Goal: Task Accomplishment & Management: Use online tool/utility

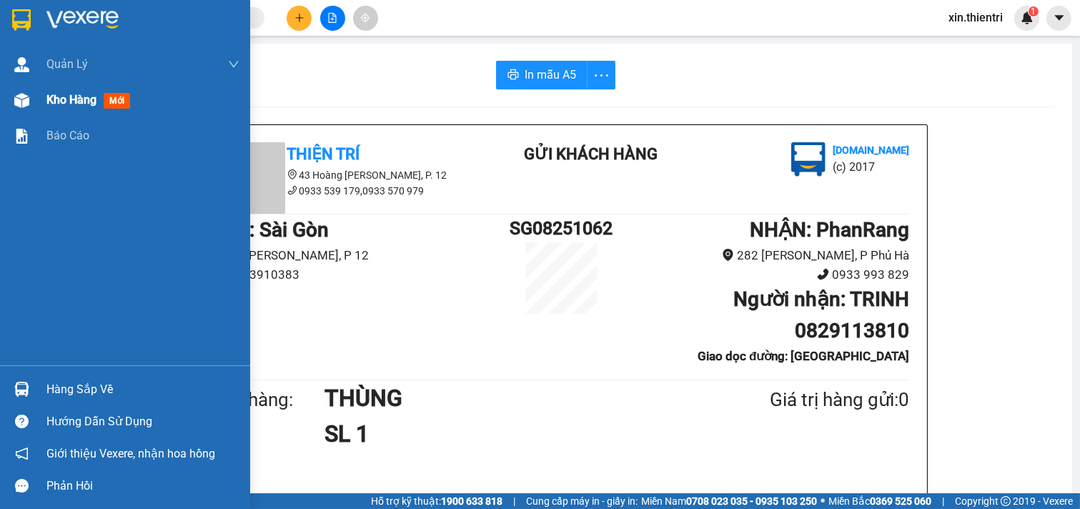
click at [109, 95] on span "mới" at bounding box center [117, 101] width 26 height 16
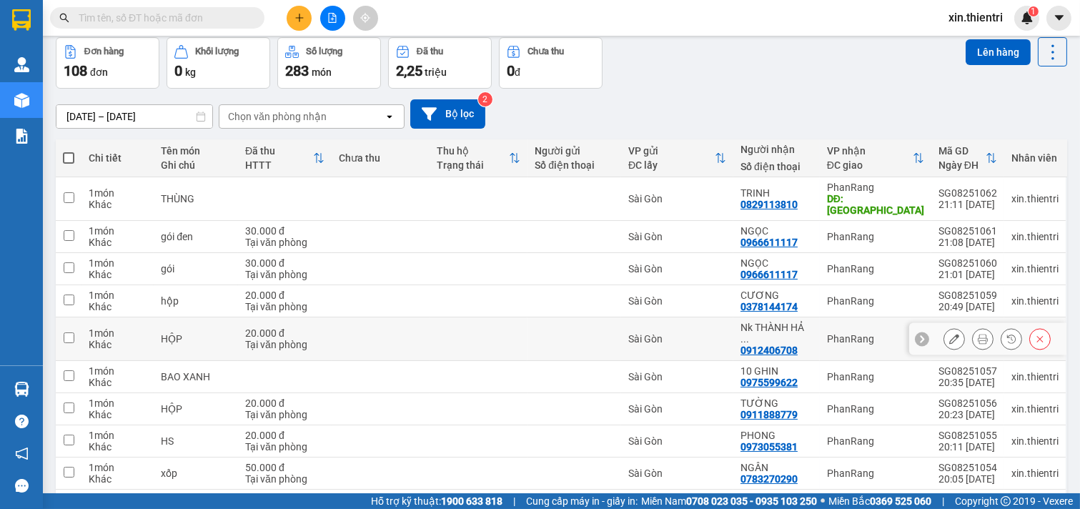
scroll to position [127, 0]
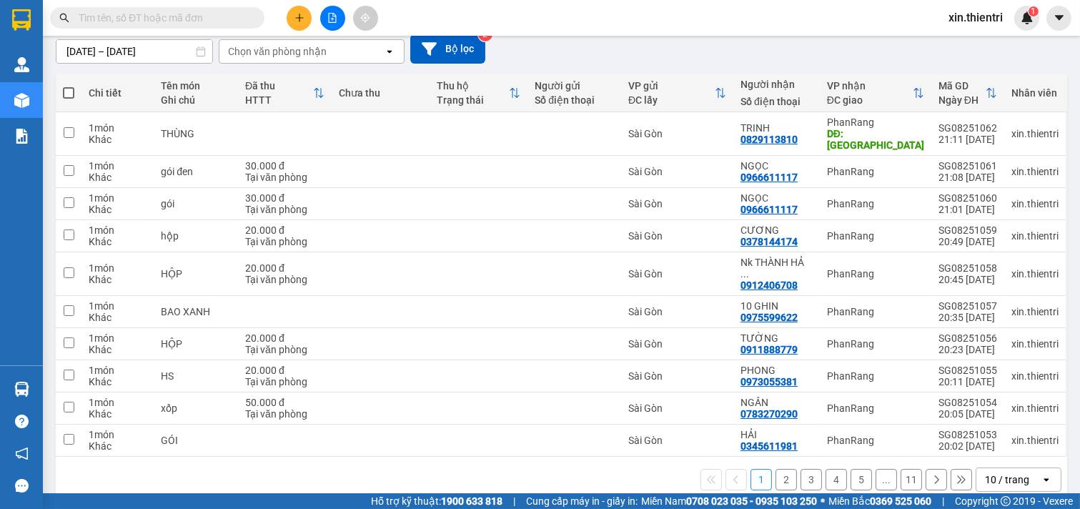
click at [931, 469] on button at bounding box center [936, 479] width 21 height 21
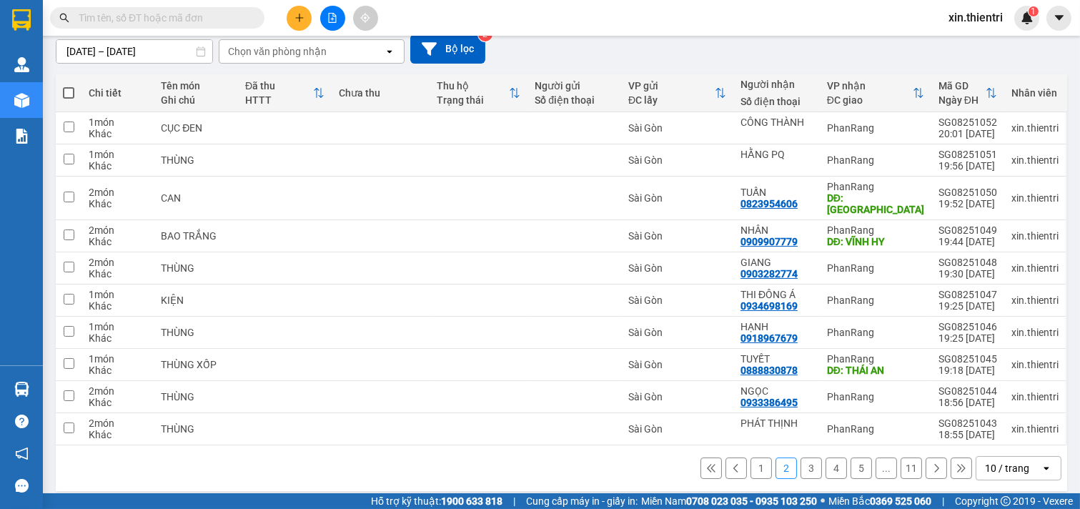
click at [903, 457] on button "11" at bounding box center [911, 467] width 21 height 21
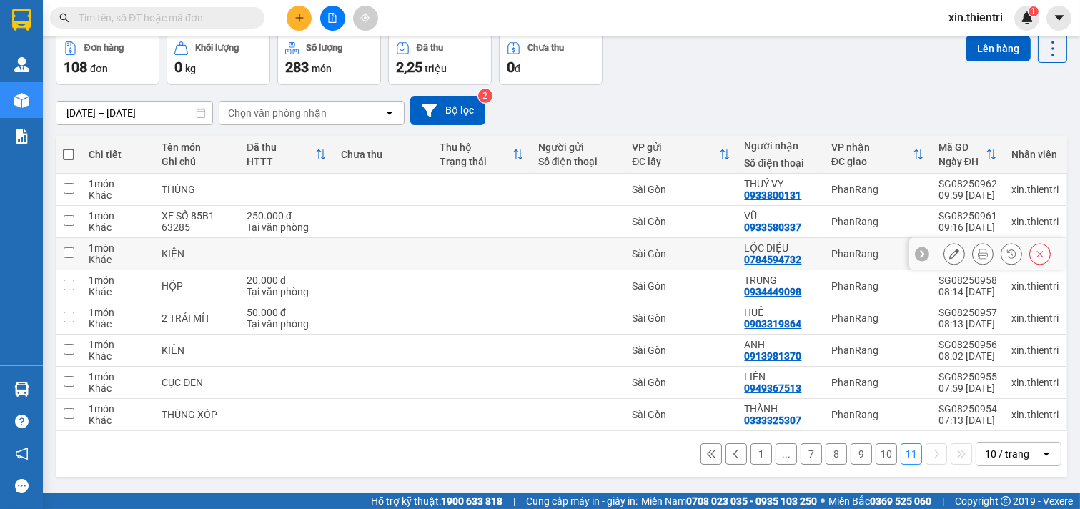
scroll to position [0, 0]
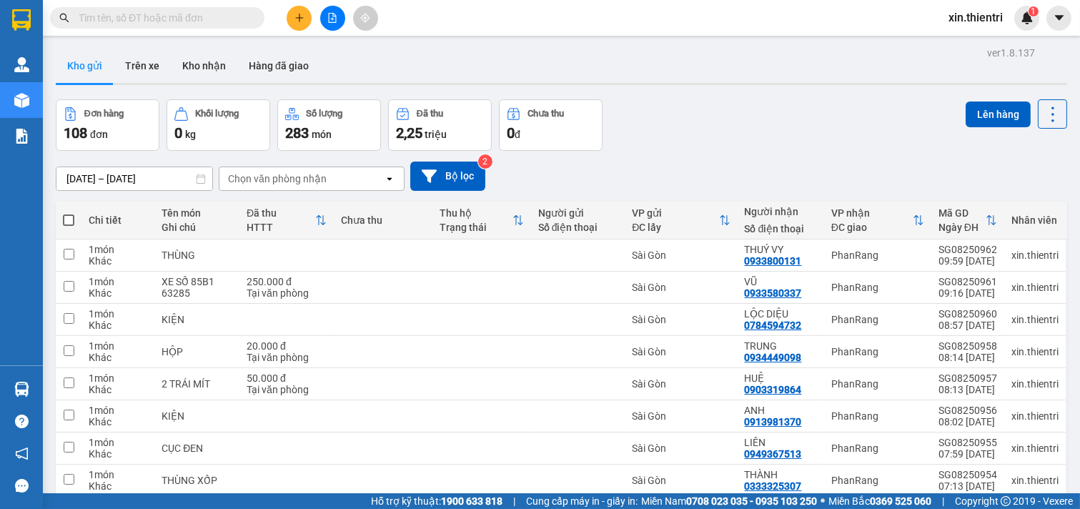
click at [70, 218] on span at bounding box center [68, 219] width 11 height 11
click at [69, 213] on input "checkbox" at bounding box center [69, 213] width 0 height 0
checkbox input "true"
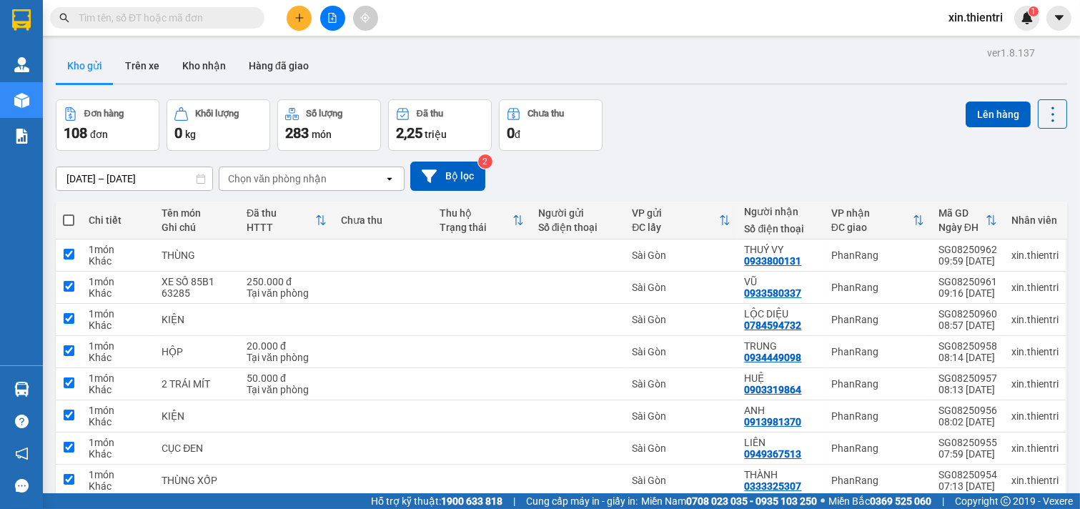
checkbox input "true"
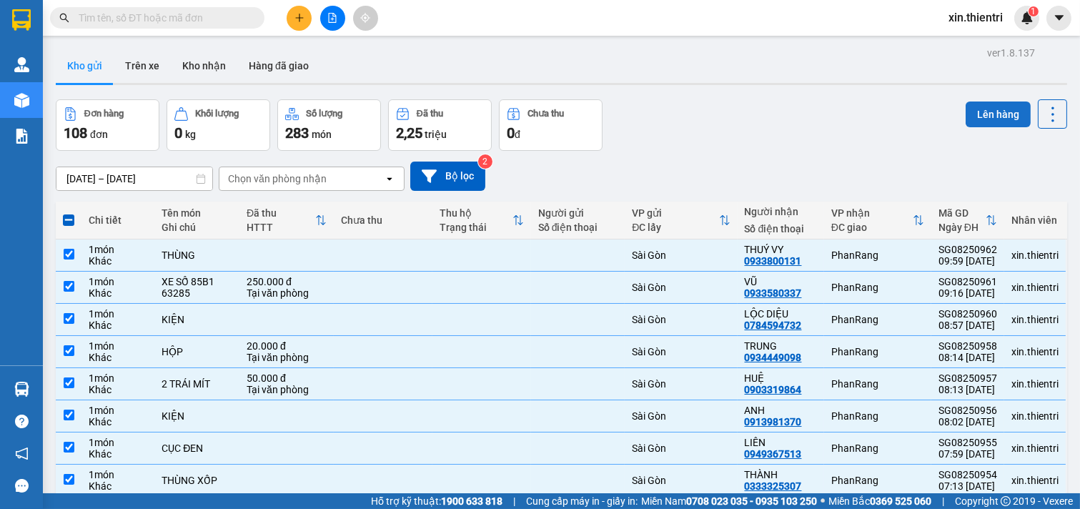
drag, startPoint x: 984, startPoint y: 114, endPoint x: 974, endPoint y: 112, distance: 10.2
click at [981, 113] on button "Lên hàng" at bounding box center [998, 115] width 65 height 26
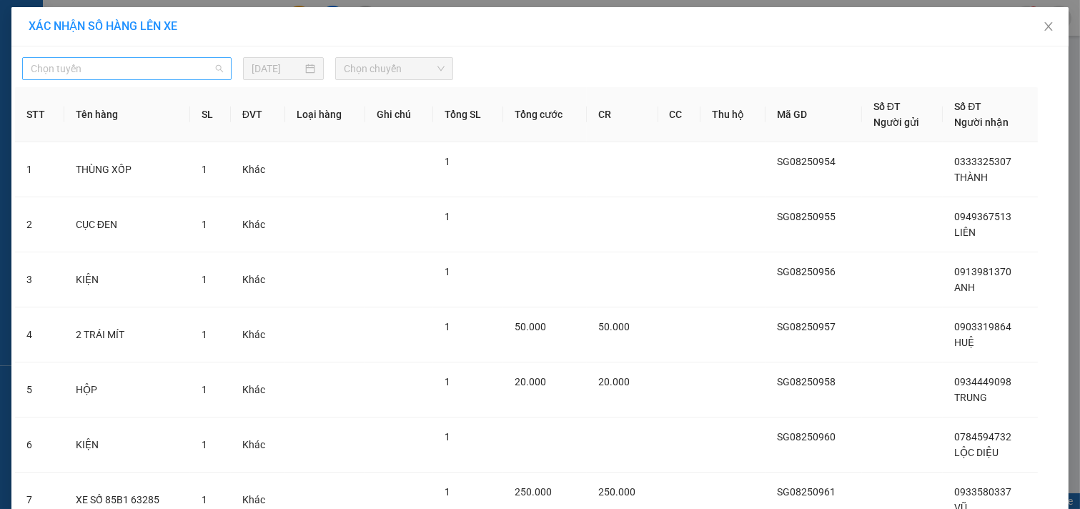
drag, startPoint x: 156, startPoint y: 73, endPoint x: 165, endPoint y: 125, distance: 53.0
click at [156, 76] on span "Chọn tuyến" at bounding box center [127, 68] width 192 height 21
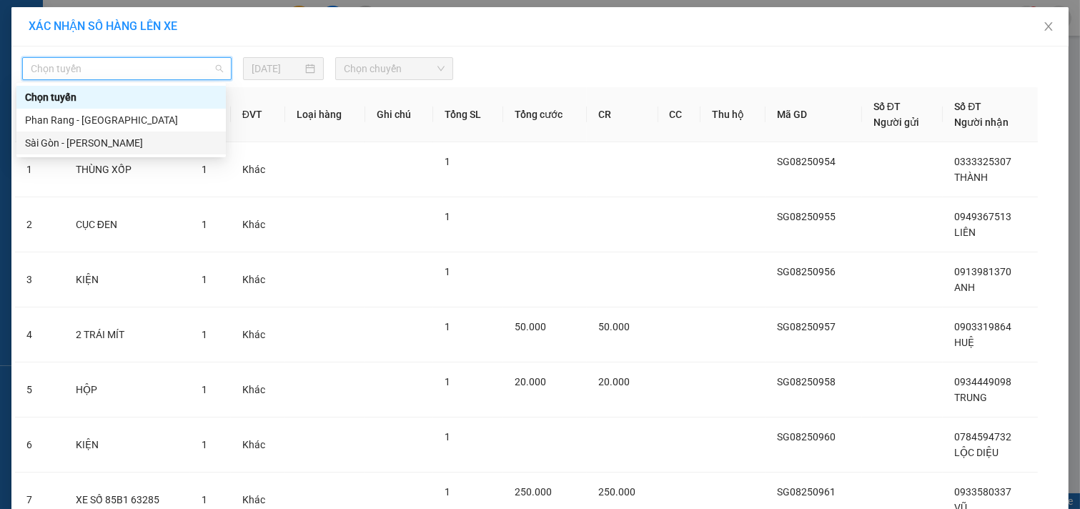
click at [159, 144] on div "Sài Gòn - [PERSON_NAME]" at bounding box center [121, 143] width 192 height 16
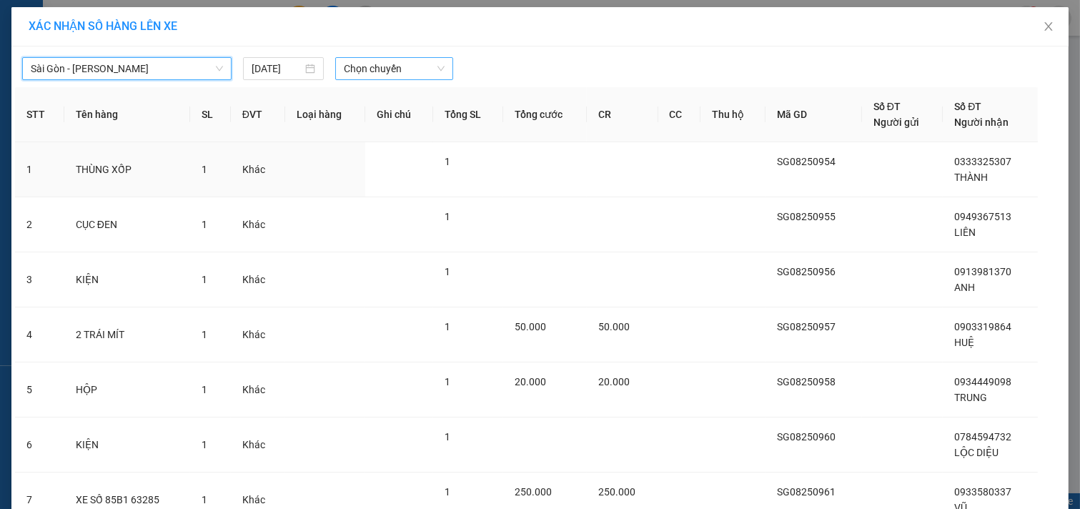
click at [384, 73] on span "Chọn chuyến" at bounding box center [394, 68] width 101 height 21
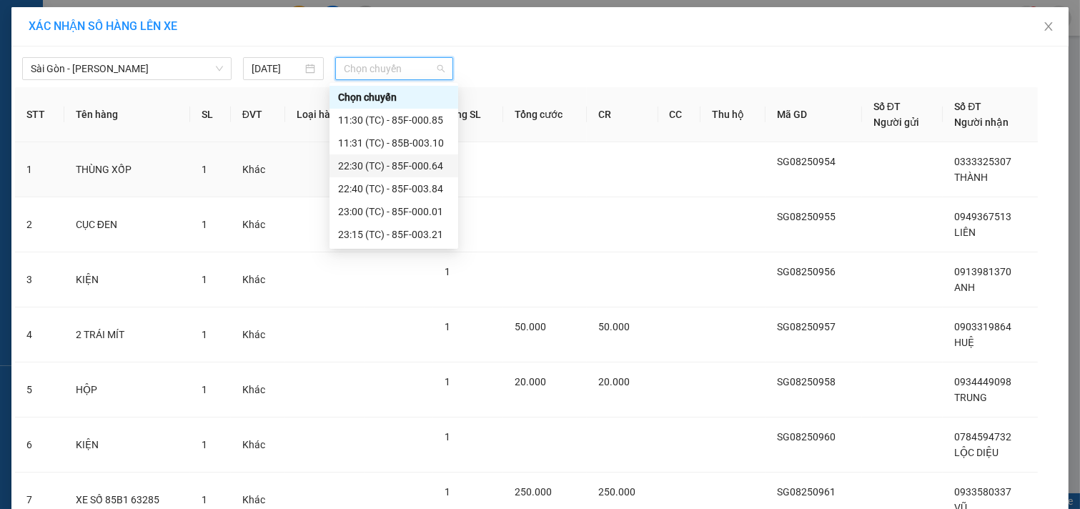
click at [387, 162] on div "22:30 (TC) - 85F-000.64" at bounding box center [394, 166] width 112 height 16
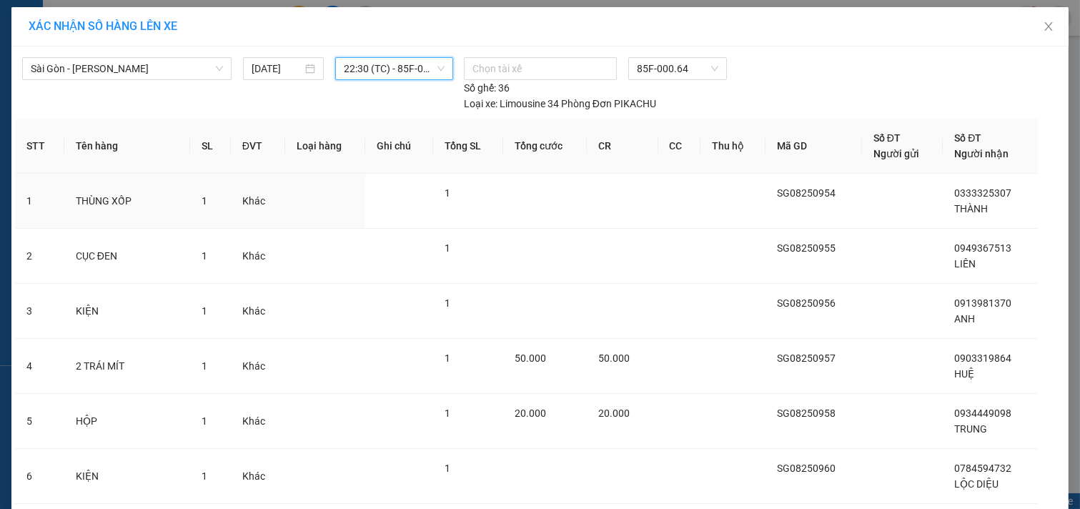
scroll to position [209, 0]
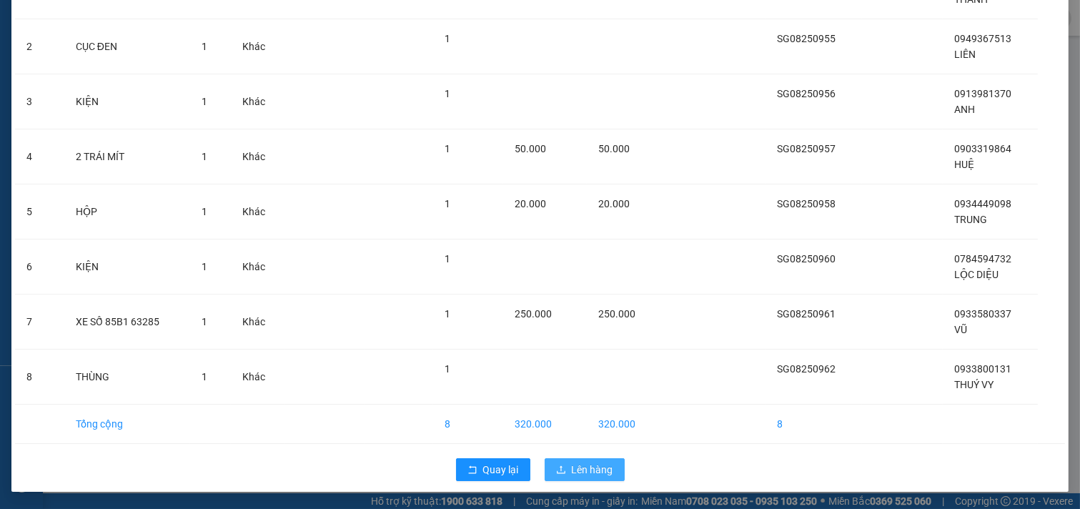
click at [555, 462] on button "Lên hàng" at bounding box center [585, 469] width 80 height 23
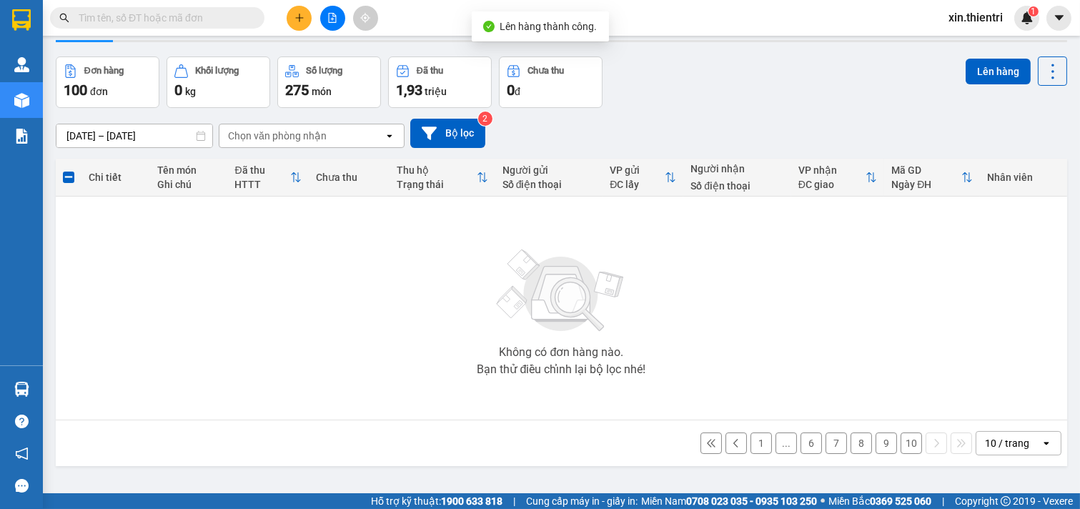
scroll to position [66, 0]
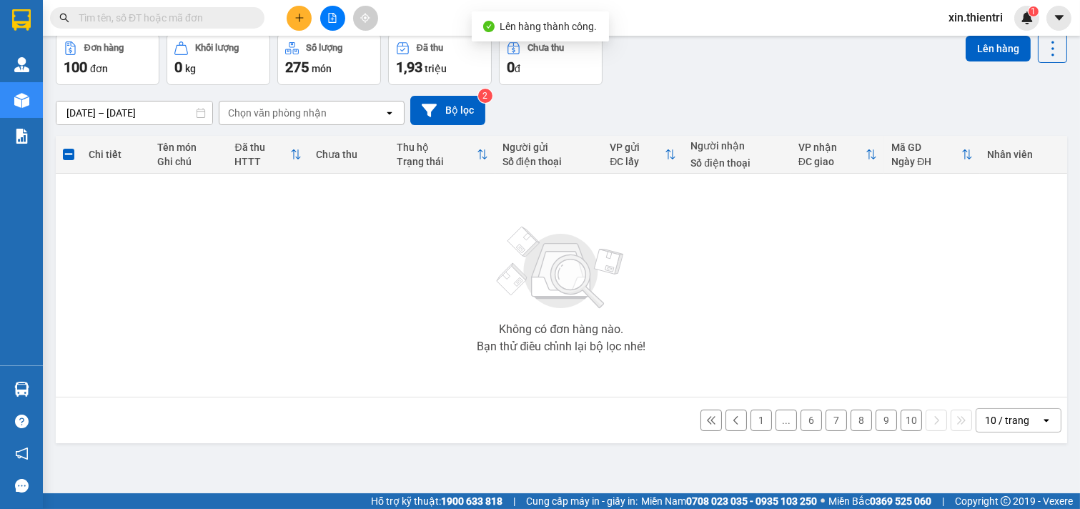
click at [901, 420] on button "10" at bounding box center [911, 420] width 21 height 21
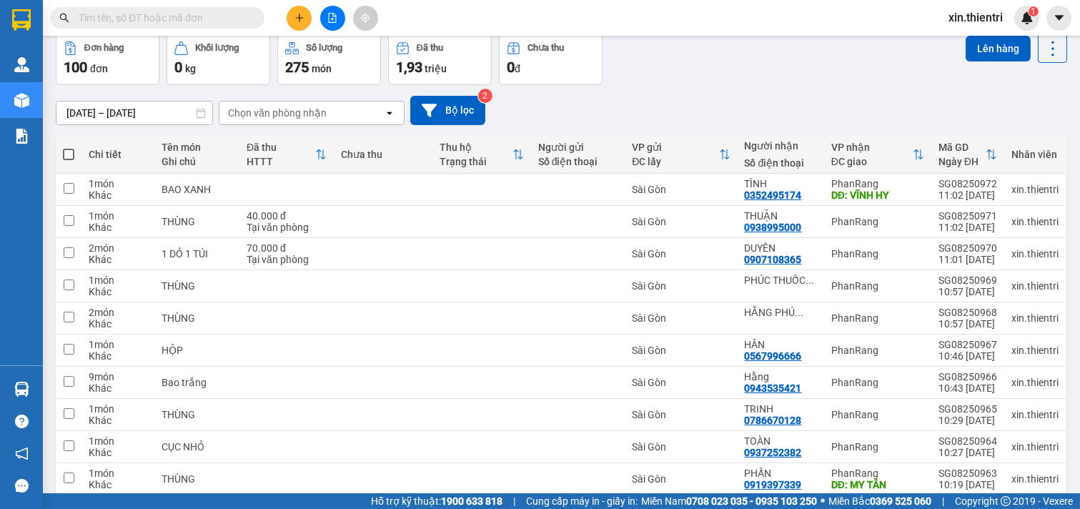
click at [72, 153] on span at bounding box center [68, 154] width 11 height 11
click at [69, 147] on input "checkbox" at bounding box center [69, 147] width 0 height 0
checkbox input "true"
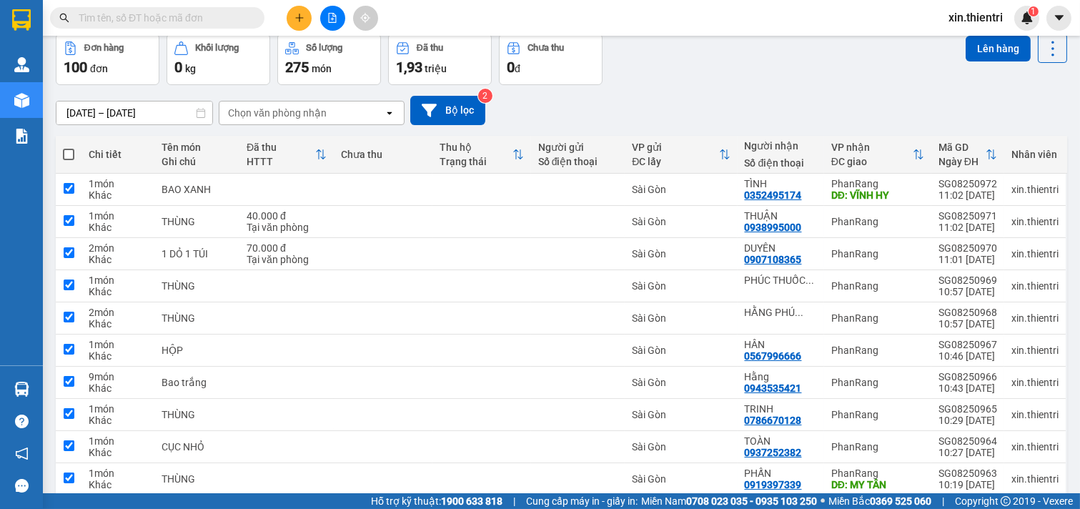
checkbox input "true"
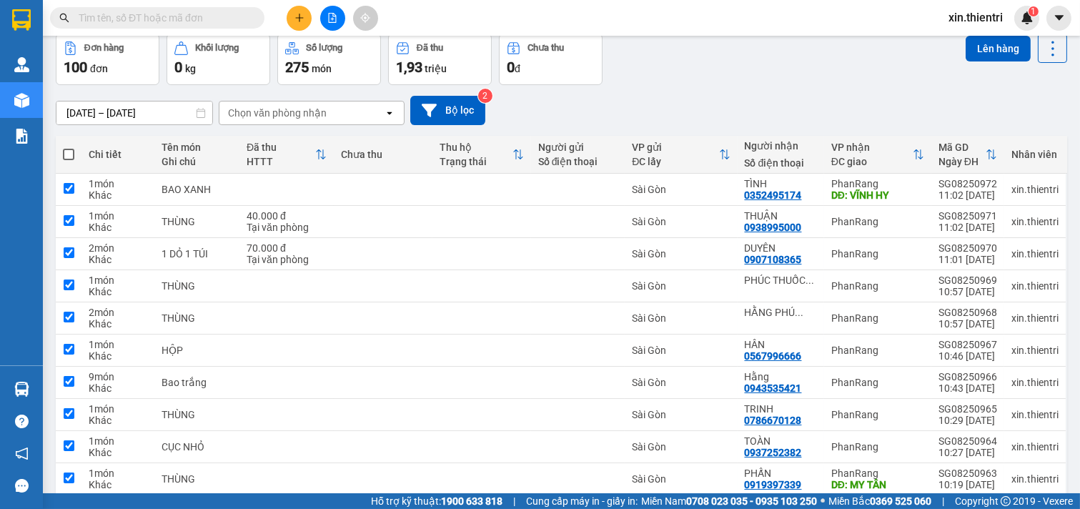
checkbox input "true"
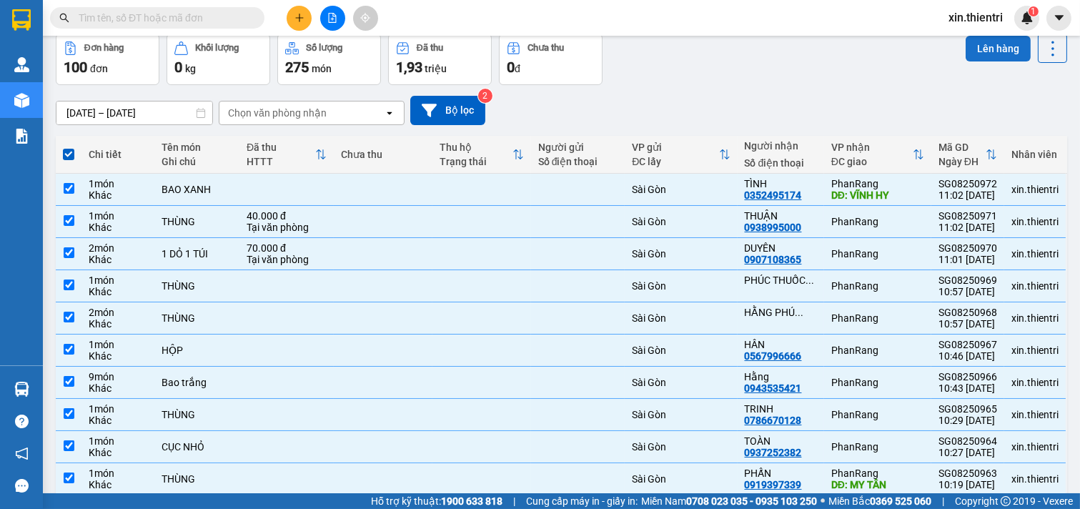
click at [981, 46] on button "Lên hàng" at bounding box center [998, 49] width 65 height 26
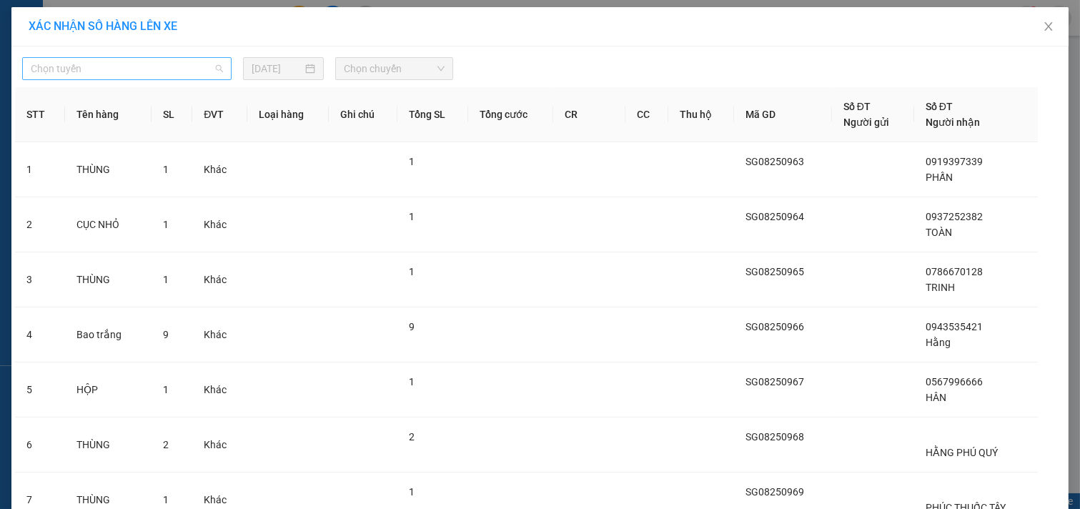
click at [181, 61] on span "Chọn tuyến" at bounding box center [127, 68] width 192 height 21
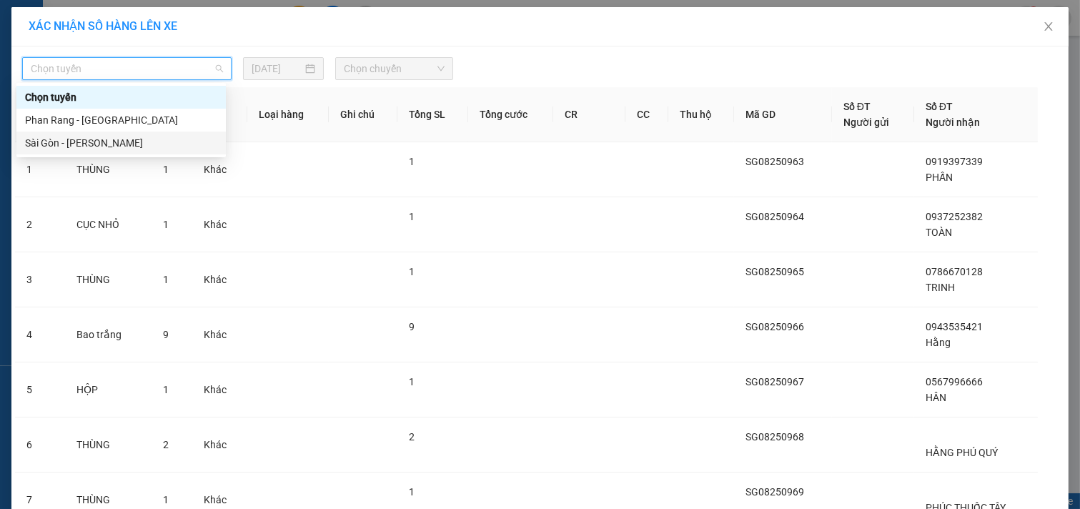
click at [191, 145] on div "Sài Gòn - [PERSON_NAME]" at bounding box center [121, 143] width 192 height 16
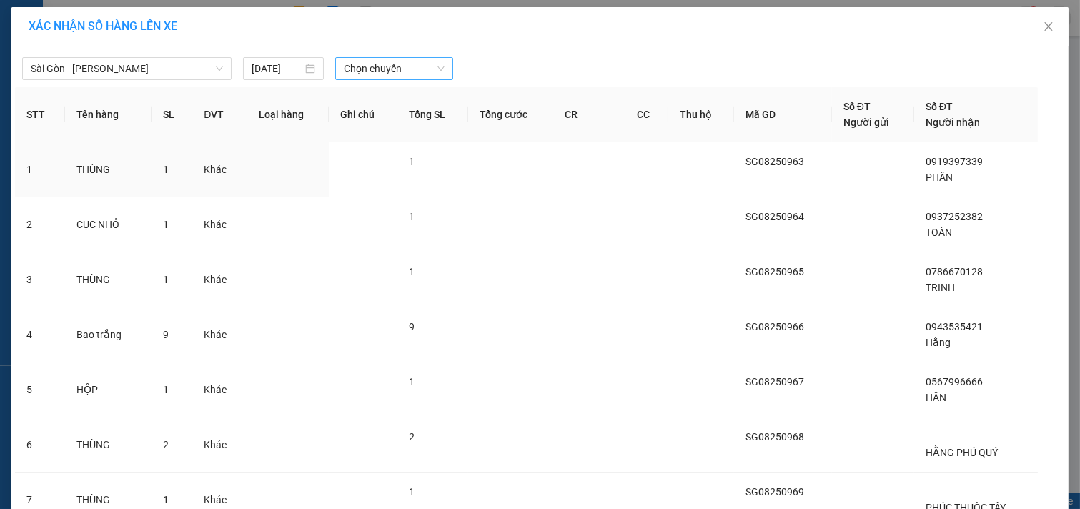
drag, startPoint x: 400, startPoint y: 57, endPoint x: 400, endPoint y: 74, distance: 16.4
click at [400, 62] on div "[GEOGRAPHIC_DATA] - Phan Rang [DATE] Chọn chuyến" at bounding box center [540, 65] width 1050 height 30
click at [400, 80] on div "Chọn chuyến" at bounding box center [394, 68] width 129 height 23
drag, startPoint x: 409, startPoint y: 69, endPoint x: 411, endPoint y: 76, distance: 8.2
click at [410, 69] on span "Chọn chuyến" at bounding box center [394, 68] width 101 height 21
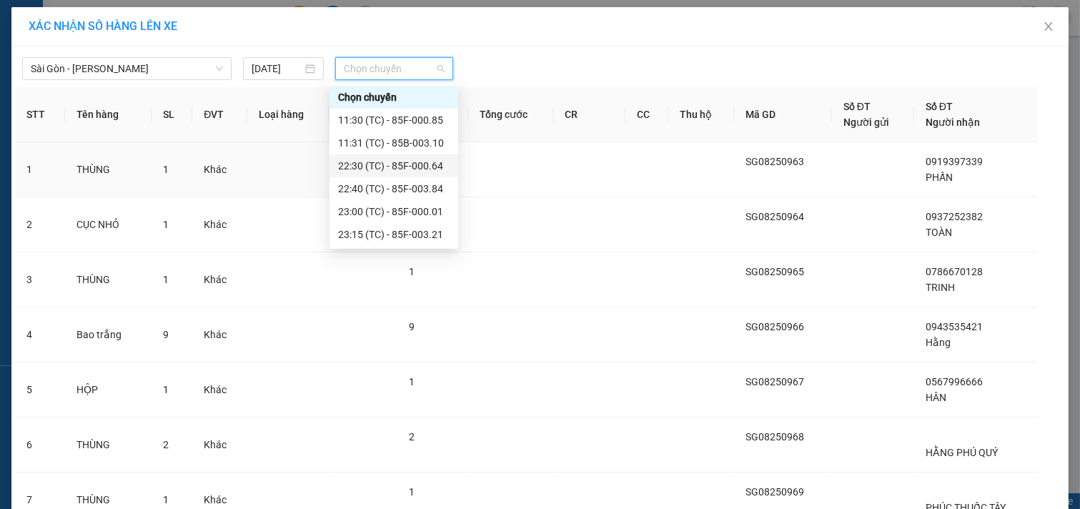
click at [398, 162] on div "22:30 (TC) - 85F-000.64" at bounding box center [394, 166] width 112 height 16
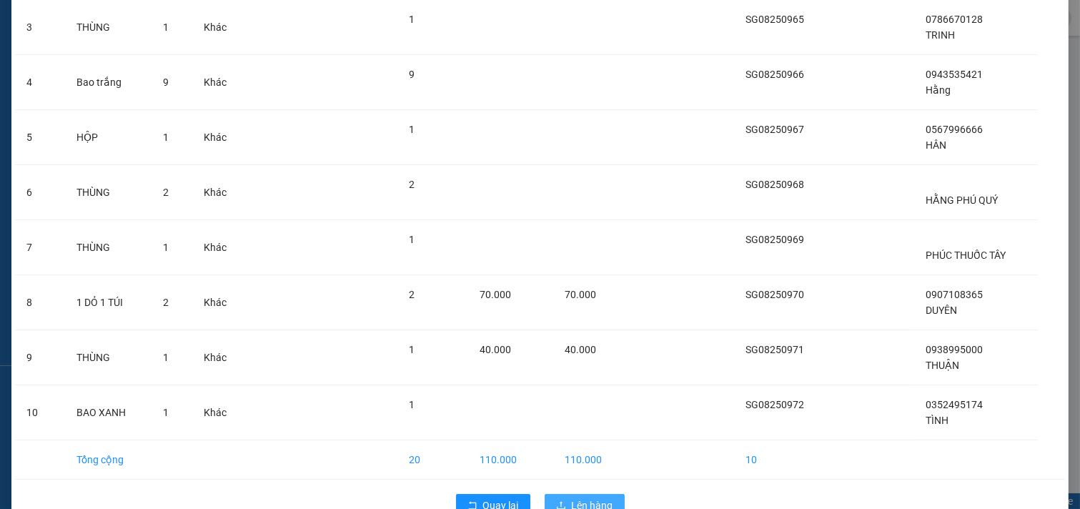
scroll to position [320, 0]
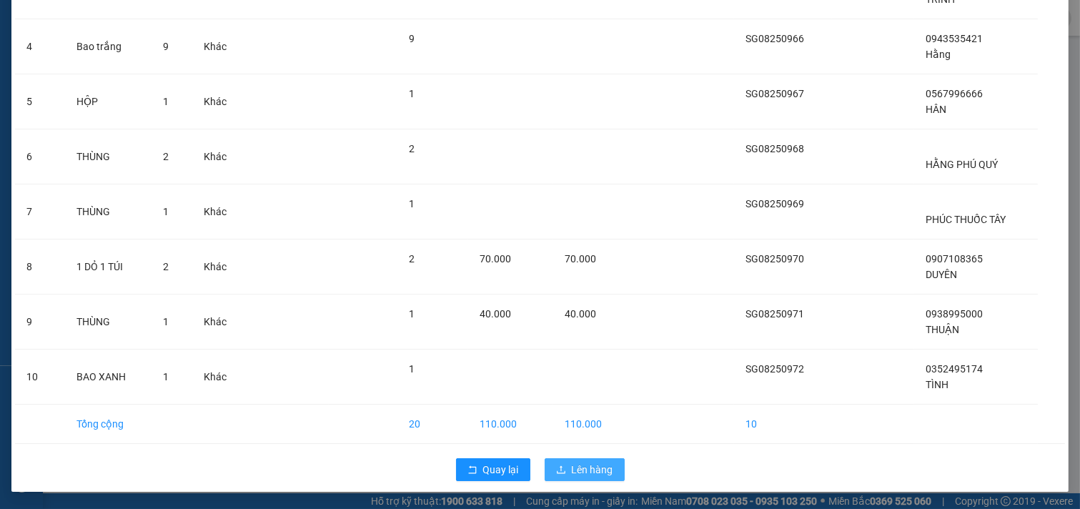
click at [560, 475] on span "upload" at bounding box center [561, 470] width 10 height 11
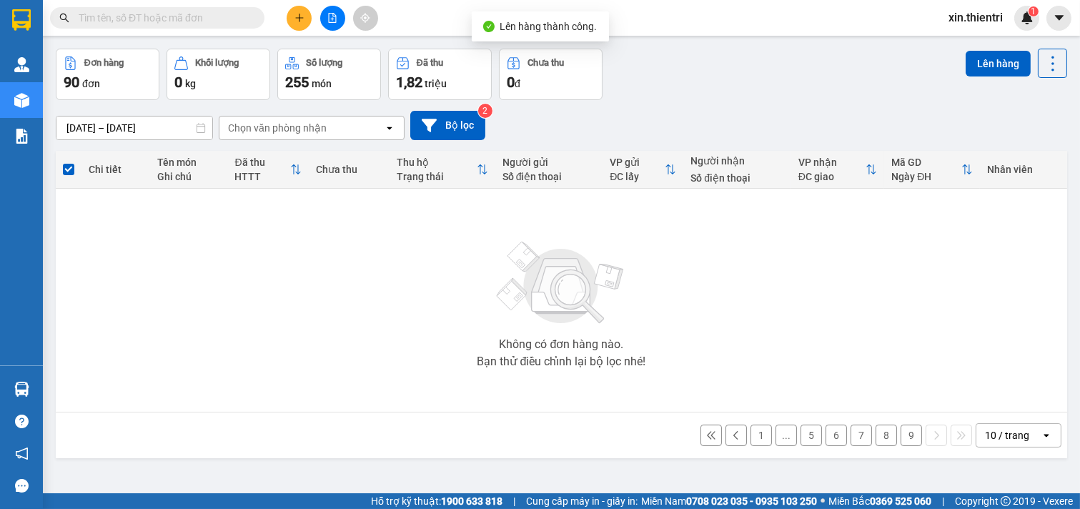
scroll to position [66, 0]
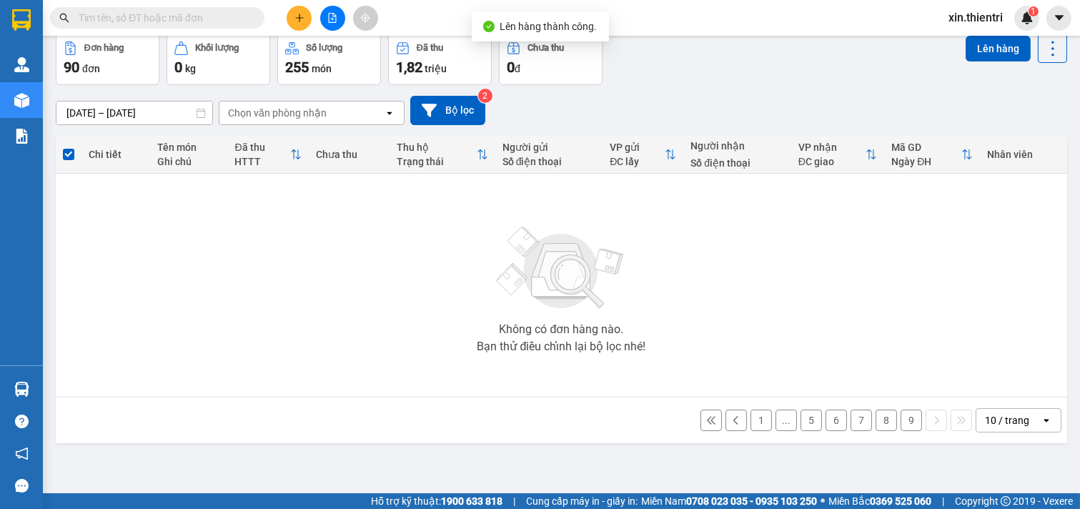
click at [901, 422] on button "9" at bounding box center [911, 420] width 21 height 21
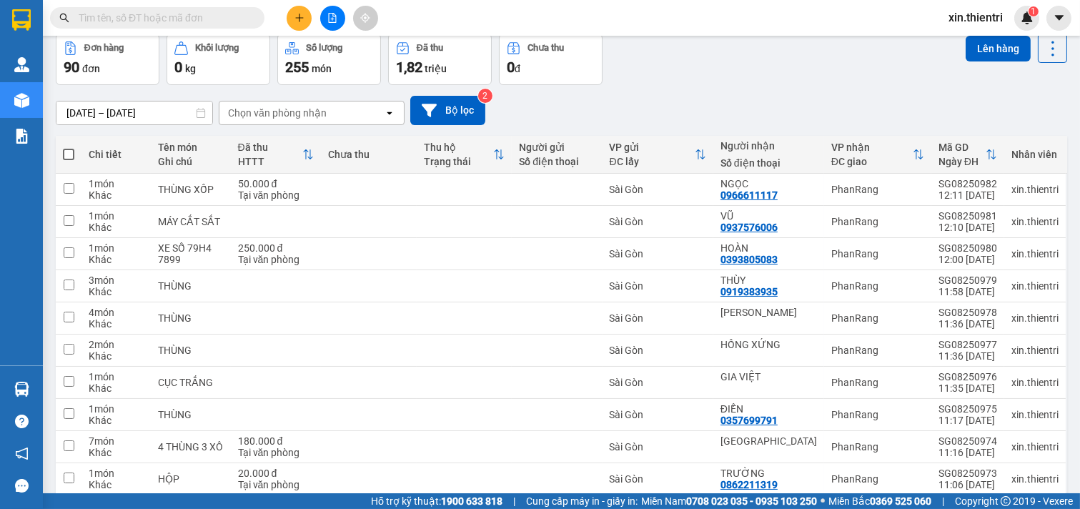
click at [69, 153] on span at bounding box center [68, 154] width 11 height 11
click at [69, 147] on input "checkbox" at bounding box center [69, 147] width 0 height 0
checkbox input "true"
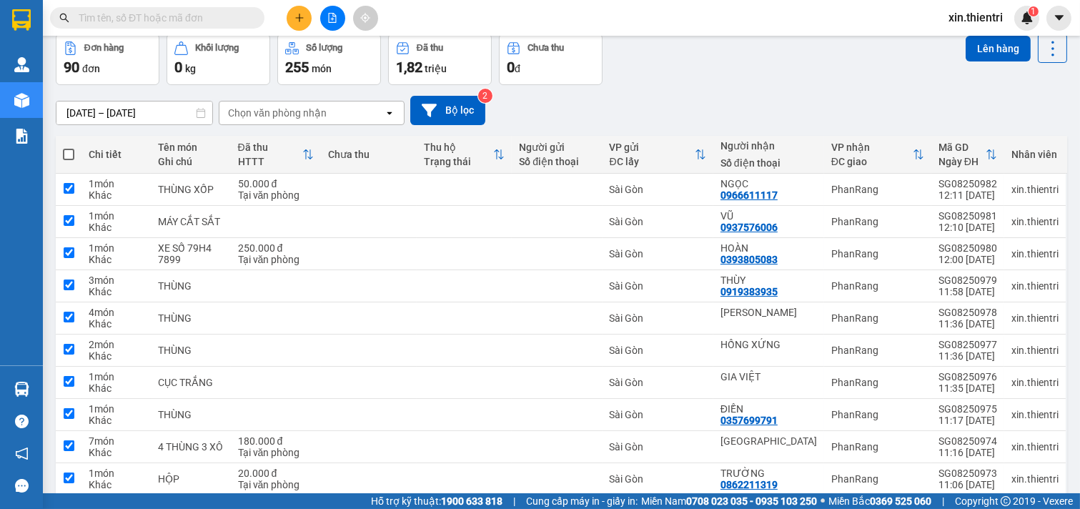
checkbox input "true"
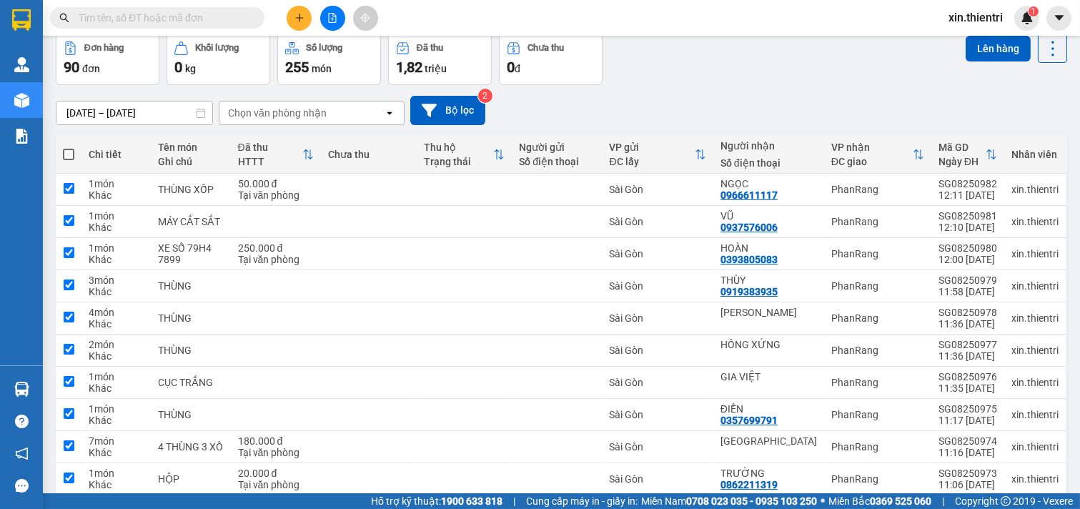
checkbox input "true"
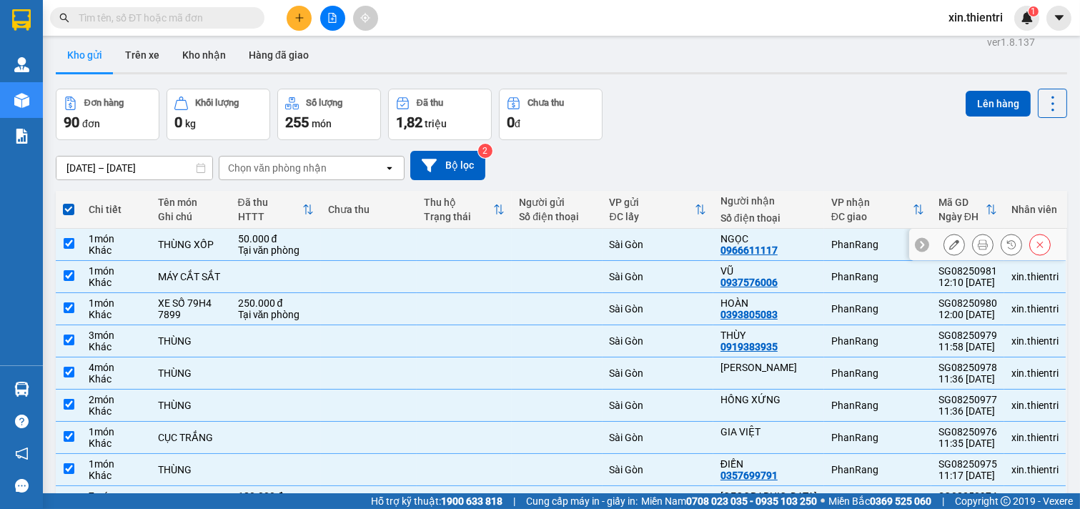
scroll to position [0, 0]
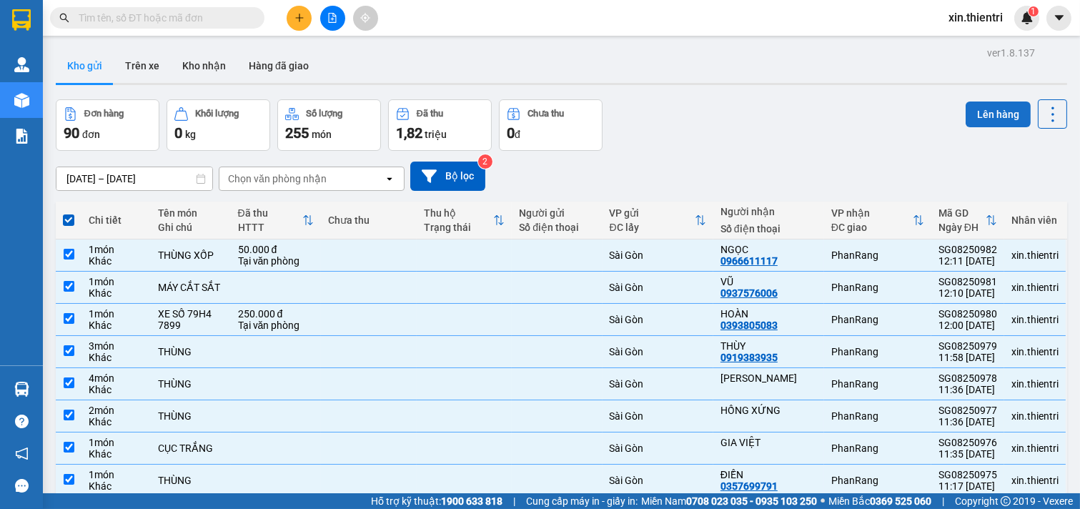
click at [984, 125] on button "Lên hàng" at bounding box center [998, 115] width 65 height 26
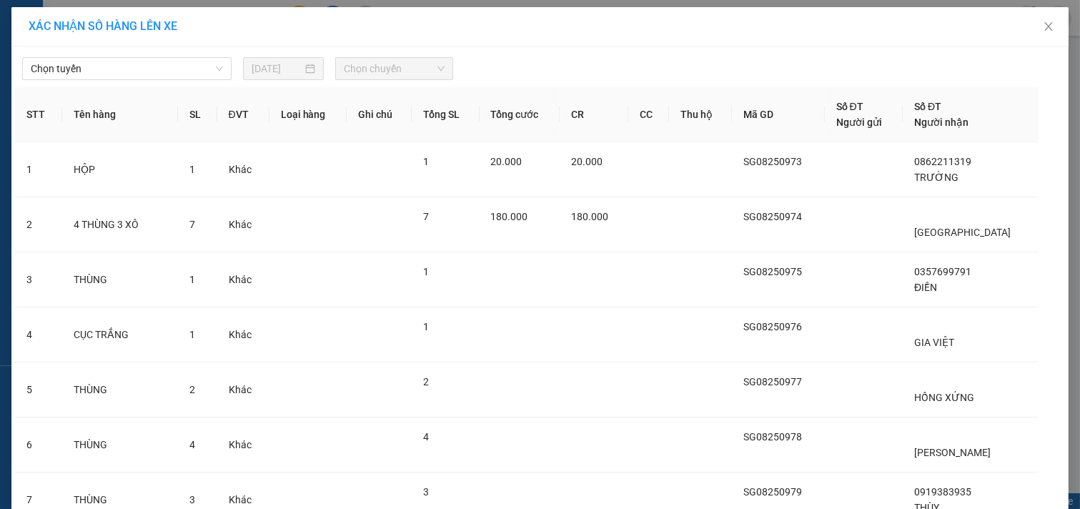
click at [112, 53] on div "Chọn tuyến [DATE] Chọn chuyến" at bounding box center [540, 65] width 1050 height 30
click at [132, 71] on span "Chọn tuyến" at bounding box center [127, 68] width 192 height 21
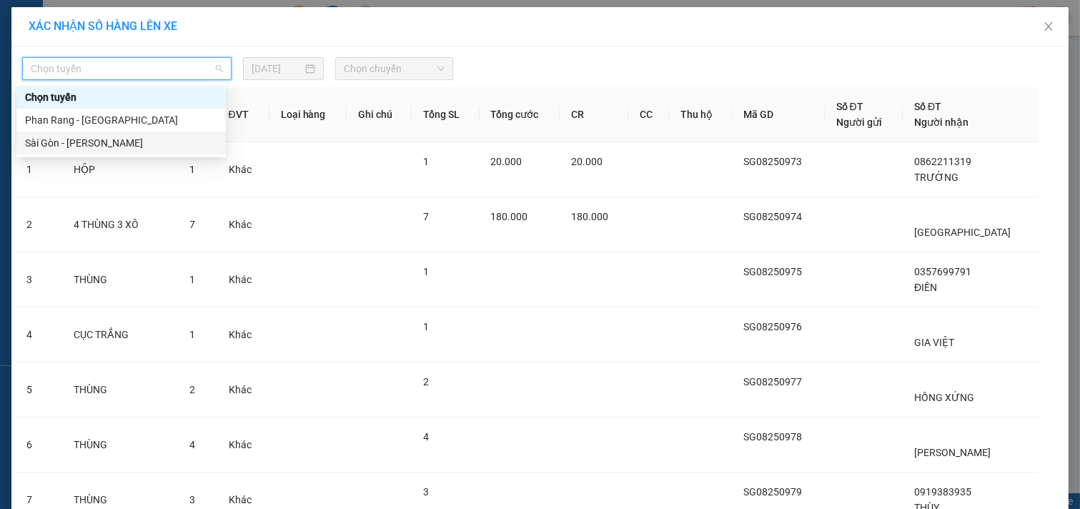
click at [152, 140] on div "Sài Gòn - [PERSON_NAME]" at bounding box center [121, 143] width 192 height 16
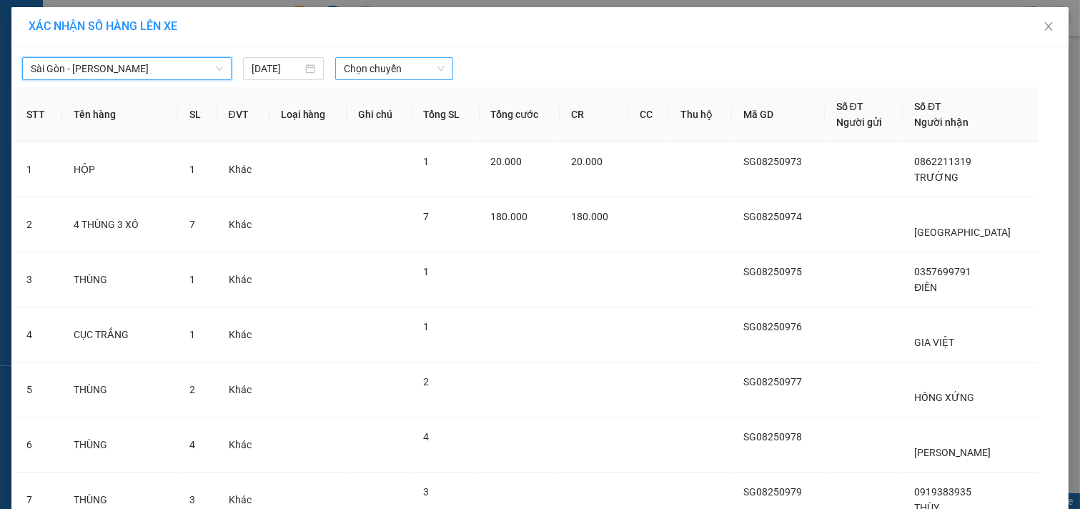
drag, startPoint x: 348, startPoint y: 66, endPoint x: 393, endPoint y: 81, distance: 47.5
click at [352, 66] on span "Chọn chuyến" at bounding box center [394, 68] width 101 height 21
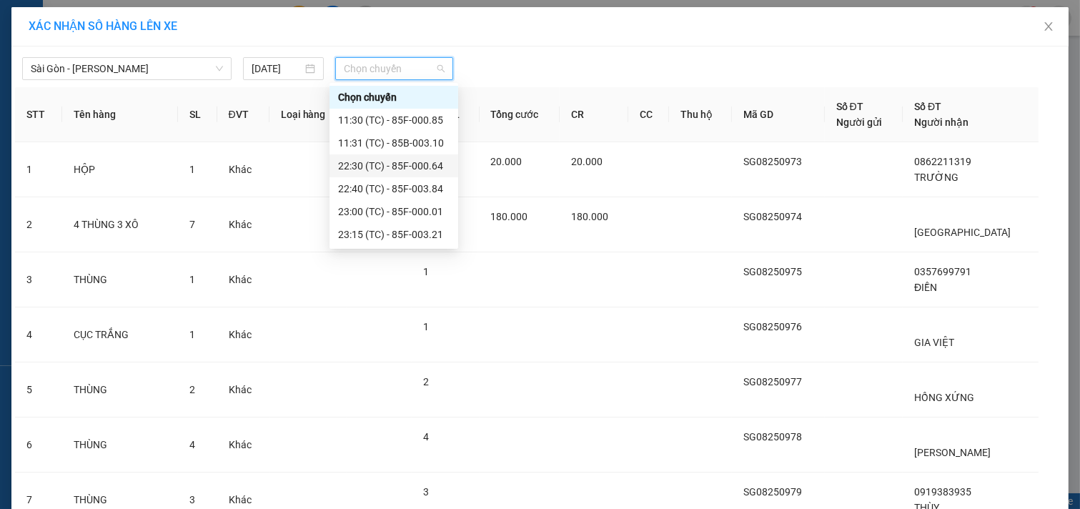
drag, startPoint x: 398, startPoint y: 165, endPoint x: 382, endPoint y: 164, distance: 15.7
click at [397, 167] on div "22:30 (TC) - 85F-000.64" at bounding box center [394, 166] width 112 height 16
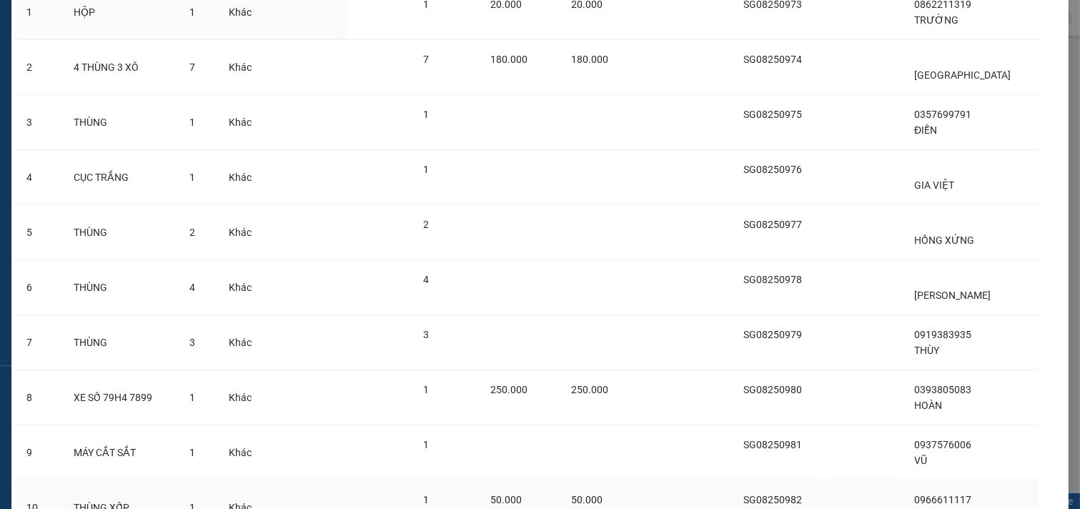
scroll to position [320, 0]
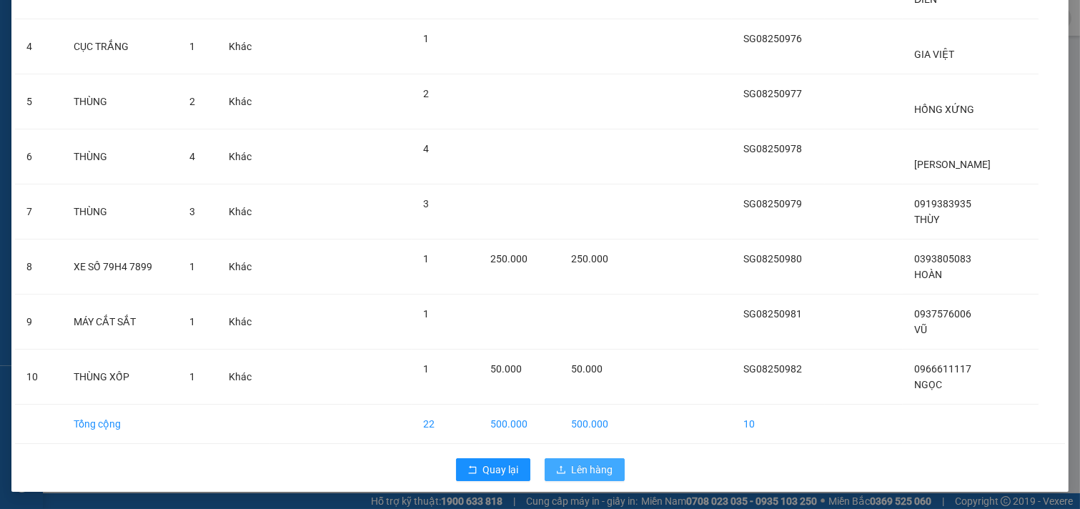
click at [583, 462] on span "Lên hàng" at bounding box center [592, 470] width 41 height 16
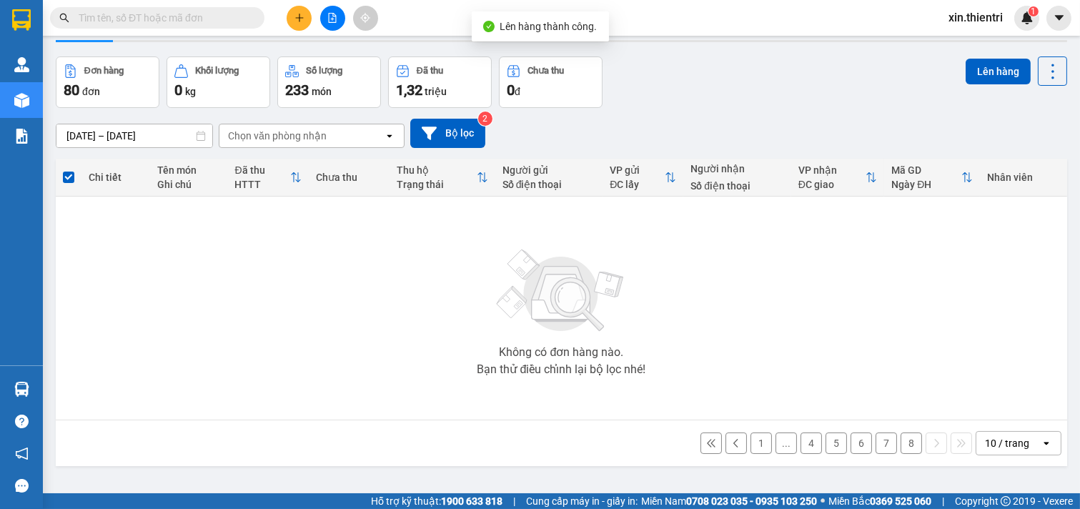
scroll to position [66, 0]
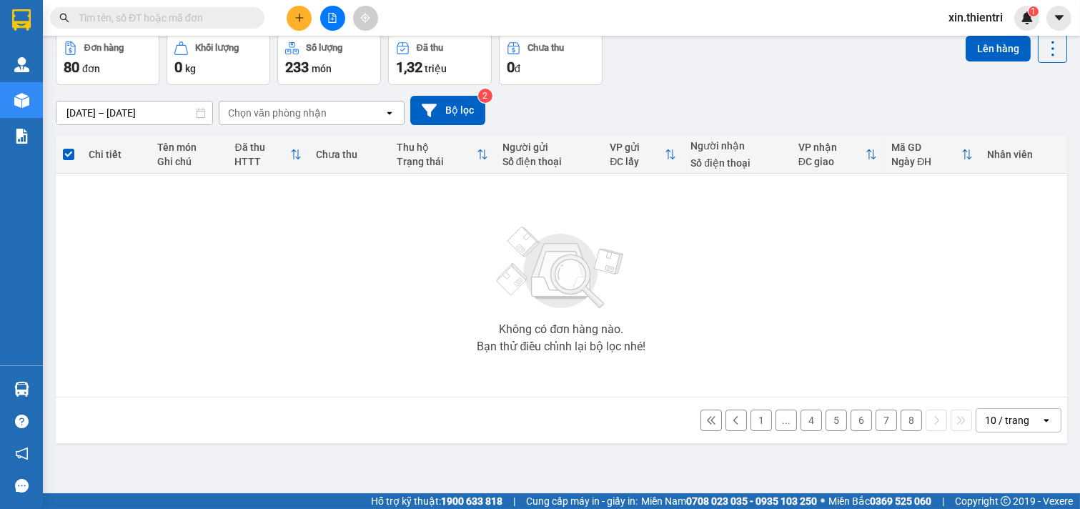
drag, startPoint x: 899, startPoint y: 419, endPoint x: 861, endPoint y: 410, distance: 39.5
click at [901, 419] on button "8" at bounding box center [911, 420] width 21 height 21
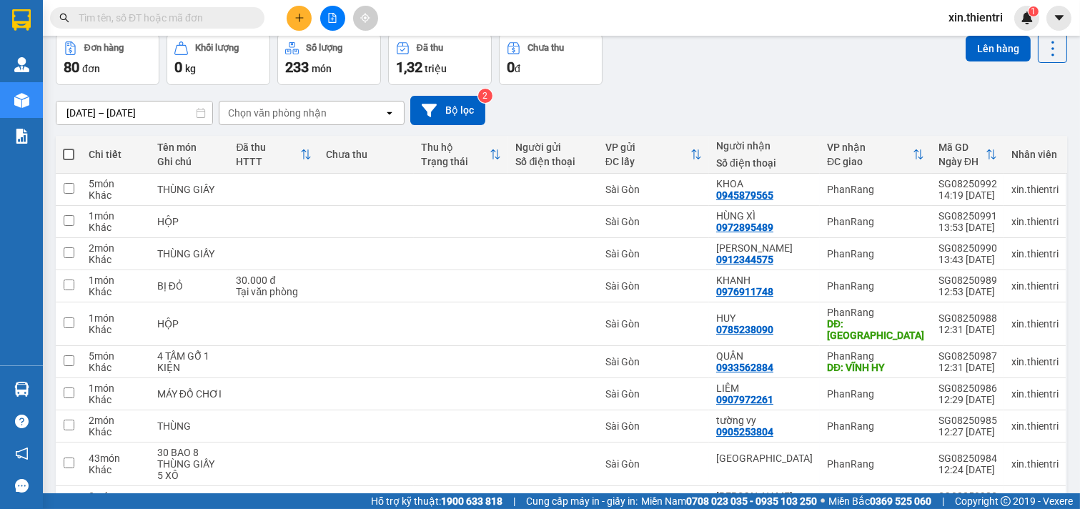
click at [72, 152] on span at bounding box center [68, 154] width 11 height 11
click at [69, 147] on input "checkbox" at bounding box center [69, 147] width 0 height 0
checkbox input "true"
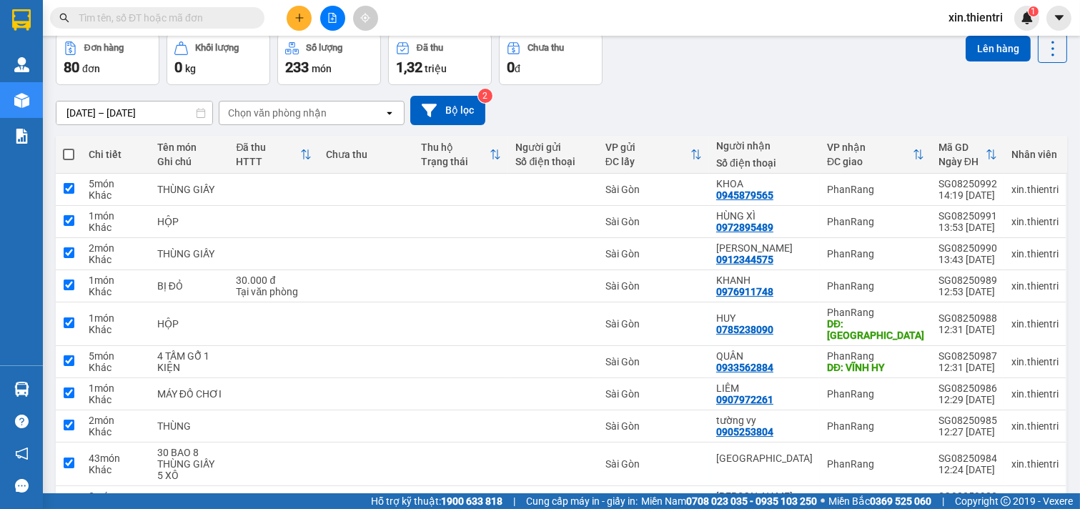
checkbox input "true"
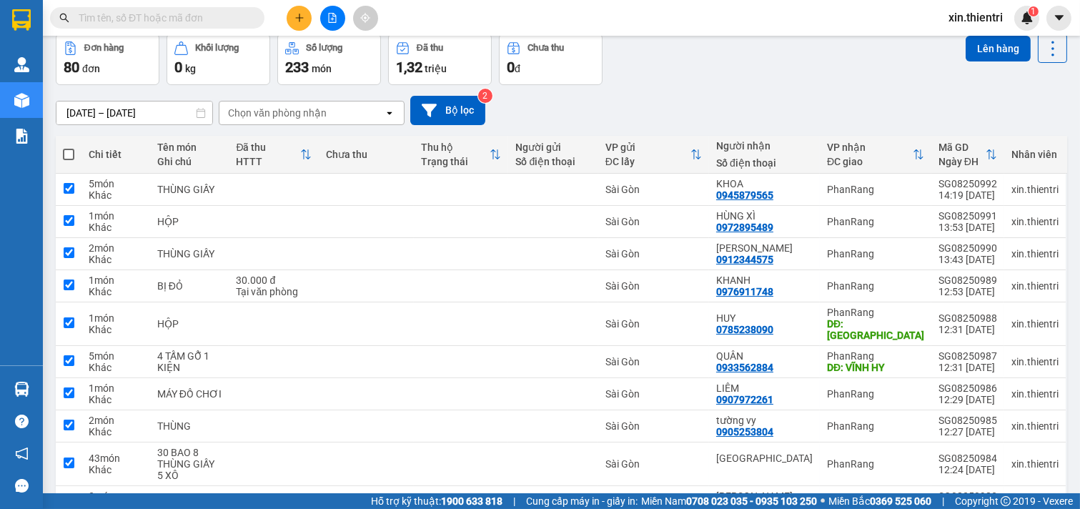
checkbox input "true"
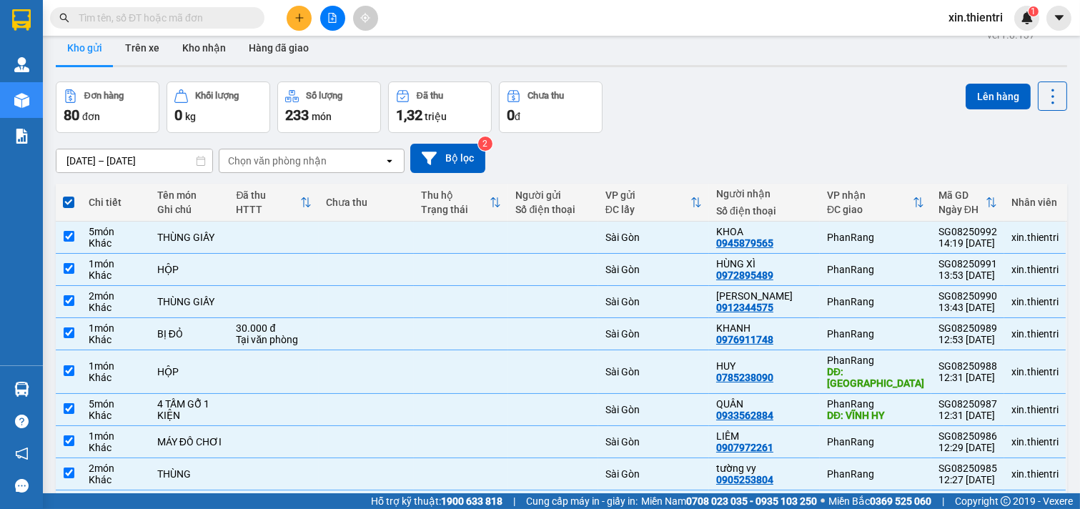
scroll to position [0, 0]
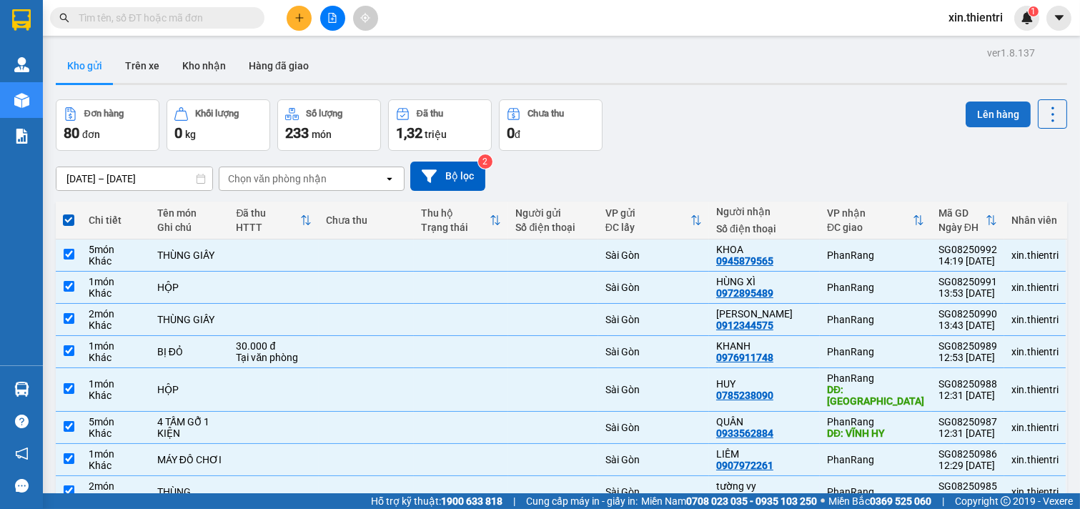
drag, startPoint x: 982, startPoint y: 111, endPoint x: 974, endPoint y: 112, distance: 8.7
click at [978, 112] on button "Lên hàng" at bounding box center [998, 115] width 65 height 26
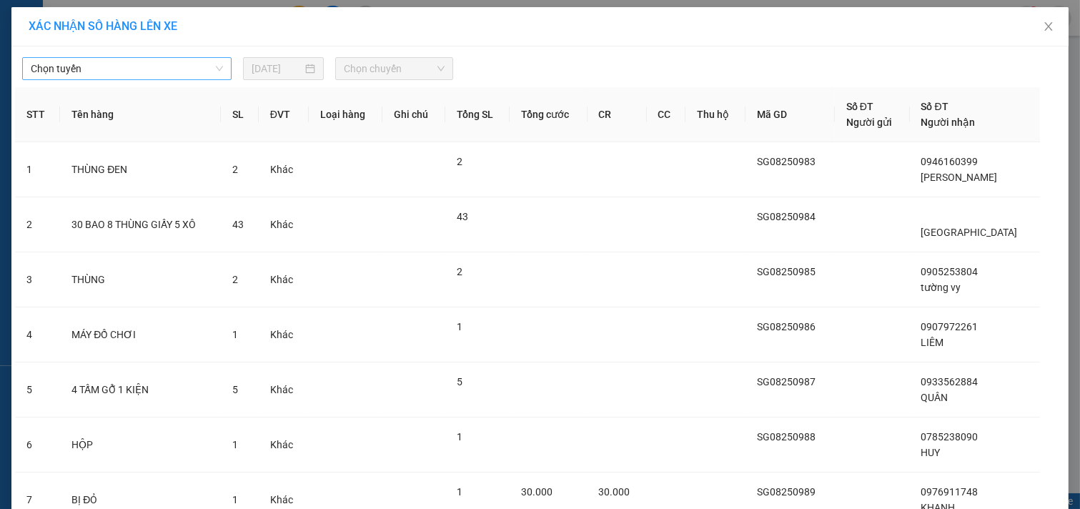
click at [202, 63] on span "Chọn tuyến" at bounding box center [127, 68] width 192 height 21
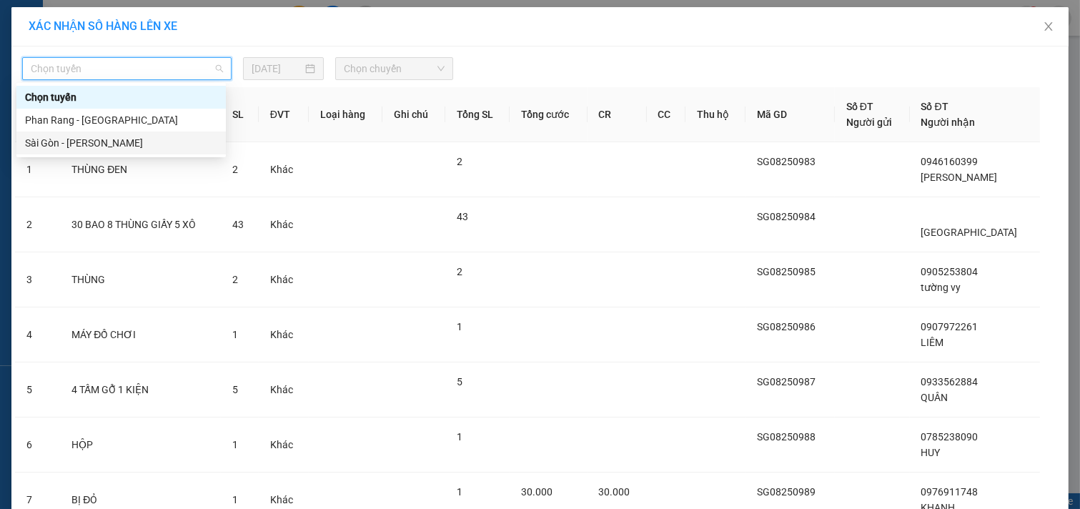
click at [193, 147] on div "Sài Gòn - [PERSON_NAME]" at bounding box center [121, 143] width 192 height 16
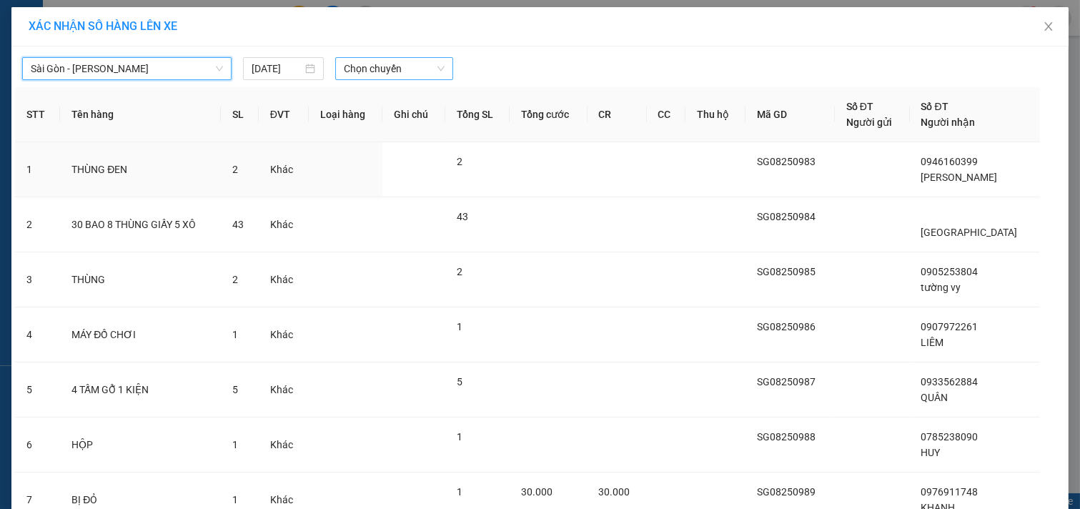
click at [386, 60] on span "Chọn chuyến" at bounding box center [394, 68] width 101 height 21
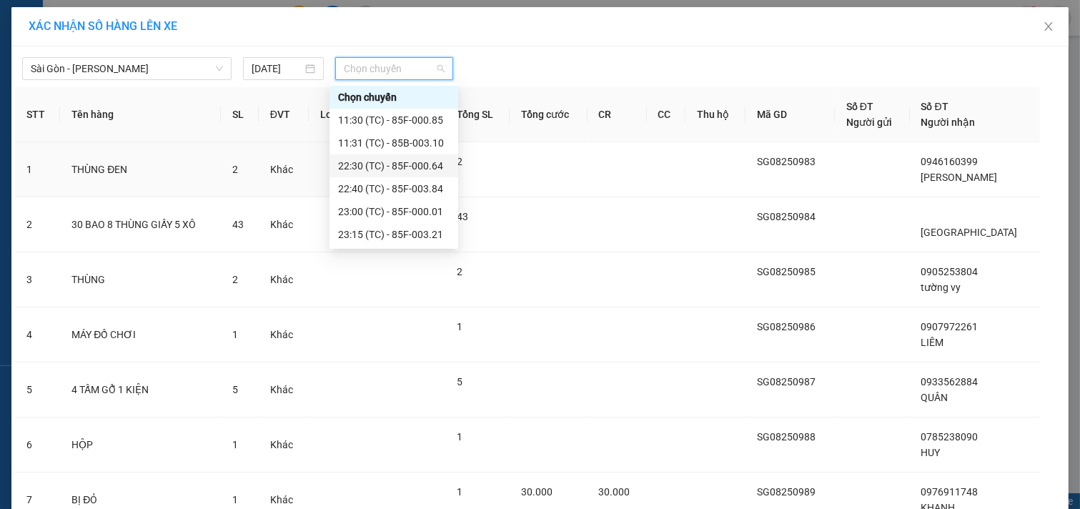
click at [385, 161] on div "22:30 (TC) - 85F-000.64" at bounding box center [394, 166] width 112 height 16
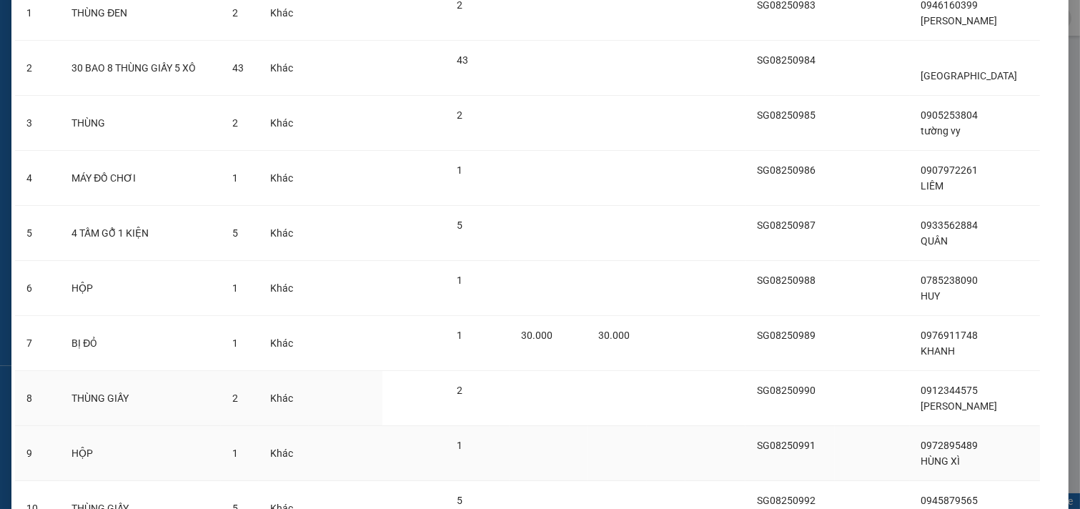
scroll to position [320, 0]
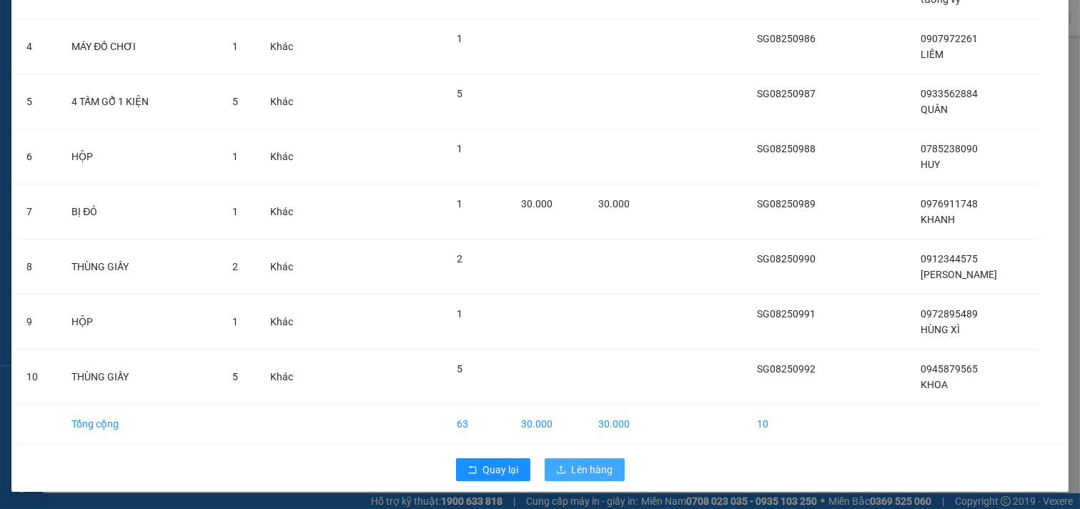
click at [562, 467] on button "Lên hàng" at bounding box center [585, 469] width 80 height 23
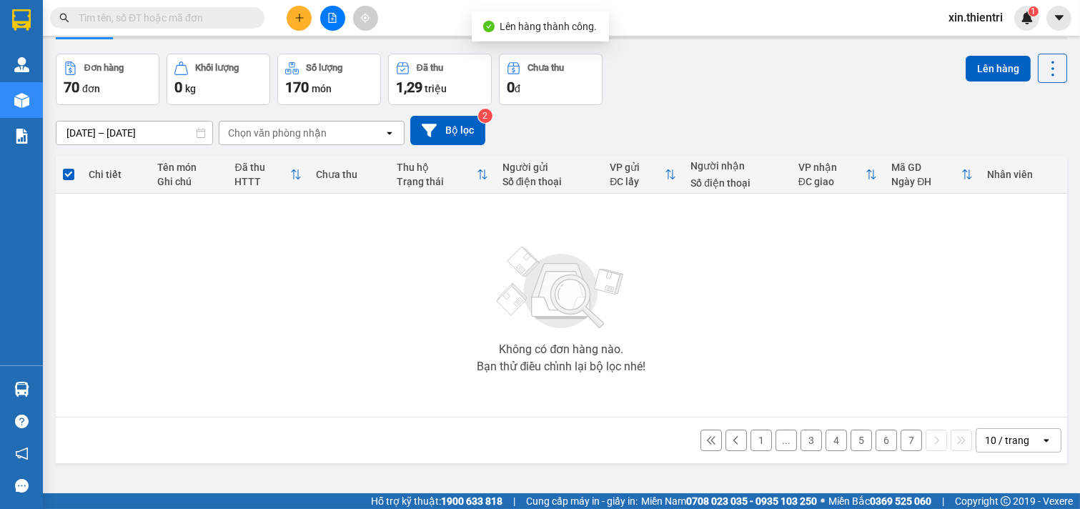
scroll to position [66, 0]
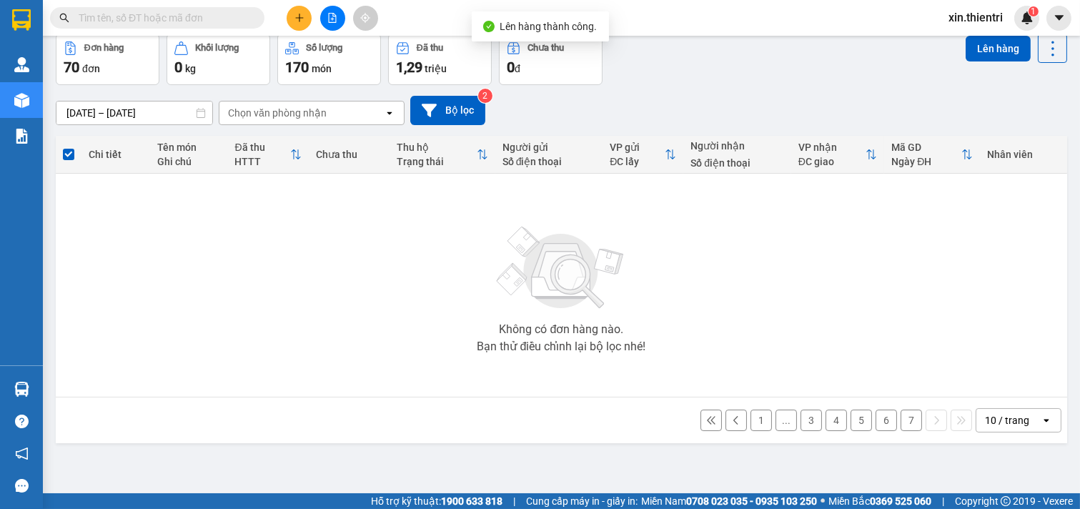
click at [901, 419] on button "7" at bounding box center [911, 420] width 21 height 21
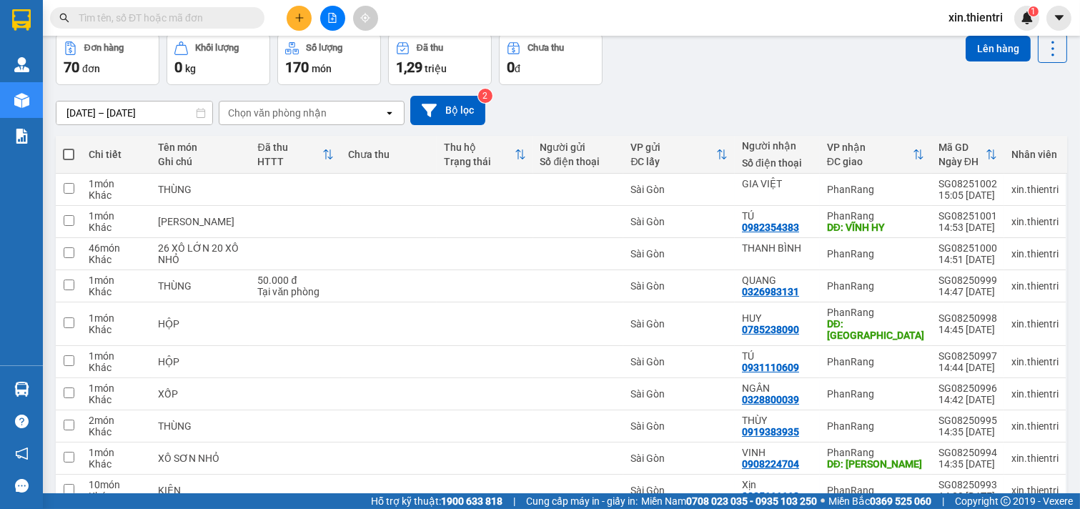
click at [67, 153] on span at bounding box center [68, 154] width 11 height 11
click at [69, 147] on input "checkbox" at bounding box center [69, 147] width 0 height 0
checkbox input "true"
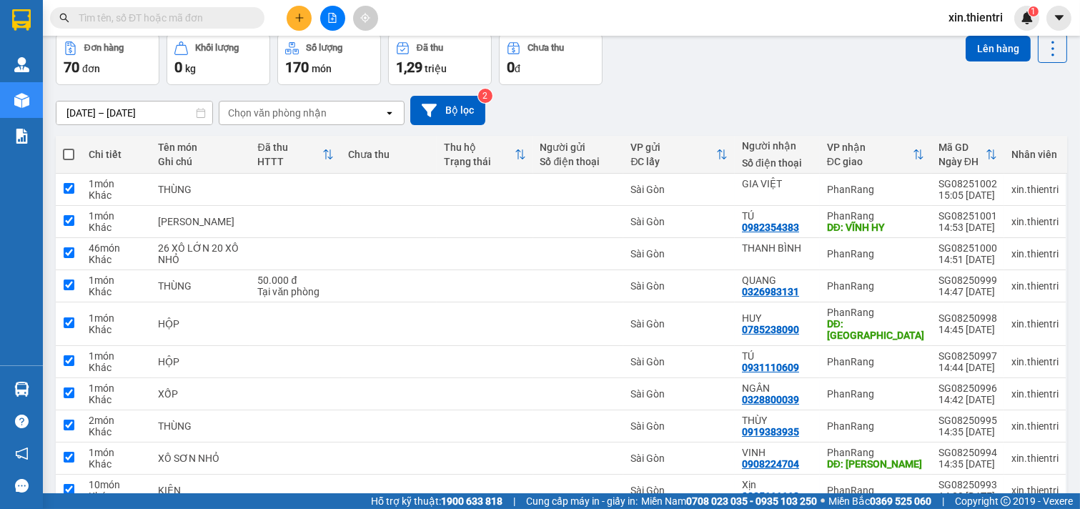
checkbox input "true"
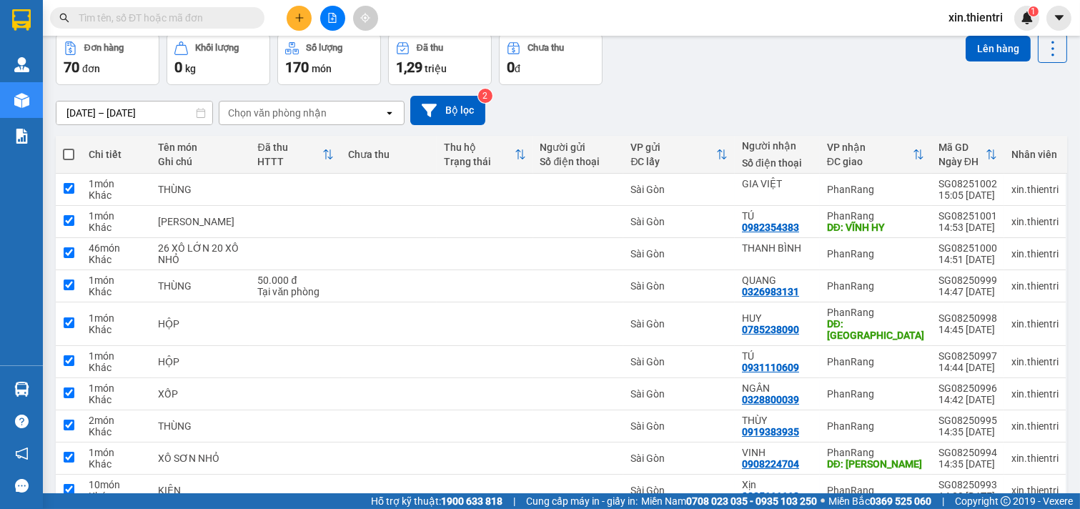
checkbox input "true"
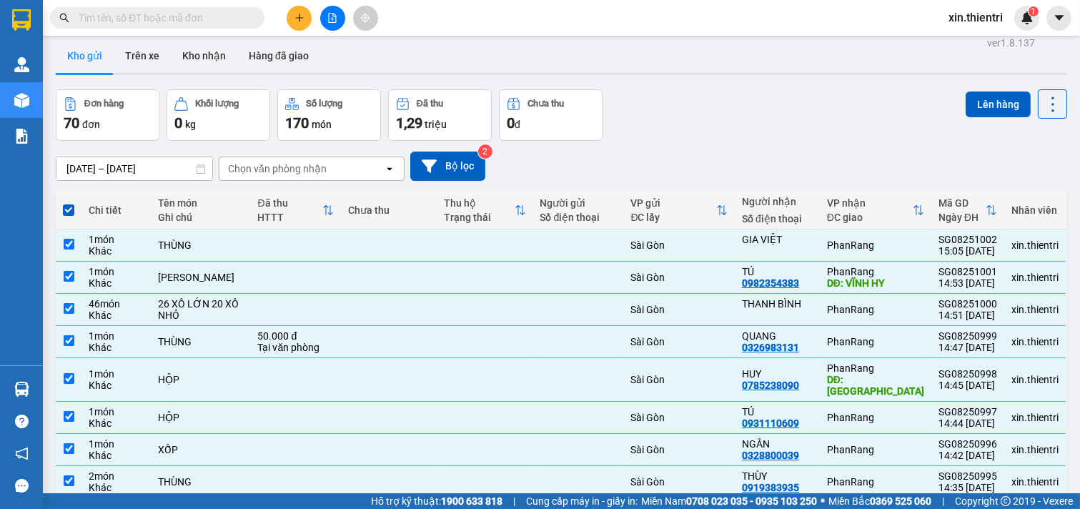
scroll to position [0, 0]
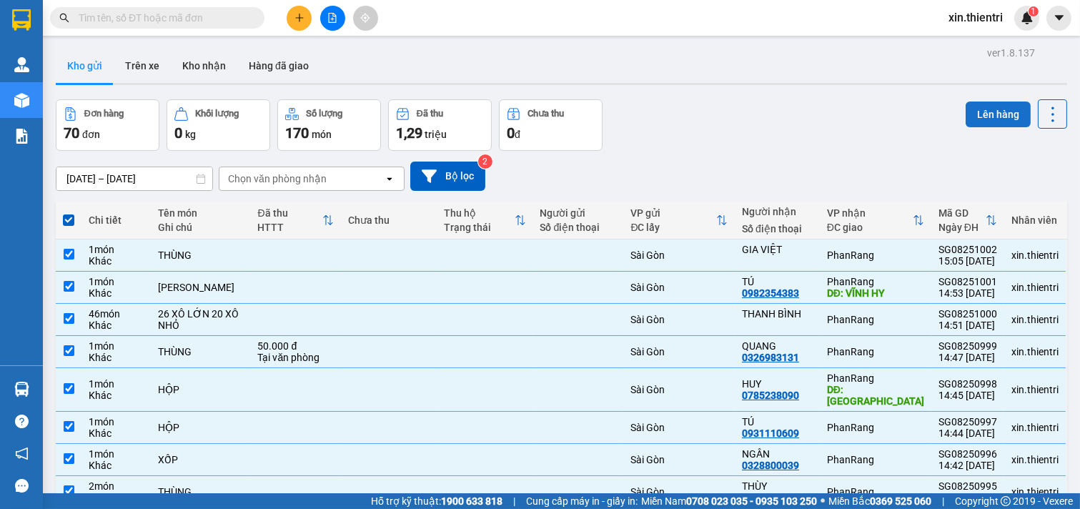
click at [976, 113] on button "Lên hàng" at bounding box center [998, 115] width 65 height 26
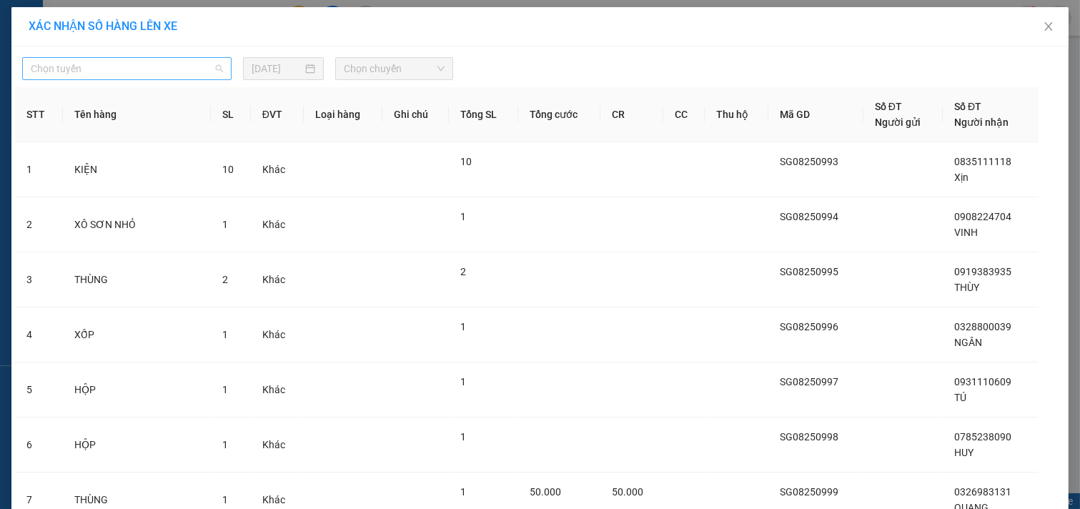
click at [184, 75] on span "Chọn tuyến" at bounding box center [127, 68] width 192 height 21
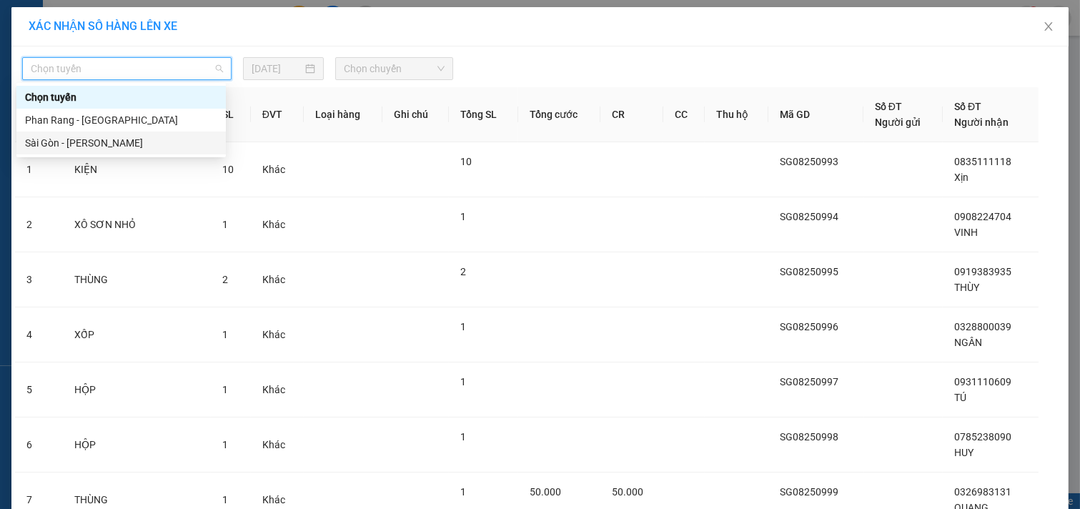
click at [174, 147] on div "Sài Gòn - [PERSON_NAME]" at bounding box center [121, 143] width 192 height 16
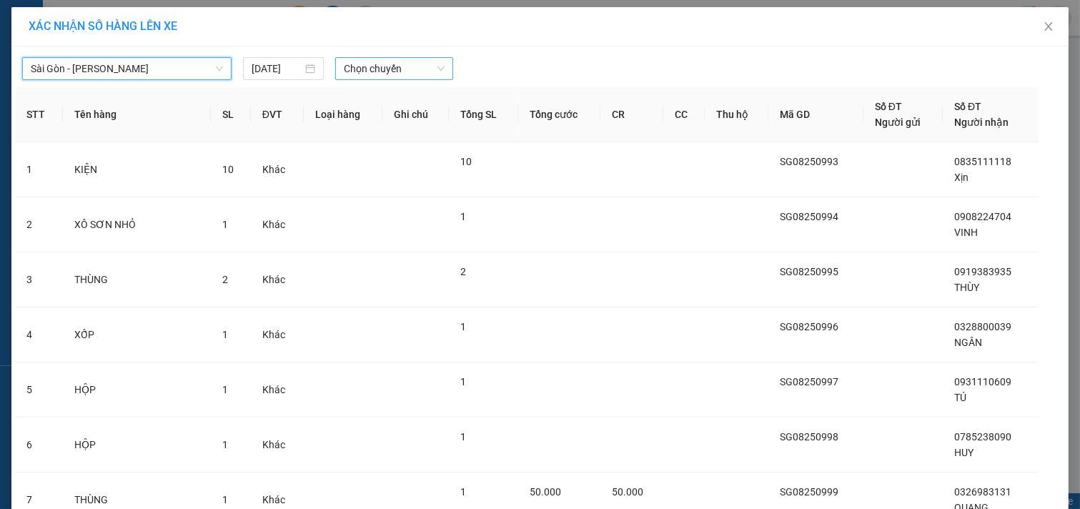
click at [409, 66] on span "Chọn chuyến" at bounding box center [394, 68] width 101 height 21
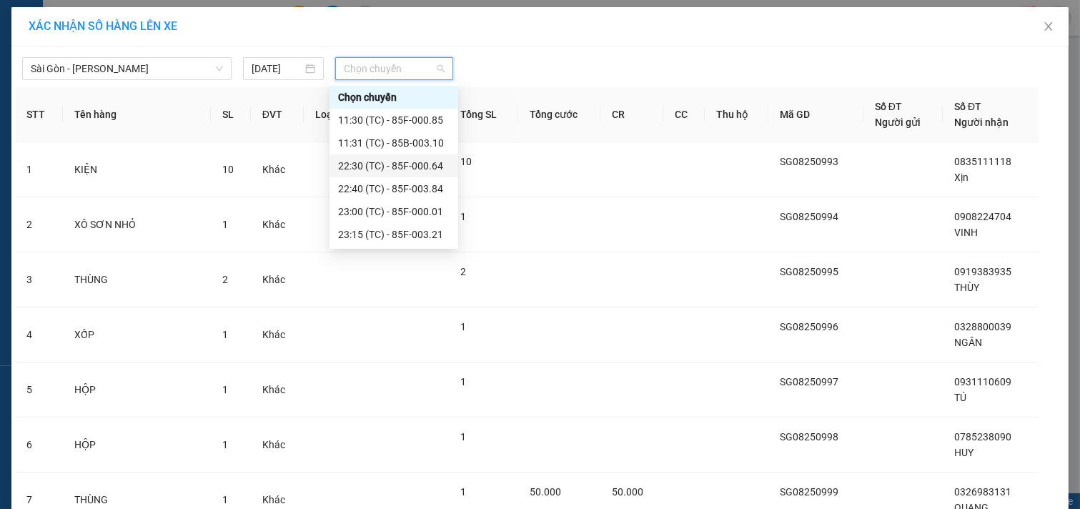
click at [411, 161] on div "22:30 (TC) - 85F-000.64" at bounding box center [394, 166] width 112 height 16
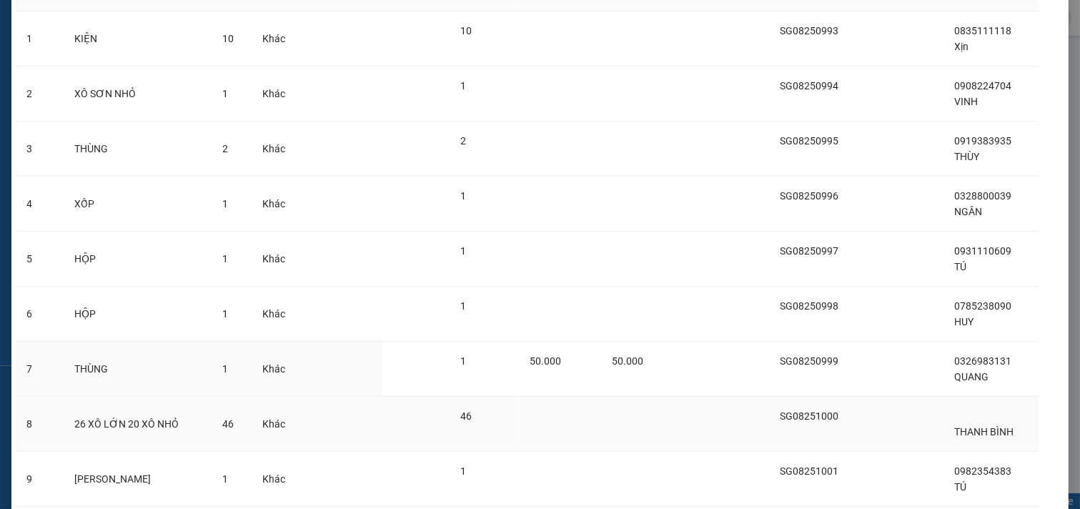
scroll to position [320, 0]
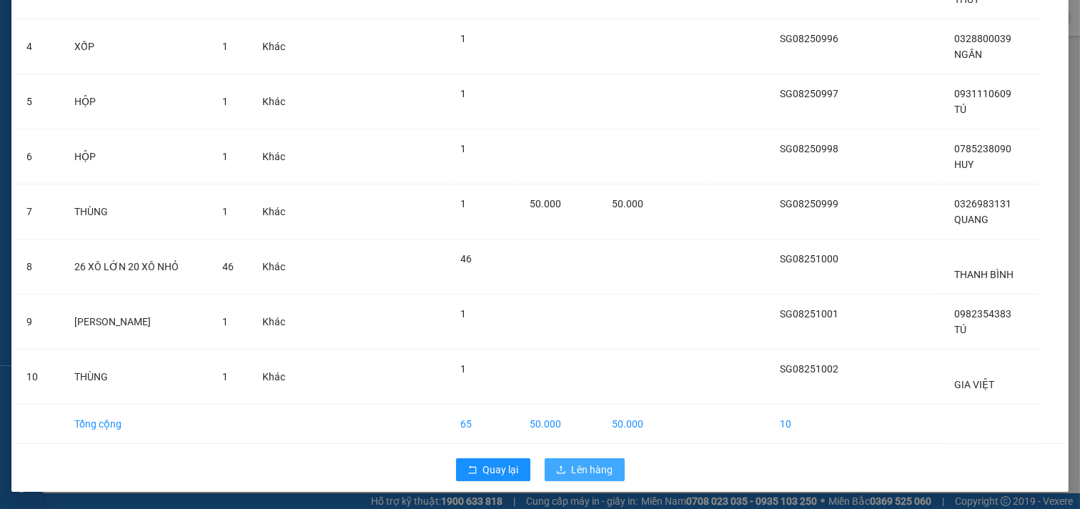
click at [581, 462] on span "Lên hàng" at bounding box center [592, 470] width 41 height 16
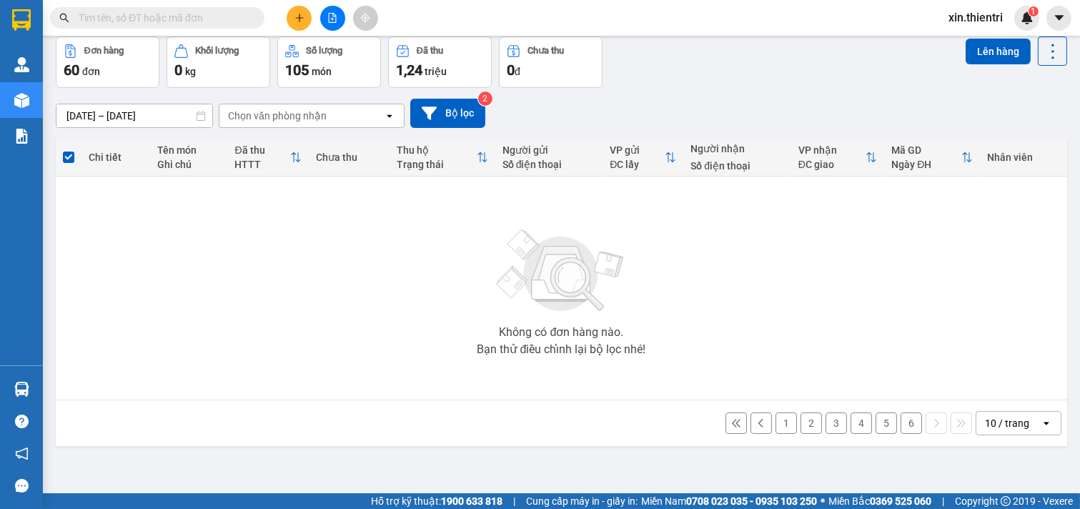
scroll to position [66, 0]
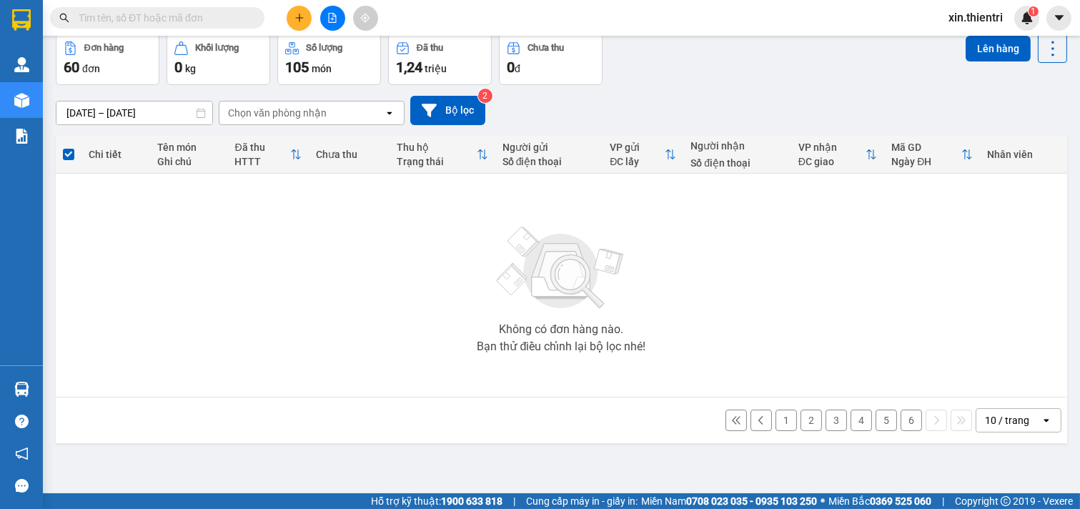
drag, startPoint x: 902, startPoint y: 420, endPoint x: 886, endPoint y: 423, distance: 16.1
click at [901, 420] on button "6" at bounding box center [911, 420] width 21 height 21
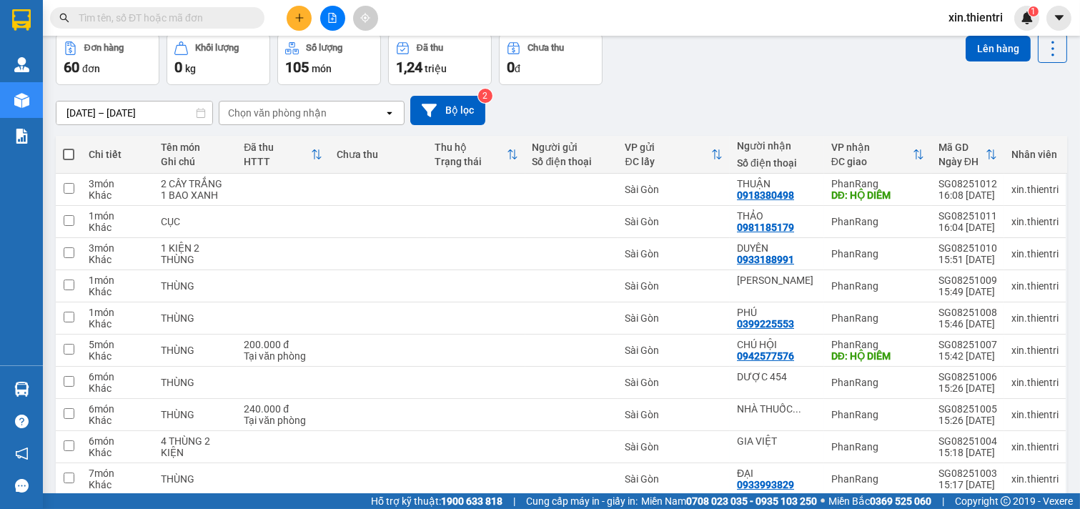
click at [63, 151] on span at bounding box center [68, 154] width 11 height 11
click at [69, 147] on input "checkbox" at bounding box center [69, 147] width 0 height 0
checkbox input "true"
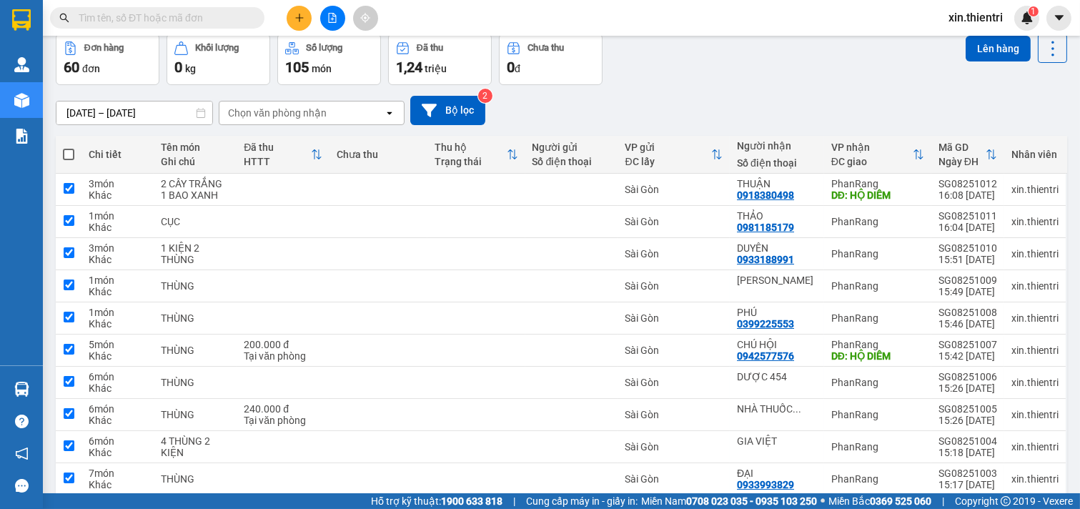
checkbox input "true"
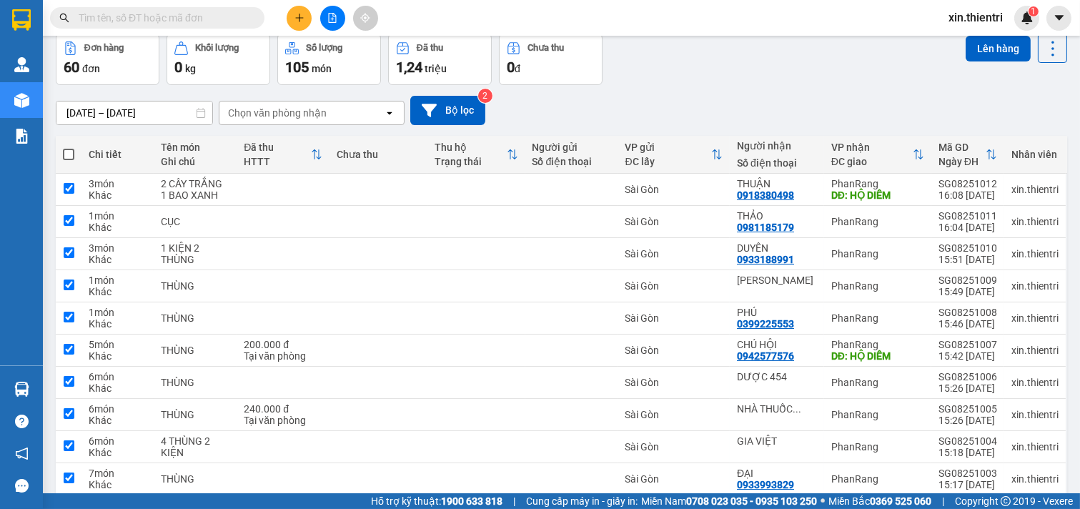
checkbox input "true"
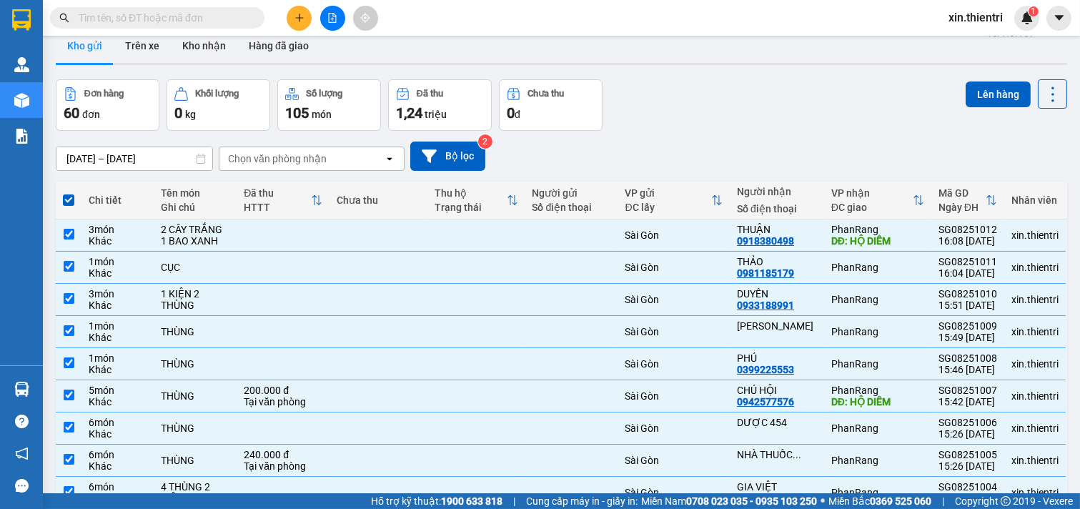
scroll to position [0, 0]
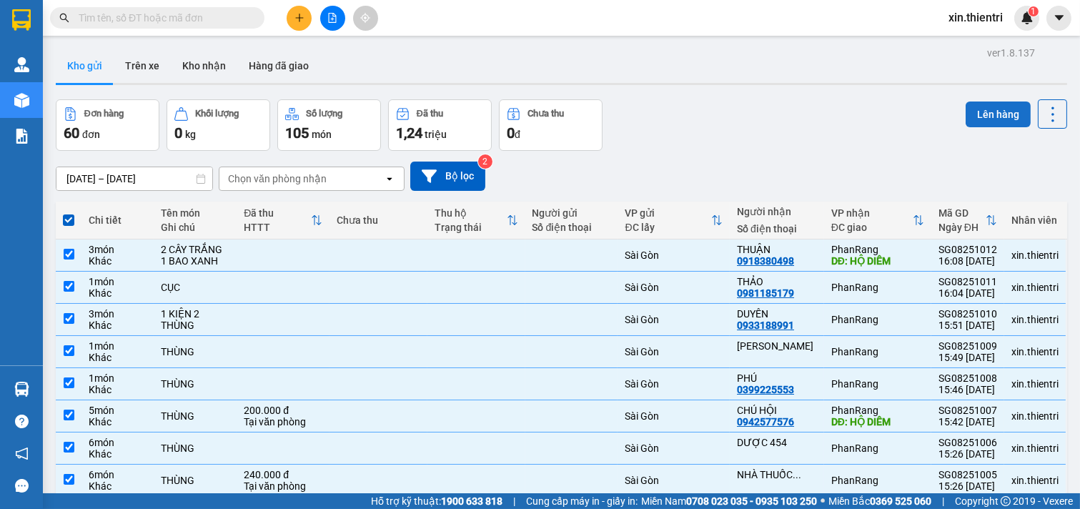
click at [968, 107] on button "Lên hàng" at bounding box center [998, 115] width 65 height 26
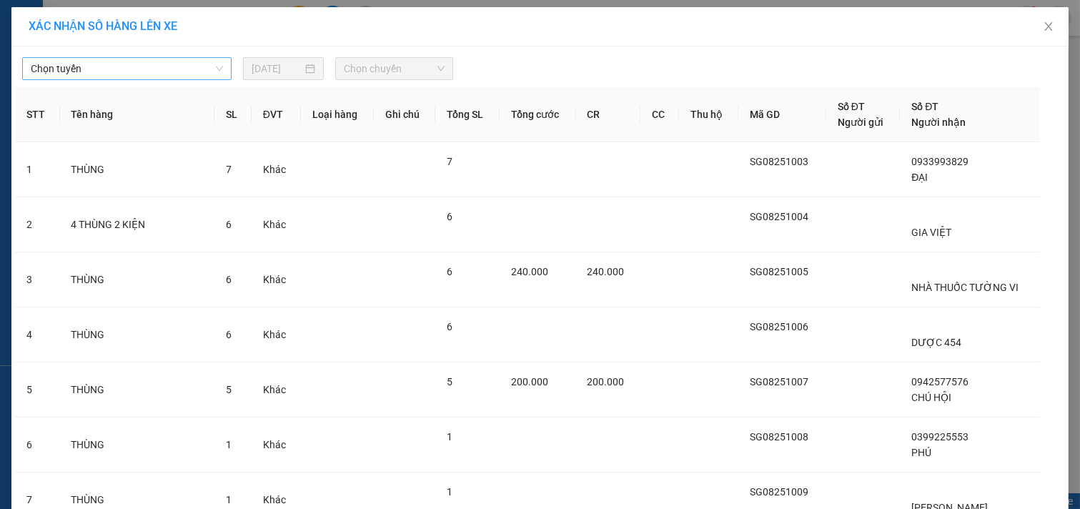
drag, startPoint x: 181, startPoint y: 63, endPoint x: 193, endPoint y: 76, distance: 18.2
click at [181, 65] on span "Chọn tuyến" at bounding box center [127, 68] width 192 height 21
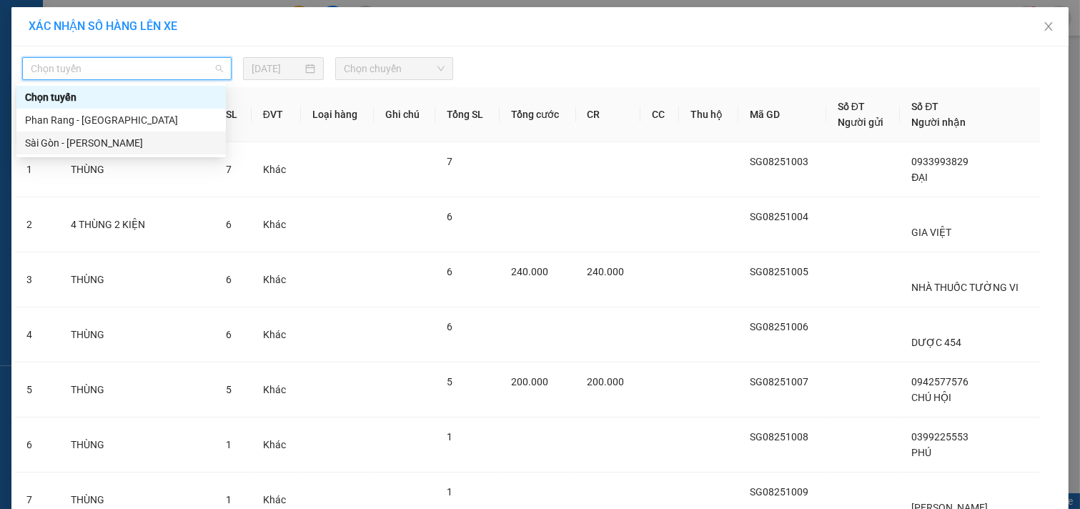
click at [202, 142] on div "Sài Gòn - [PERSON_NAME]" at bounding box center [121, 143] width 192 height 16
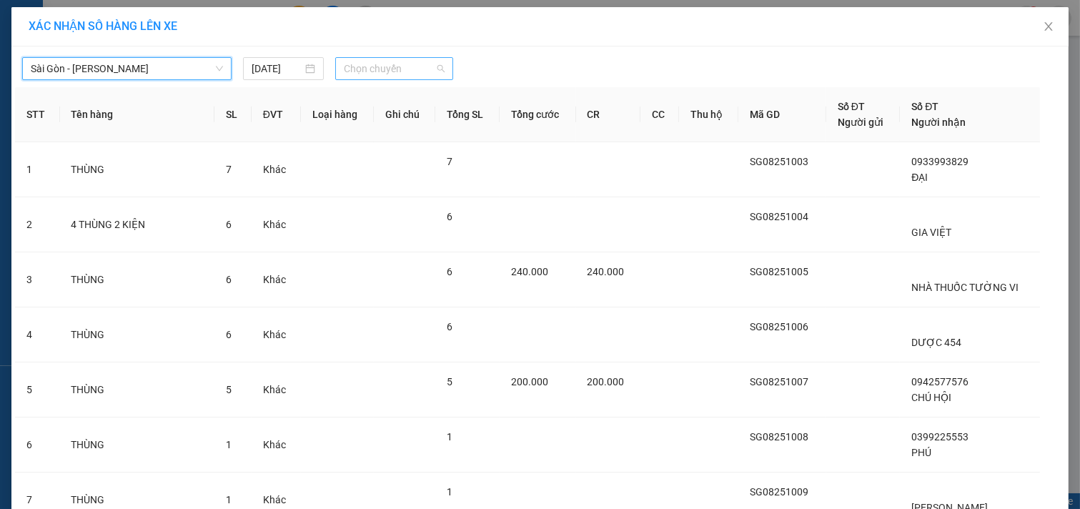
click at [394, 67] on span "Chọn chuyến" at bounding box center [394, 68] width 101 height 21
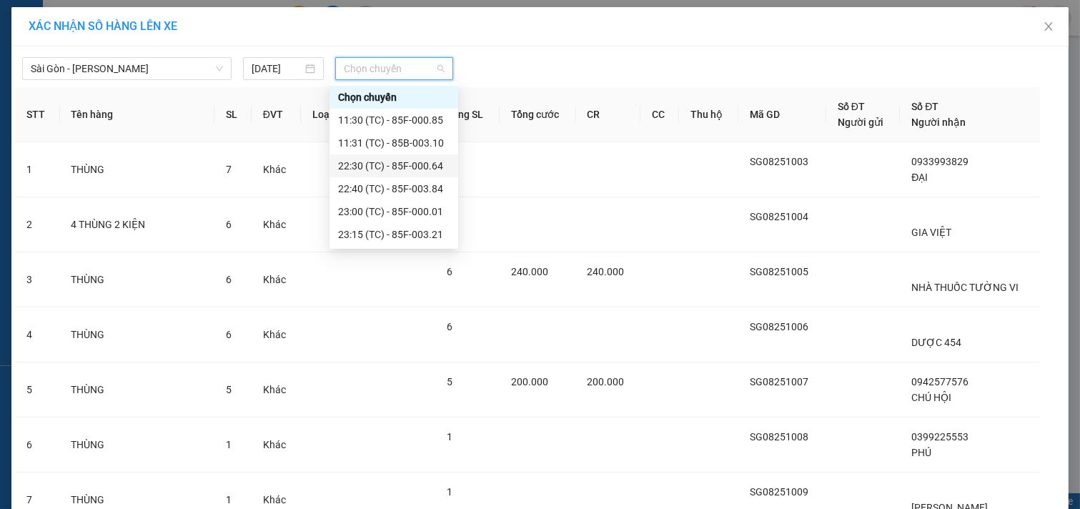
click at [386, 162] on div "22:30 (TC) - 85F-000.64" at bounding box center [394, 166] width 112 height 16
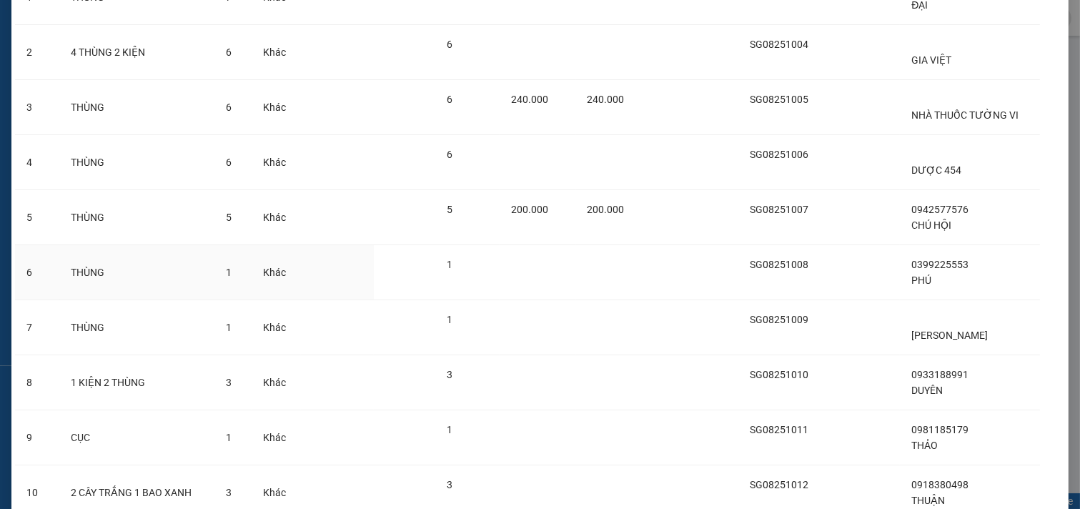
scroll to position [320, 0]
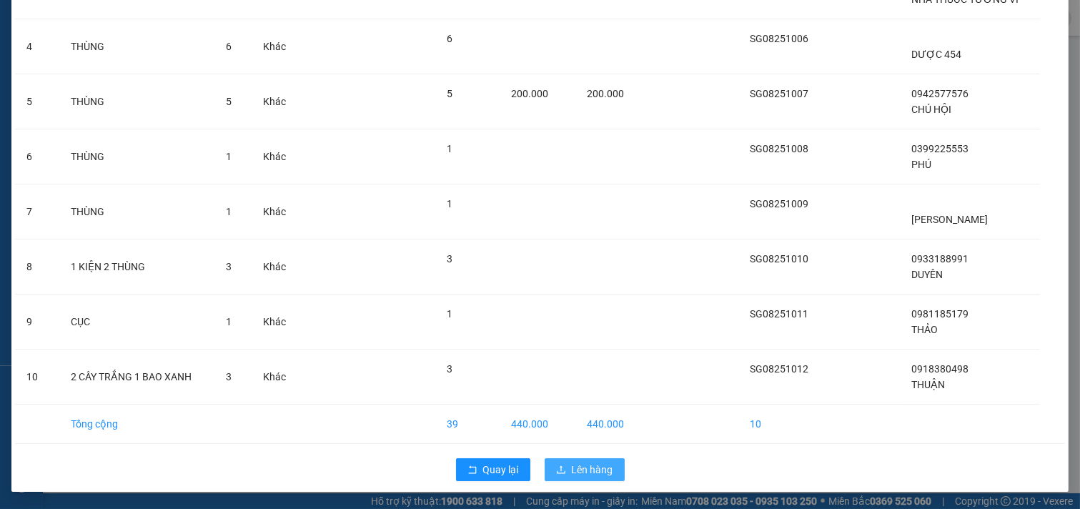
click at [578, 462] on span "Lên hàng" at bounding box center [592, 470] width 41 height 16
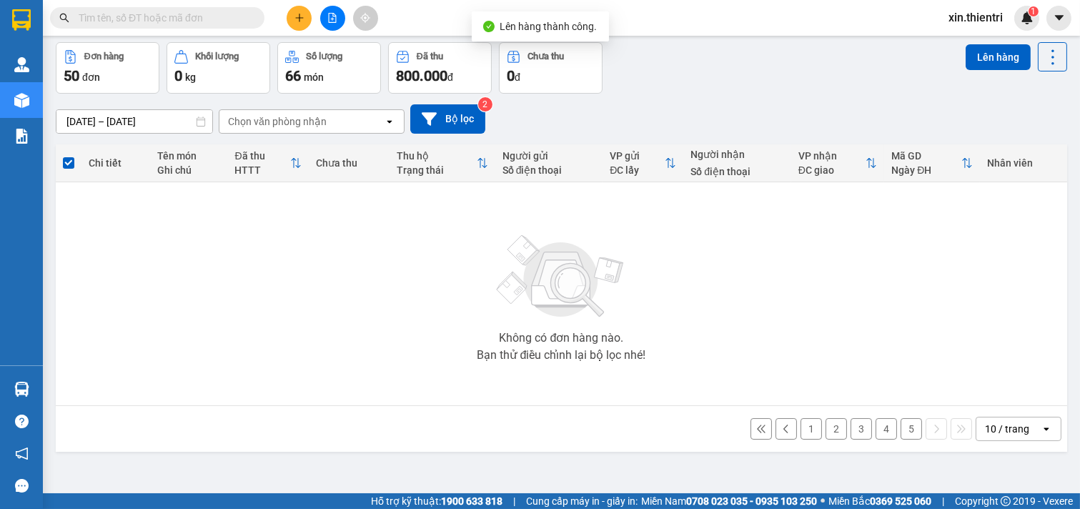
scroll to position [66, 0]
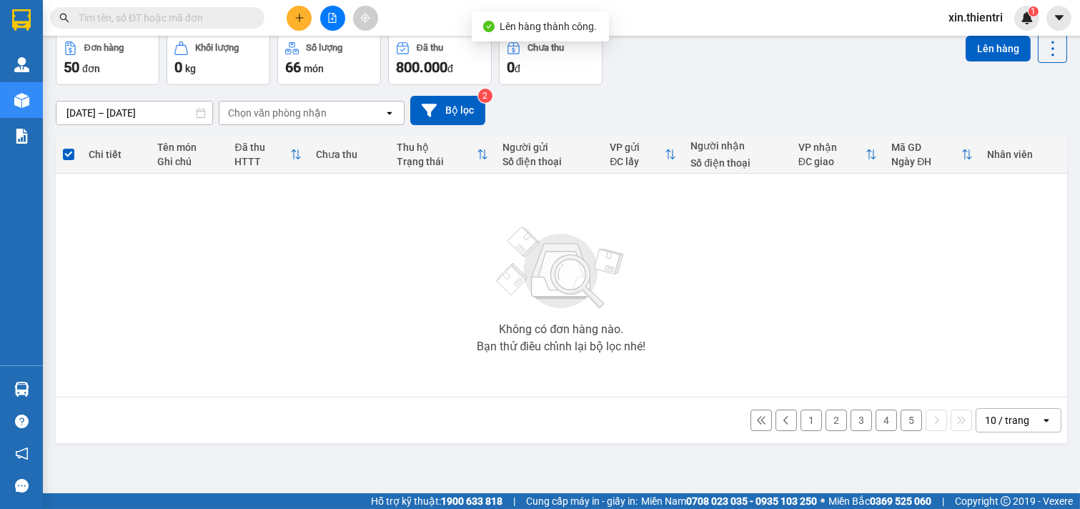
drag, startPoint x: 895, startPoint y: 417, endPoint x: 883, endPoint y: 420, distance: 12.3
click at [901, 417] on button "5" at bounding box center [911, 420] width 21 height 21
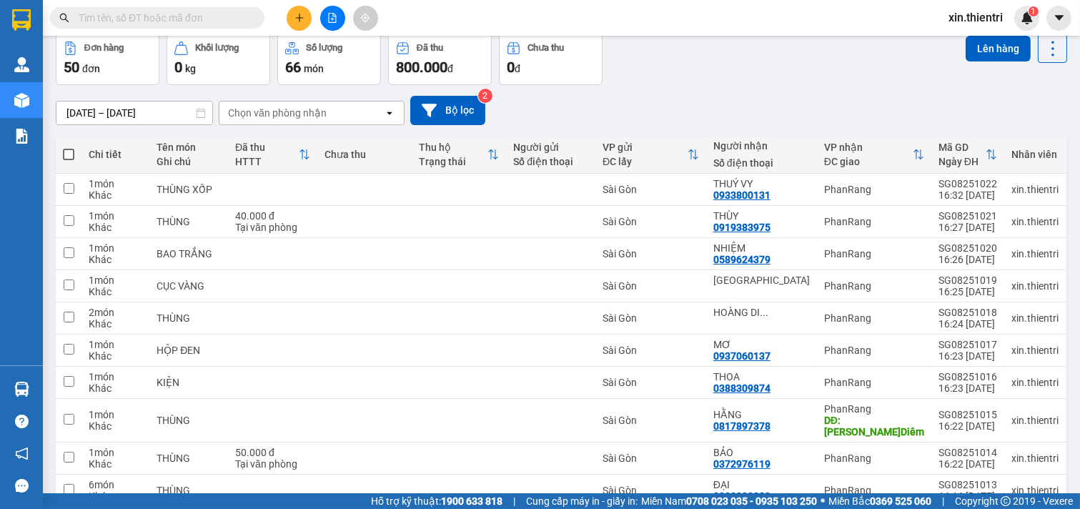
click at [64, 152] on span at bounding box center [68, 154] width 11 height 11
click at [69, 147] on input "checkbox" at bounding box center [69, 147] width 0 height 0
checkbox input "true"
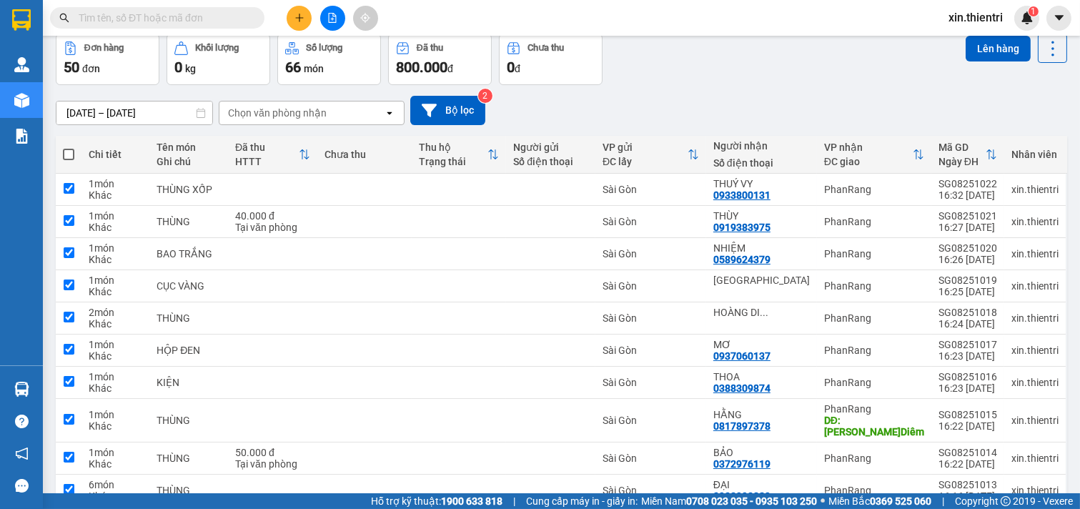
checkbox input "true"
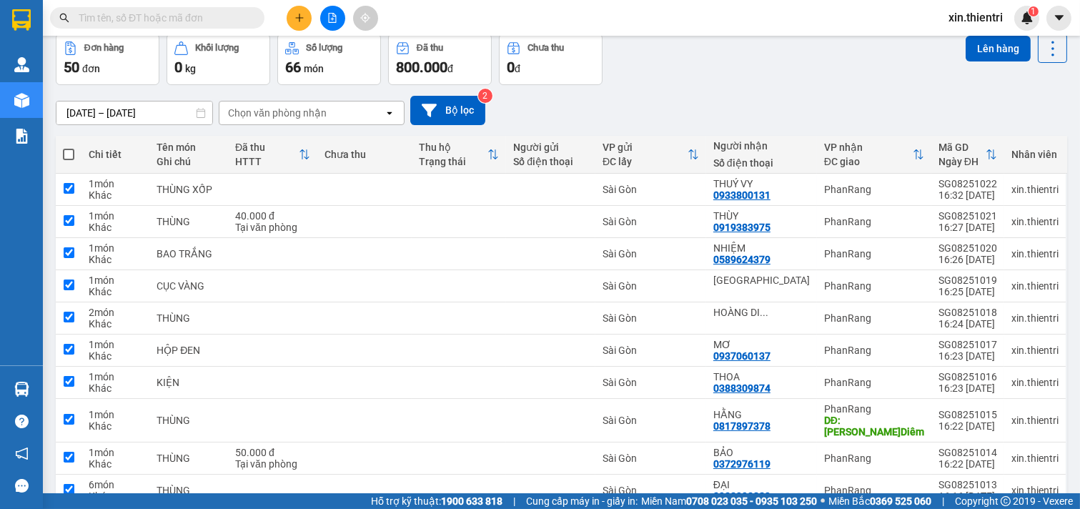
checkbox input "true"
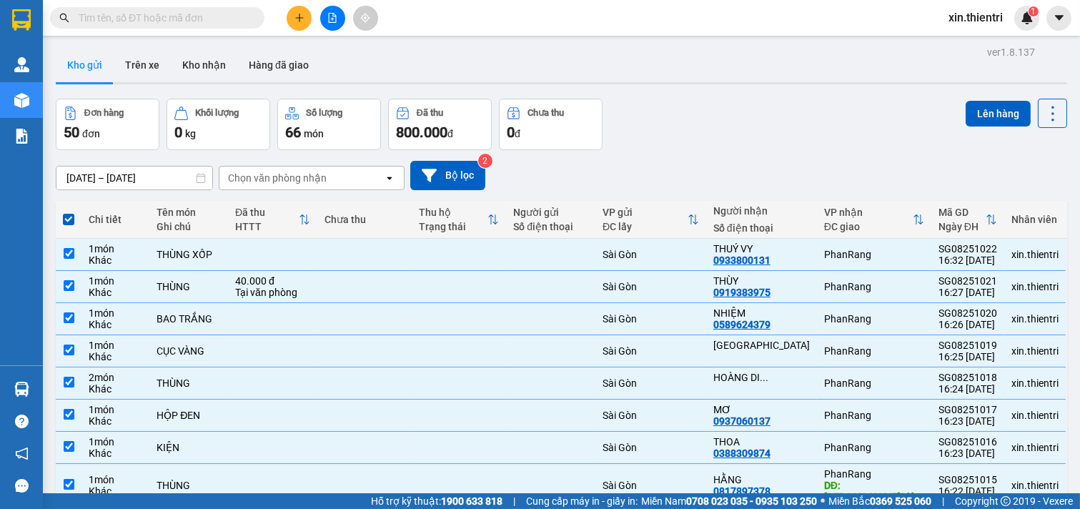
scroll to position [0, 0]
click at [966, 107] on button "Lên hàng" at bounding box center [998, 115] width 65 height 26
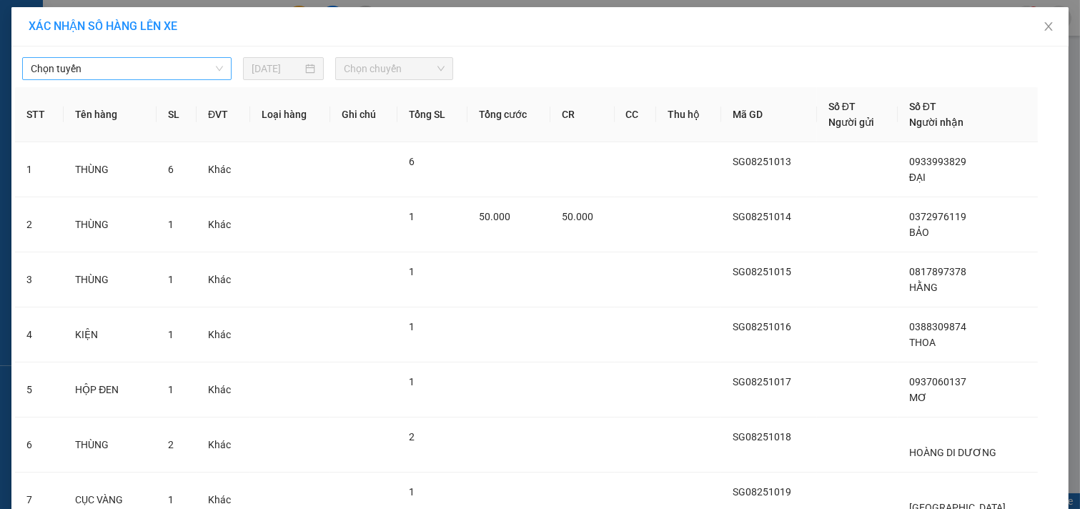
click at [167, 69] on span "Chọn tuyến" at bounding box center [127, 68] width 192 height 21
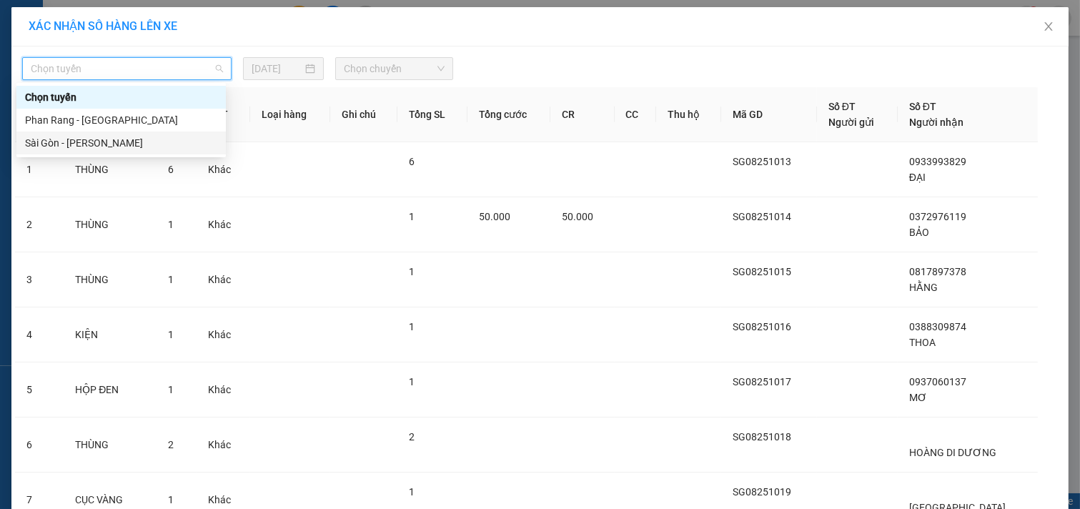
click at [159, 142] on div "Sài Gòn - [PERSON_NAME]" at bounding box center [121, 143] width 192 height 16
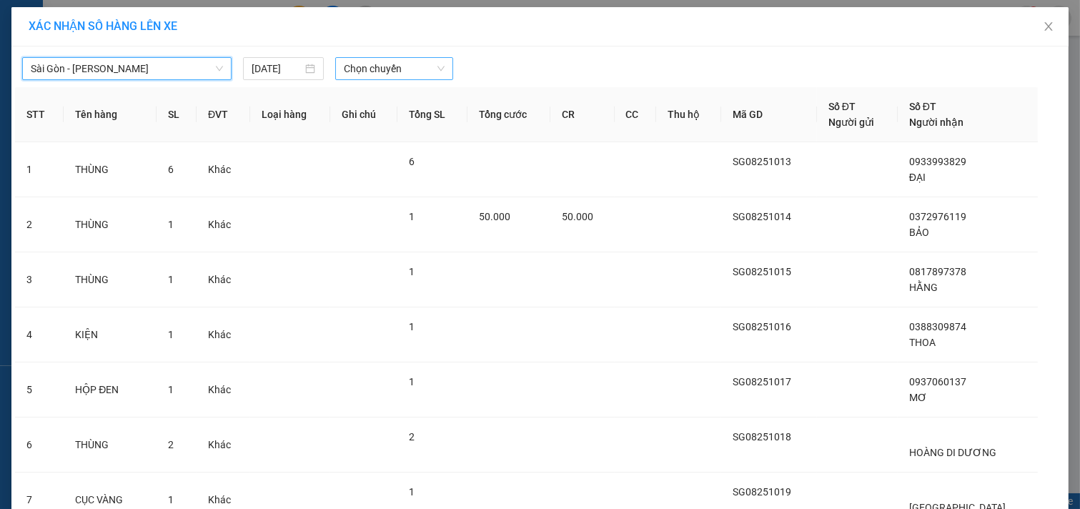
click at [380, 70] on span "Chọn chuyến" at bounding box center [394, 68] width 101 height 21
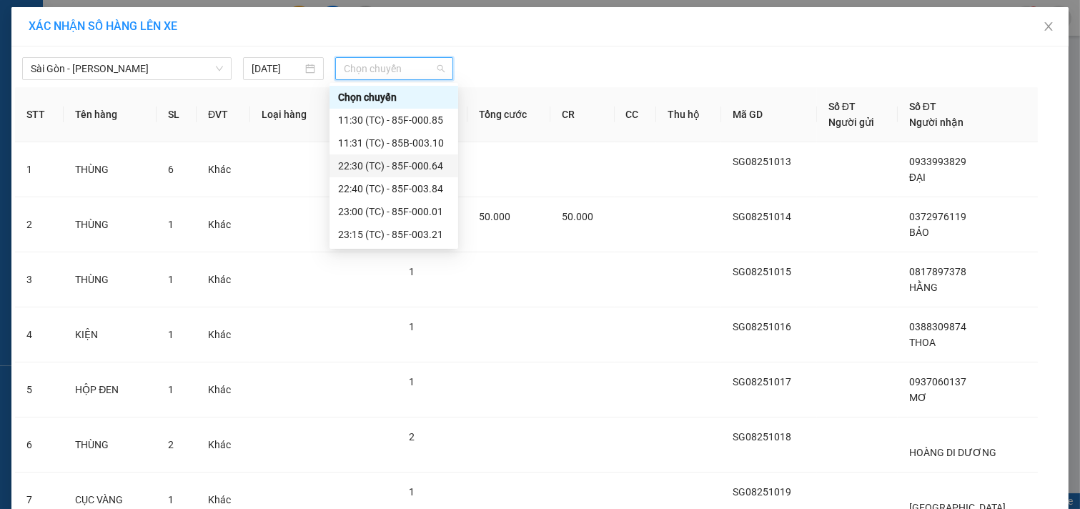
click at [376, 164] on div "22:30 (TC) - 85F-000.64" at bounding box center [394, 166] width 112 height 16
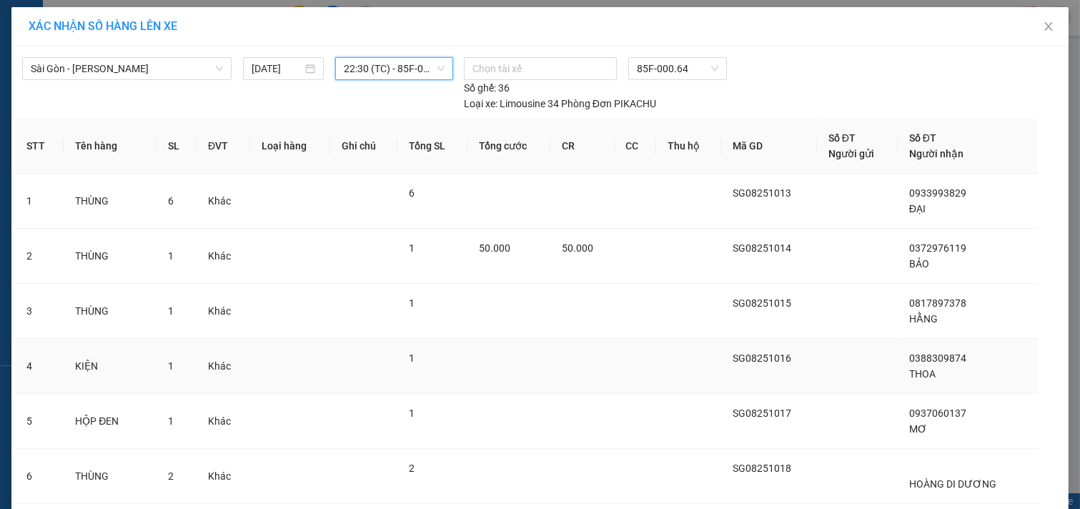
scroll to position [320, 0]
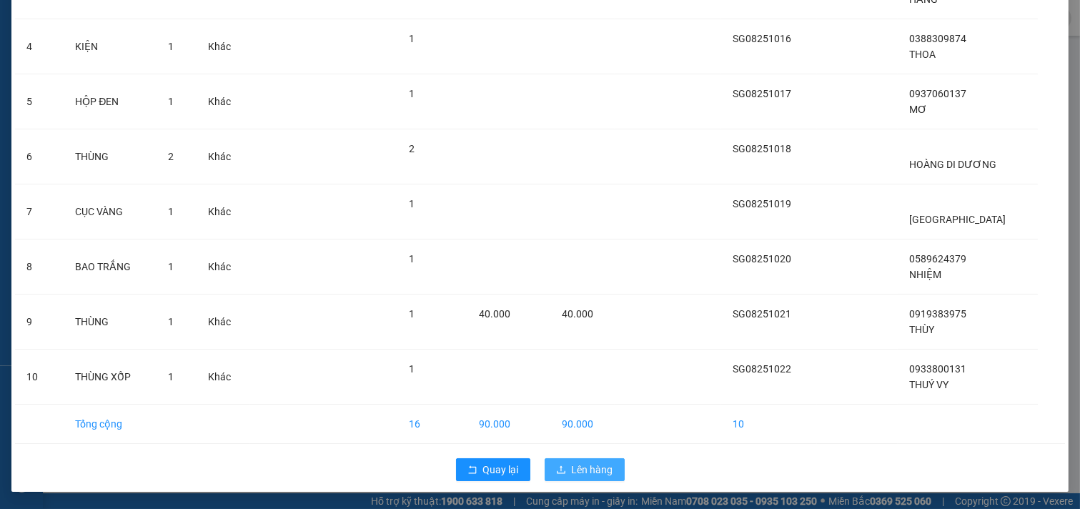
click at [580, 469] on span "Lên hàng" at bounding box center [592, 470] width 41 height 16
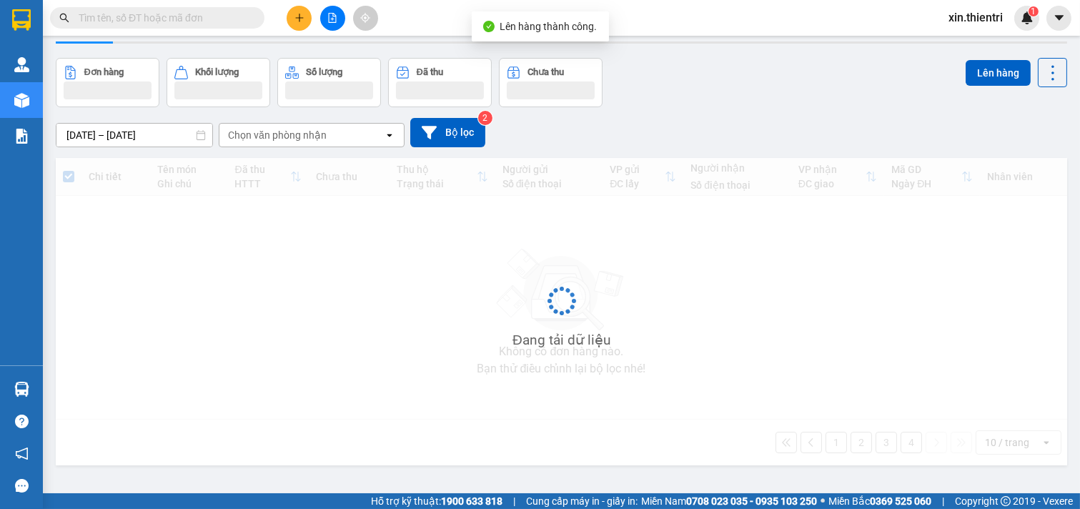
scroll to position [66, 0]
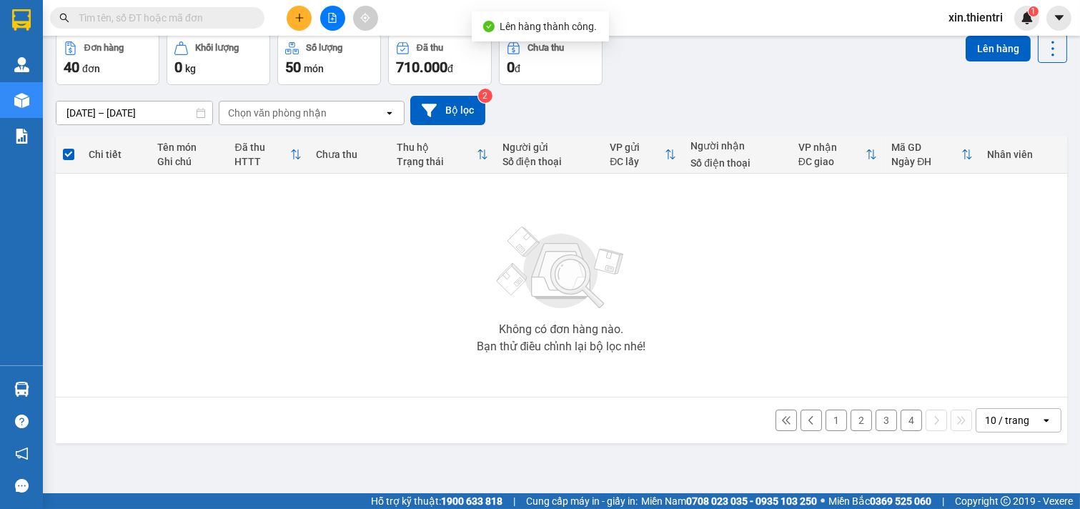
click at [901, 423] on button "4" at bounding box center [911, 420] width 21 height 21
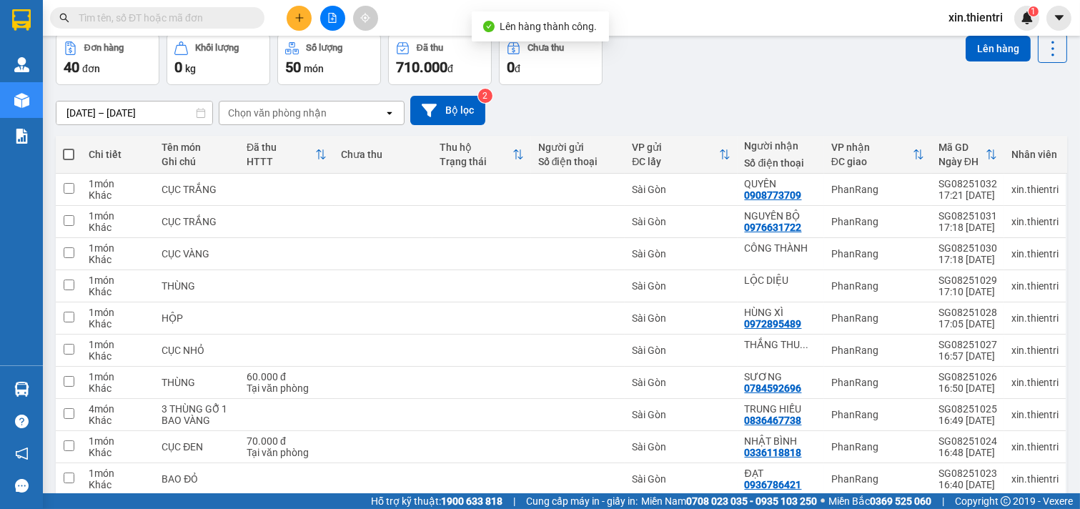
click at [67, 147] on label at bounding box center [68, 154] width 11 height 14
click at [69, 147] on input "checkbox" at bounding box center [69, 147] width 0 height 0
checkbox input "true"
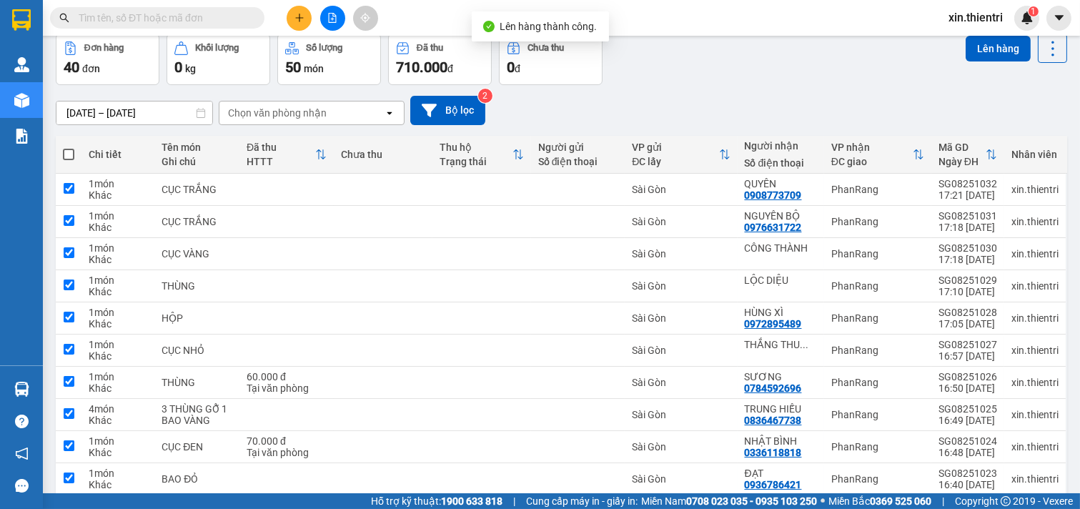
checkbox input "true"
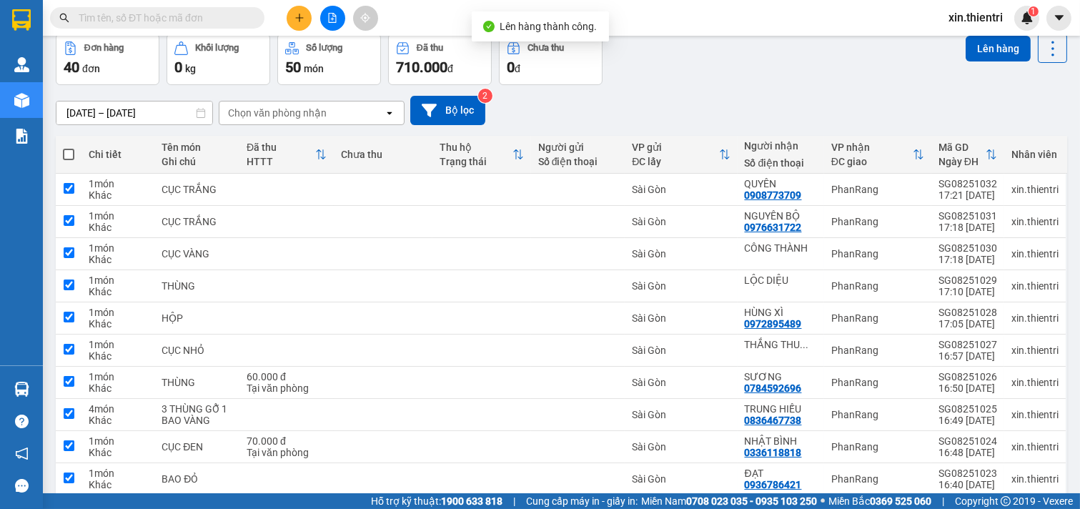
checkbox input "true"
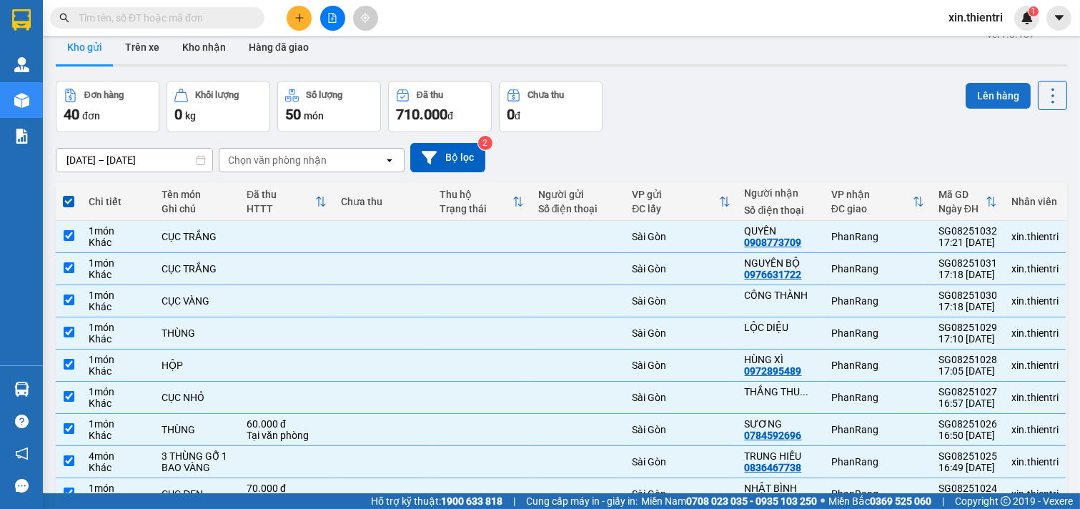
scroll to position [0, 0]
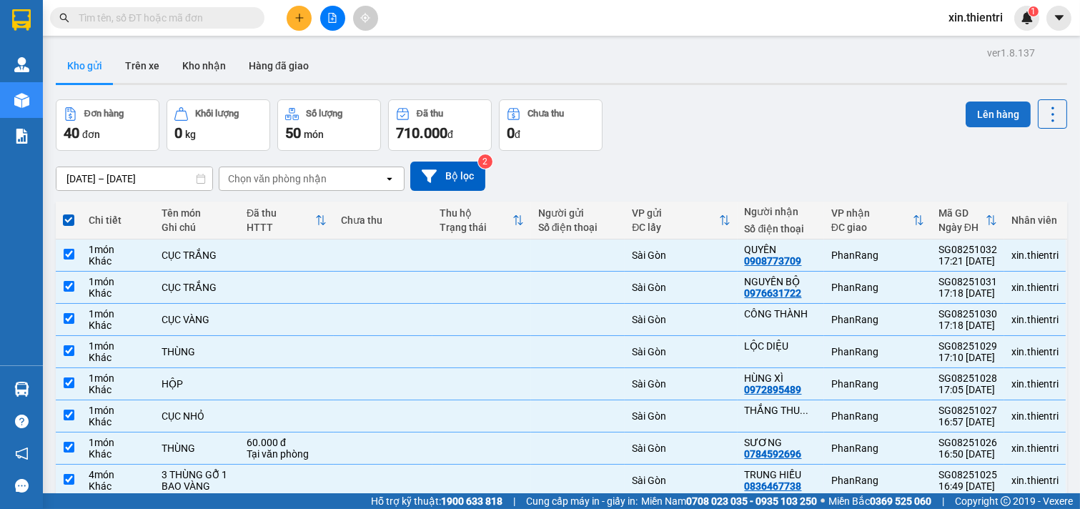
click at [989, 113] on button "Lên hàng" at bounding box center [998, 115] width 65 height 26
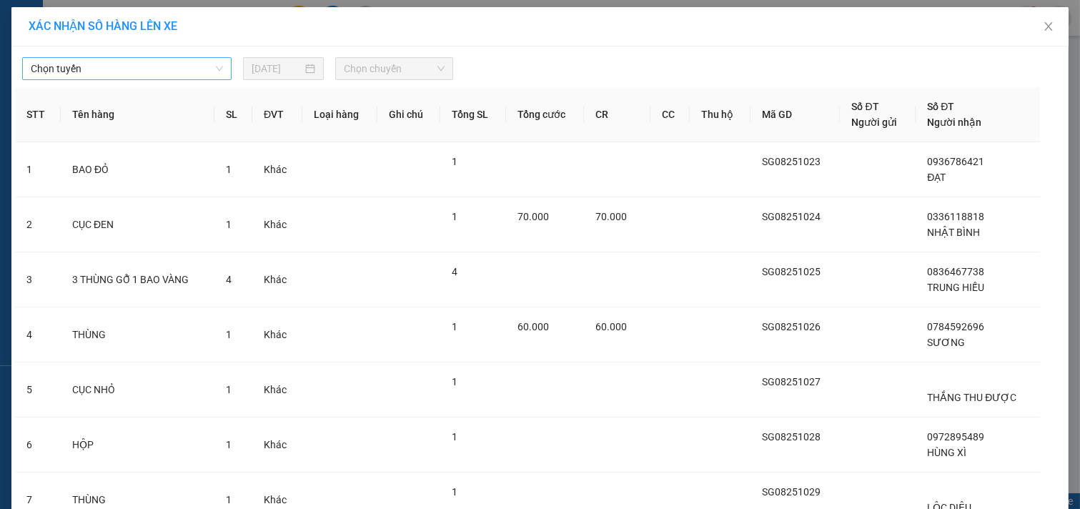
click at [195, 69] on span "Chọn tuyến" at bounding box center [127, 68] width 192 height 21
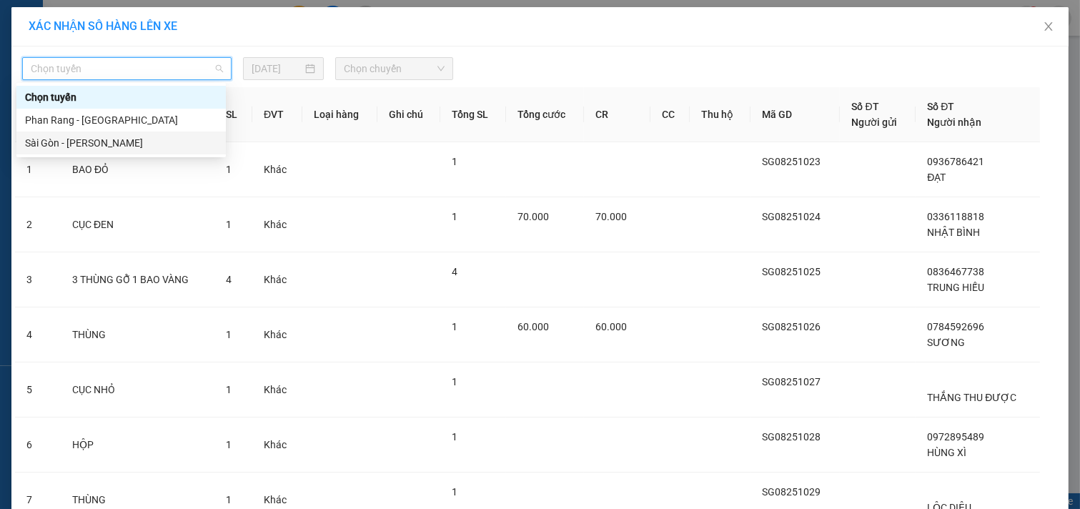
click at [196, 150] on div "Sài Gòn - [PERSON_NAME]" at bounding box center [121, 143] width 192 height 16
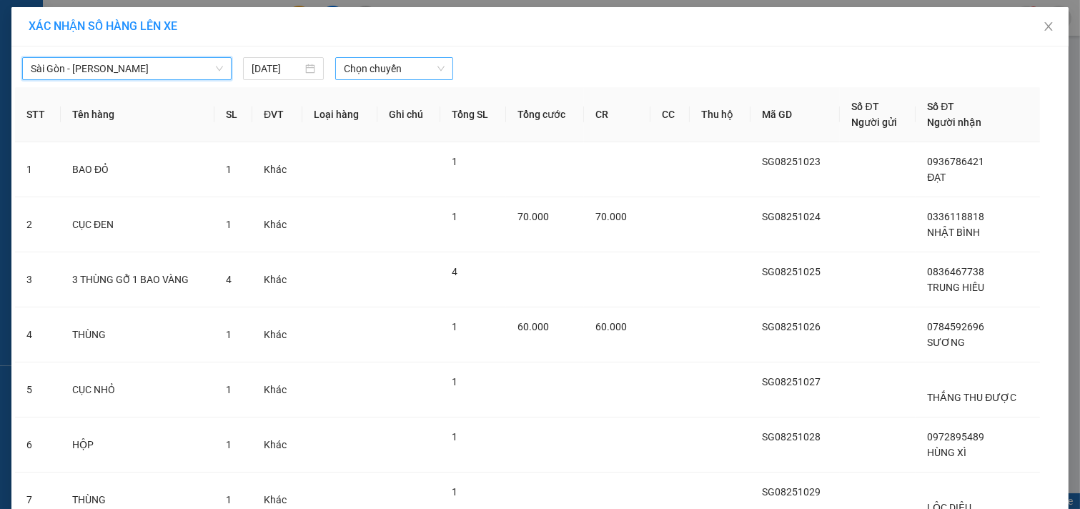
click at [406, 74] on span "Chọn chuyến" at bounding box center [394, 68] width 101 height 21
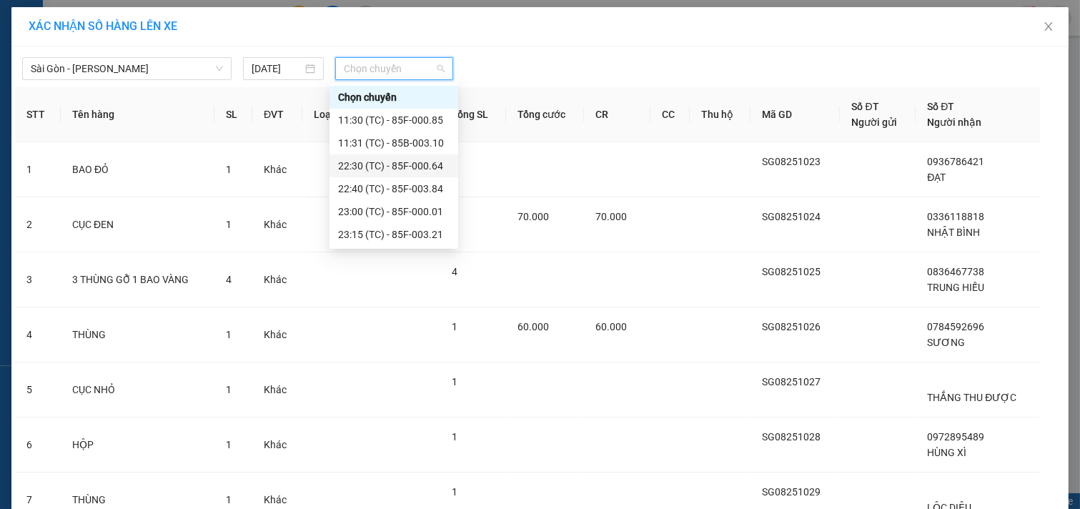
click at [390, 164] on div "22:30 (TC) - 85F-000.64" at bounding box center [394, 166] width 112 height 16
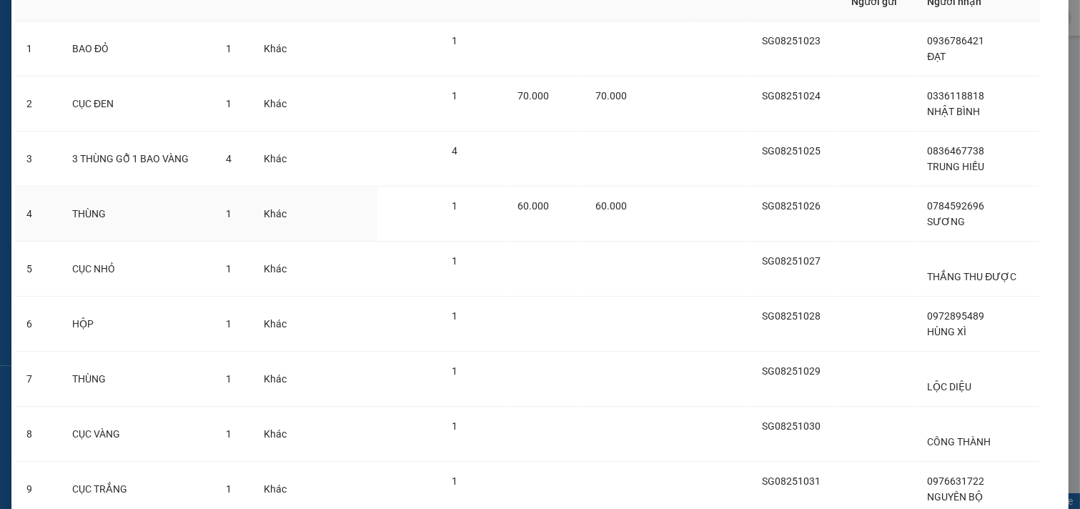
scroll to position [320, 0]
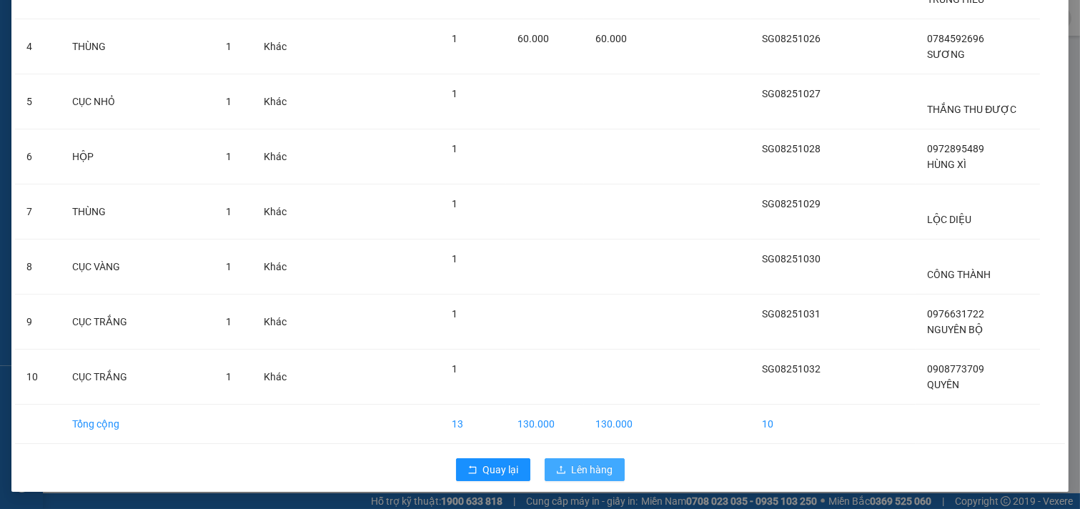
click at [560, 475] on icon "upload" at bounding box center [561, 470] width 10 height 10
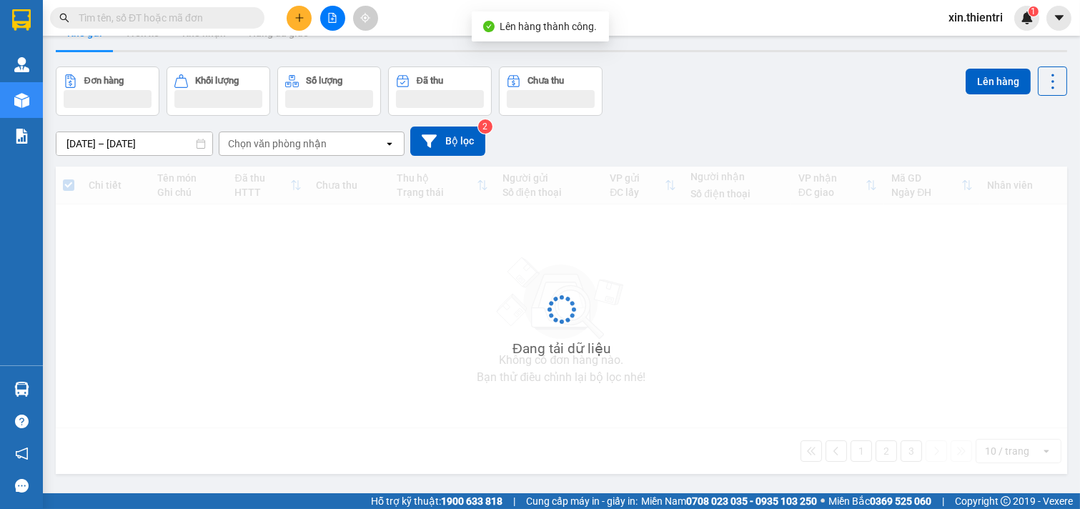
scroll to position [66, 0]
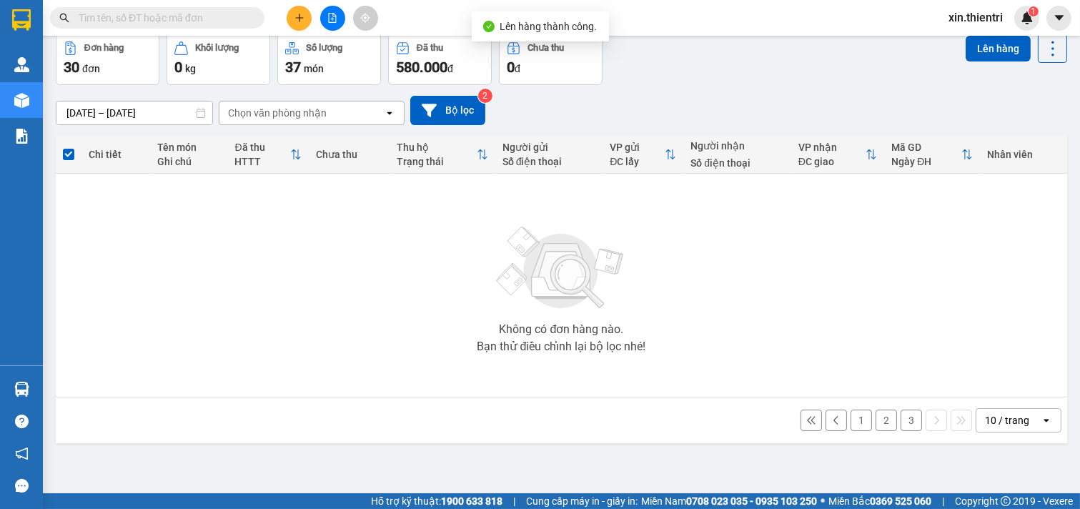
click at [901, 422] on button "3" at bounding box center [911, 420] width 21 height 21
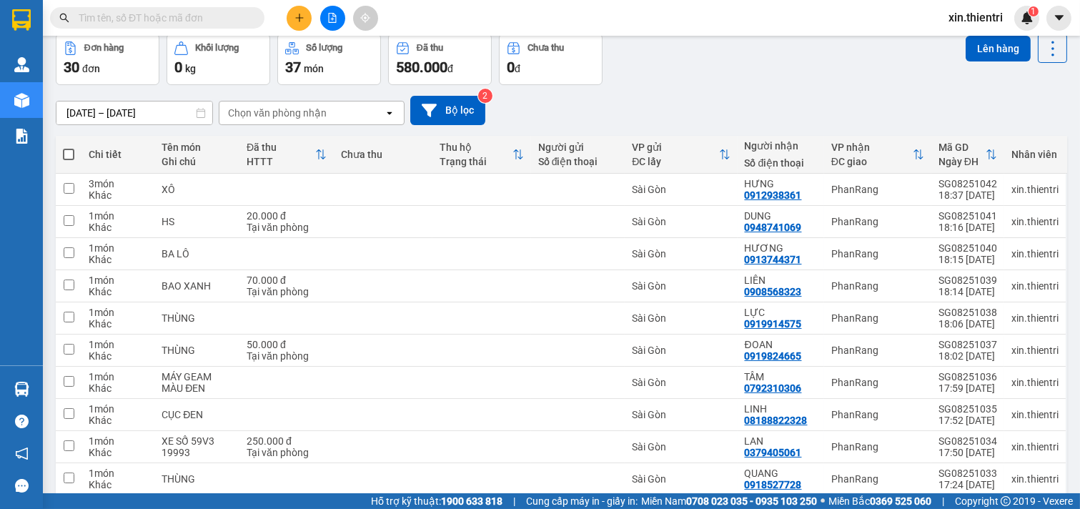
click at [65, 151] on span at bounding box center [68, 154] width 11 height 11
click at [69, 147] on input "checkbox" at bounding box center [69, 147] width 0 height 0
checkbox input "true"
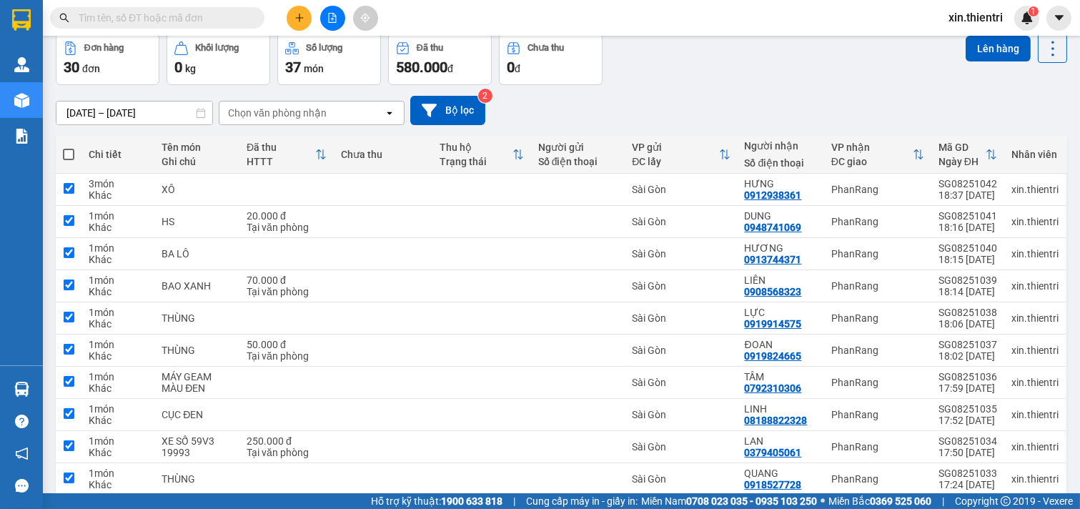
checkbox input "true"
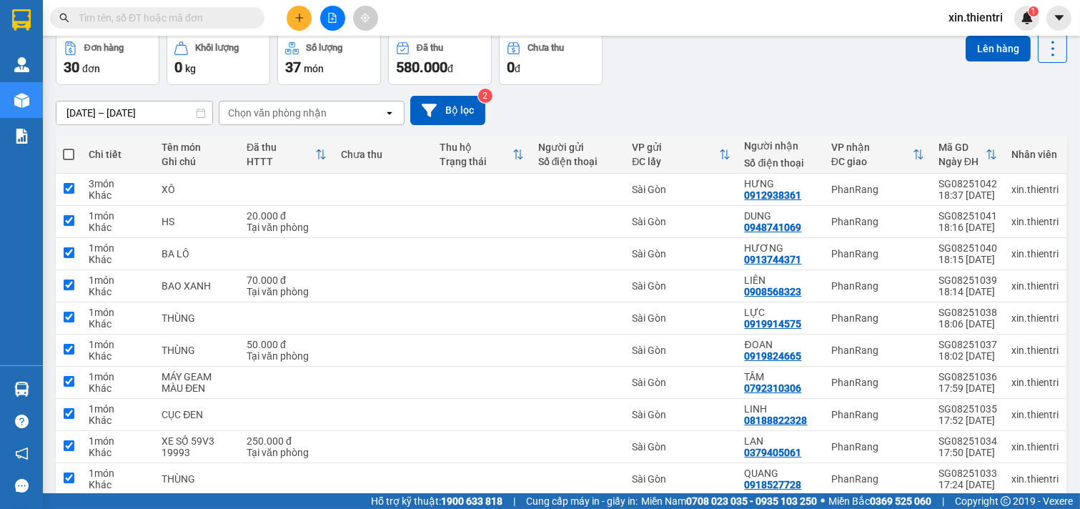
checkbox input "true"
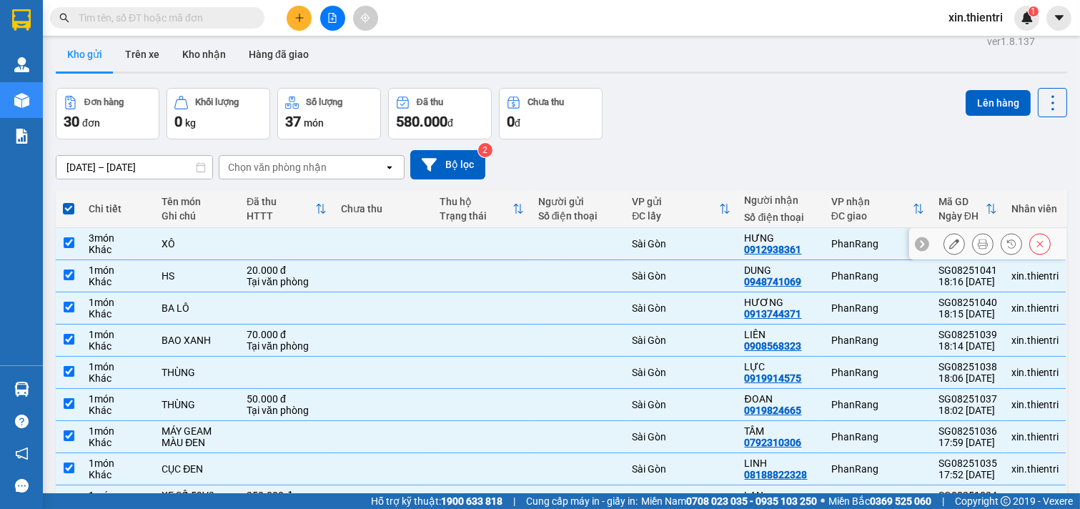
scroll to position [0, 0]
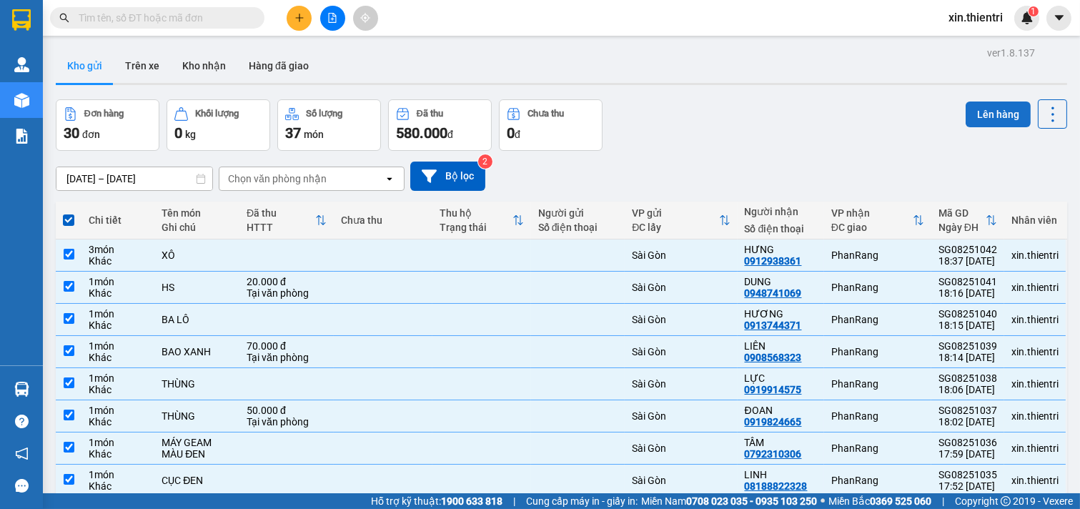
click at [970, 114] on button "Lên hàng" at bounding box center [998, 115] width 65 height 26
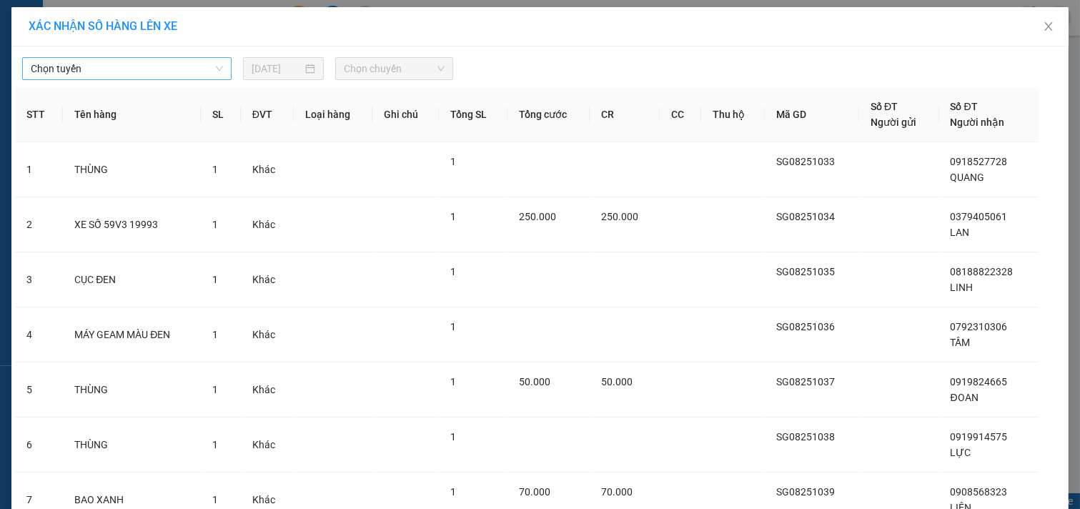
drag, startPoint x: 183, startPoint y: 61, endPoint x: 184, endPoint y: 74, distance: 13.7
click at [183, 63] on span "Chọn tuyến" at bounding box center [127, 68] width 192 height 21
click at [182, 154] on body "Kết quả tìm kiếm ( 0 ) Bộ lọc No Data xin.thientri 1 Quản Lý Quản lý khách hàng…" at bounding box center [540, 254] width 1080 height 509
click at [212, 75] on span "Chọn tuyến" at bounding box center [127, 68] width 192 height 21
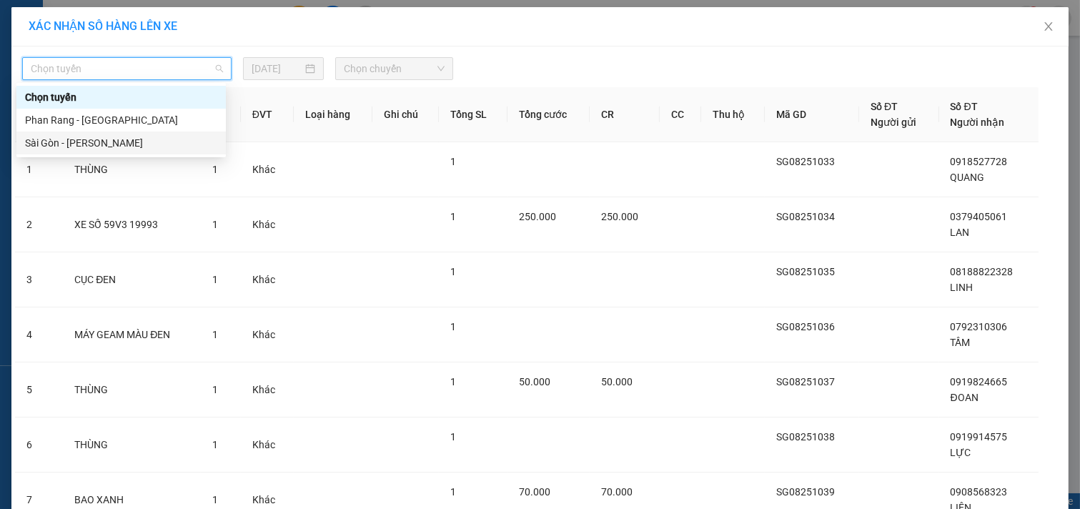
click at [201, 147] on div "Sài Gòn - [PERSON_NAME]" at bounding box center [121, 143] width 192 height 16
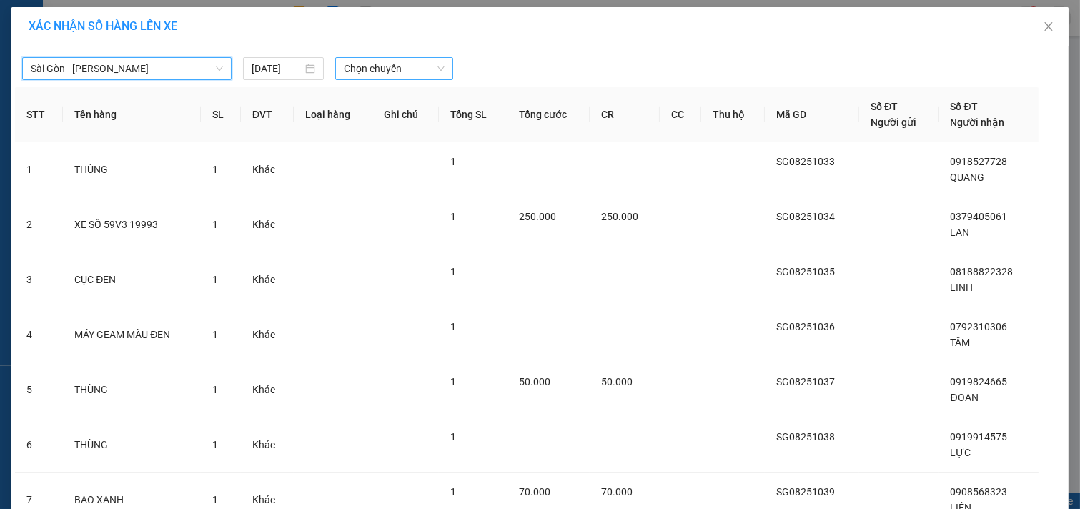
click at [382, 77] on span "Chọn chuyến" at bounding box center [394, 68] width 101 height 21
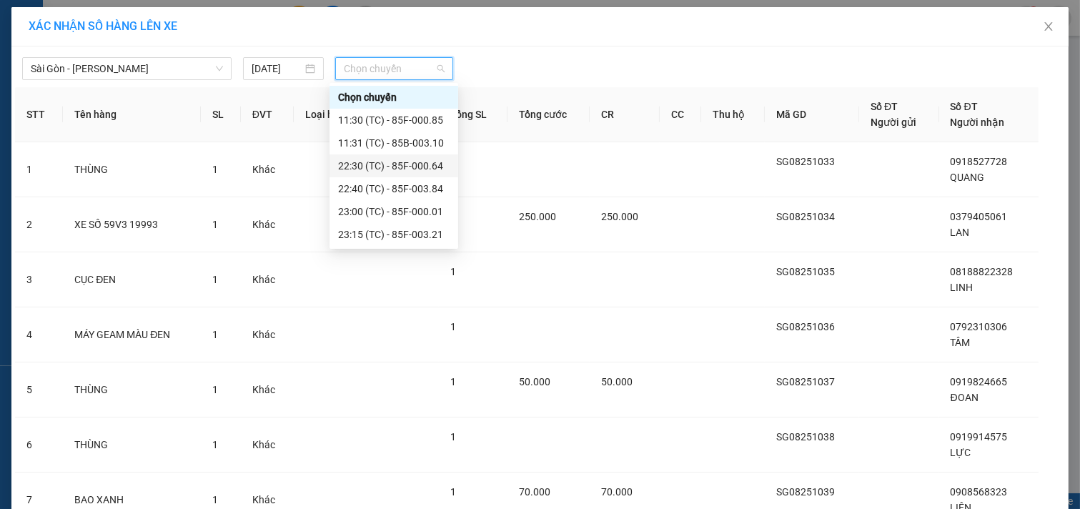
drag, startPoint x: 389, startPoint y: 163, endPoint x: 377, endPoint y: 163, distance: 11.4
click at [388, 163] on div "22:30 (TC) - 85F-000.64" at bounding box center [394, 166] width 112 height 16
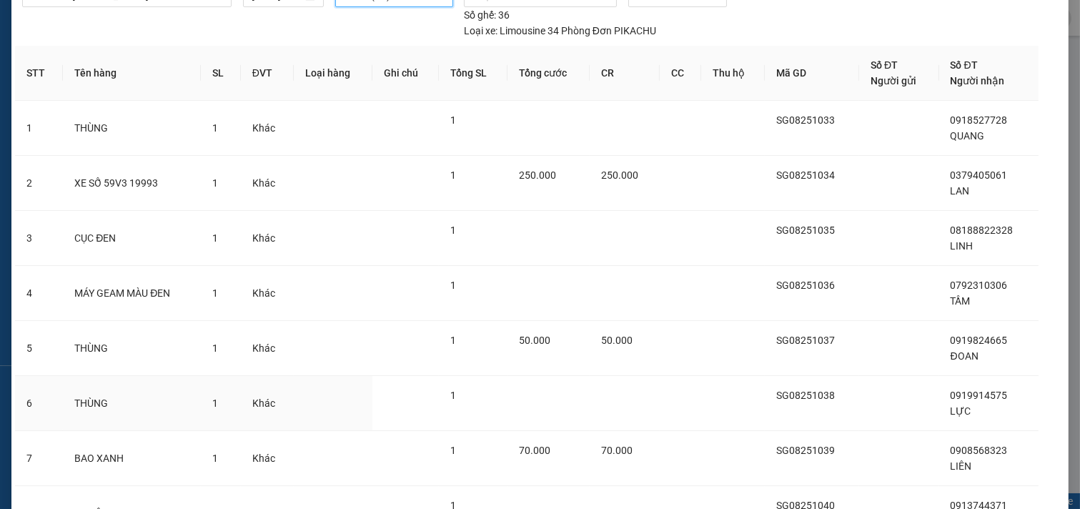
scroll to position [317, 0]
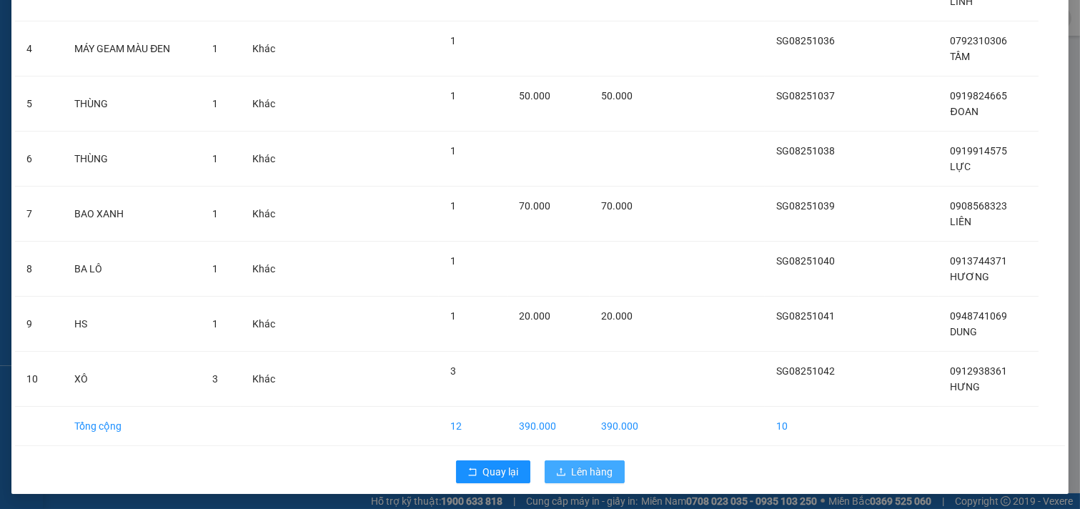
click at [588, 469] on span "Lên hàng" at bounding box center [592, 472] width 41 height 16
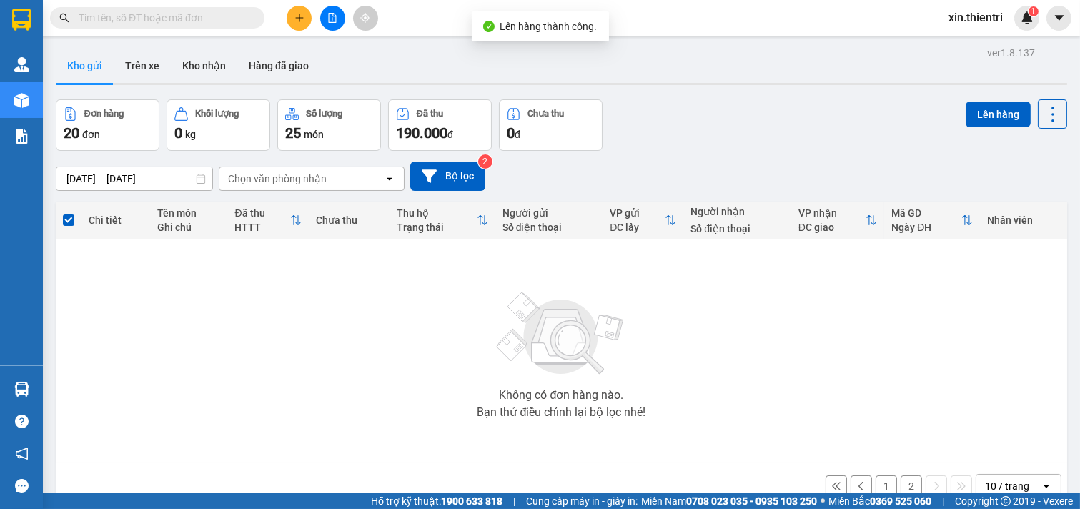
scroll to position [66, 0]
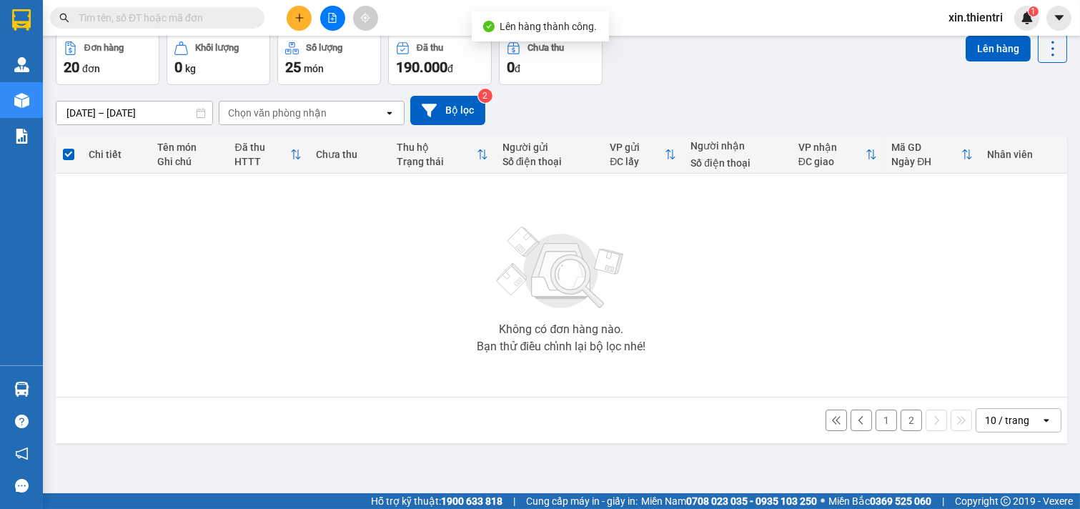
click at [905, 419] on button "2" at bounding box center [911, 420] width 21 height 21
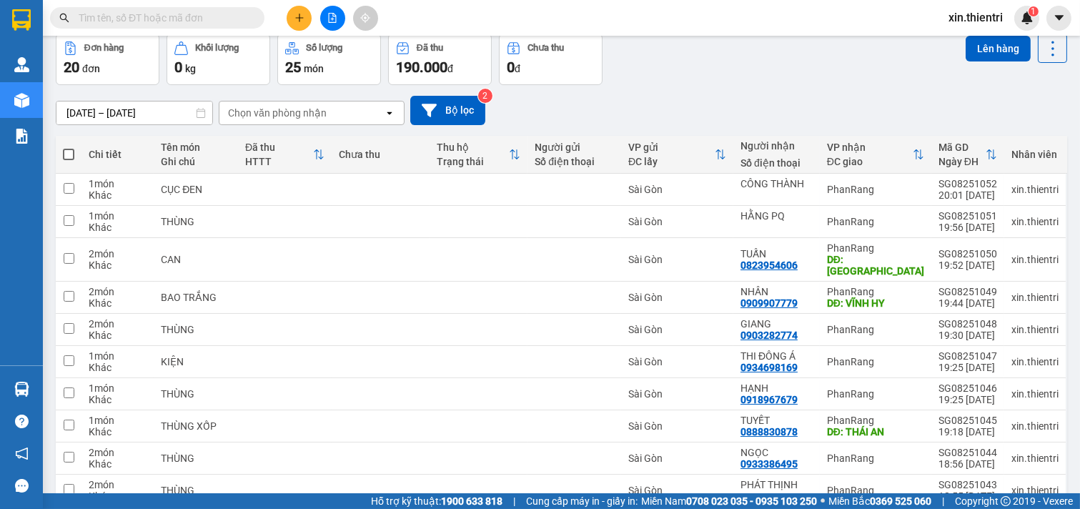
click at [66, 155] on span at bounding box center [68, 154] width 11 height 11
click at [69, 147] on input "checkbox" at bounding box center [69, 147] width 0 height 0
checkbox input "true"
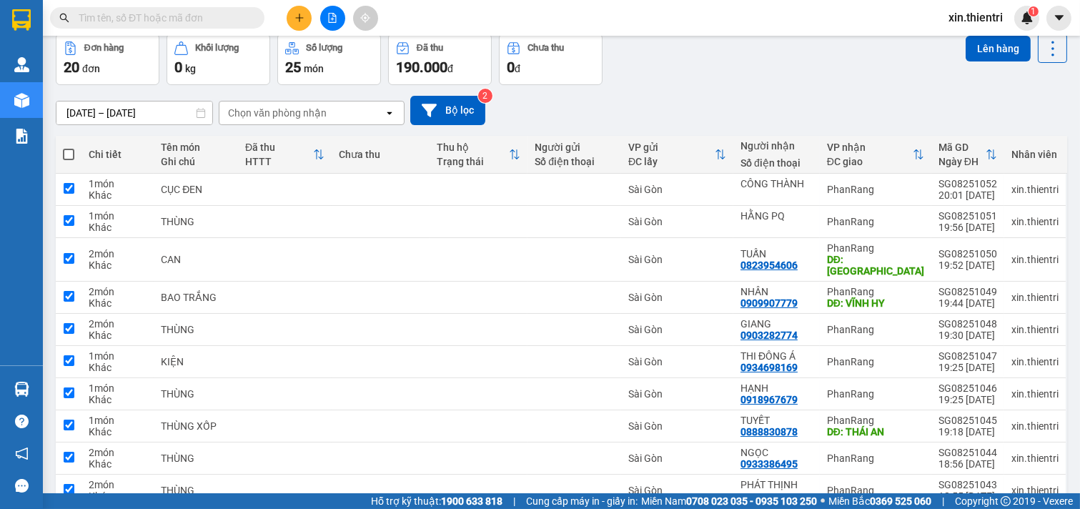
checkbox input "true"
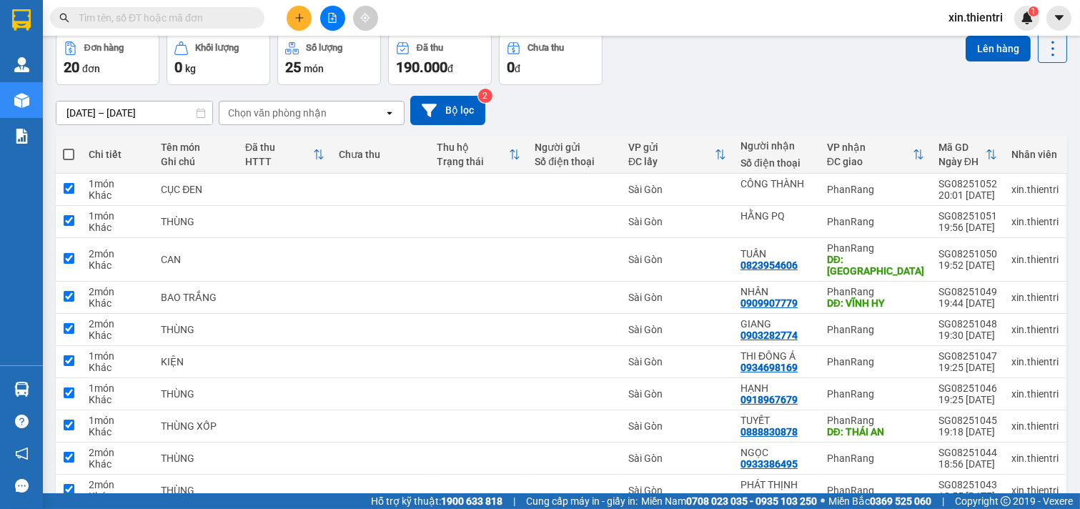
checkbox input "true"
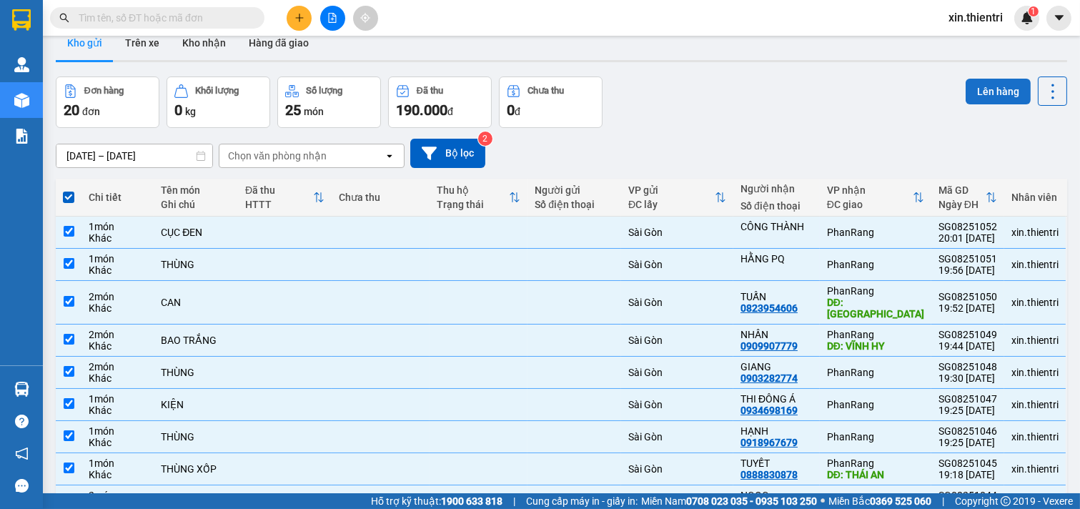
scroll to position [0, 0]
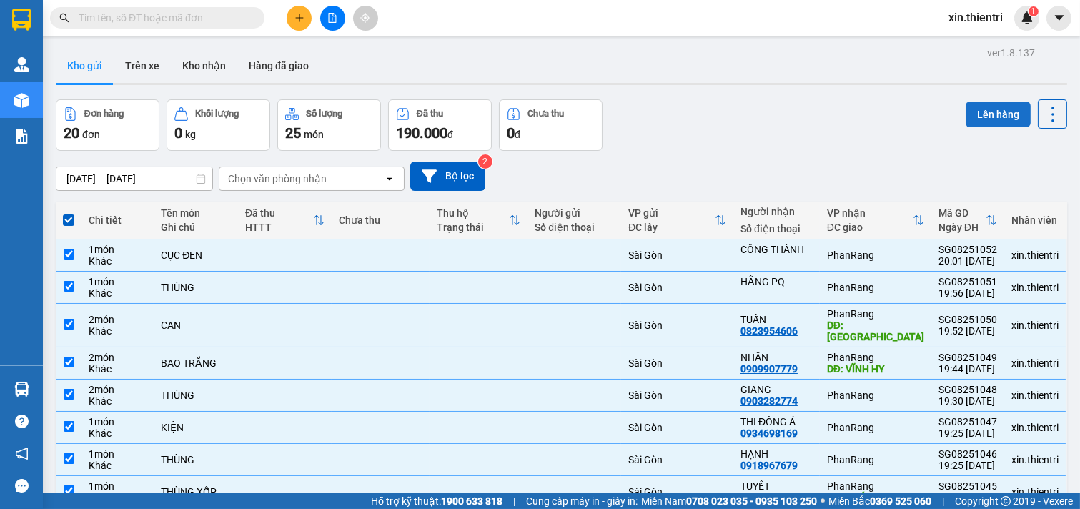
click at [968, 104] on button "Lên hàng" at bounding box center [998, 115] width 65 height 26
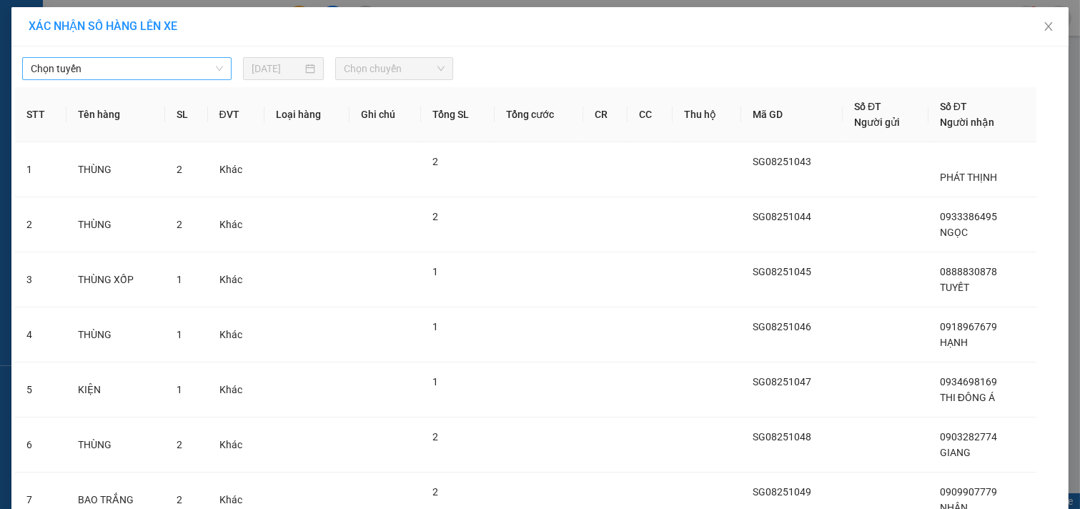
click at [177, 69] on span "Chọn tuyến" at bounding box center [127, 68] width 192 height 21
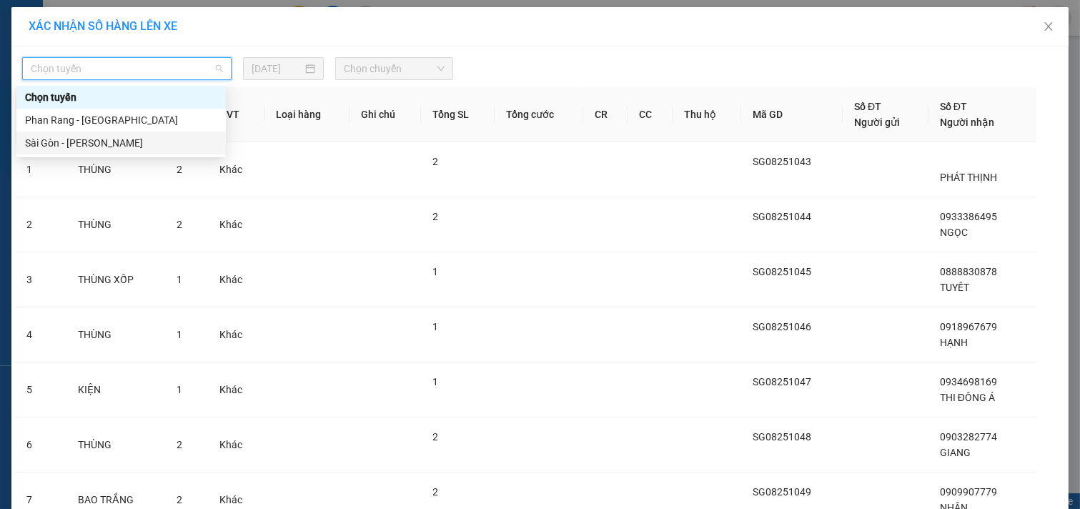
click at [183, 144] on div "Sài Gòn - [PERSON_NAME]" at bounding box center [121, 143] width 192 height 16
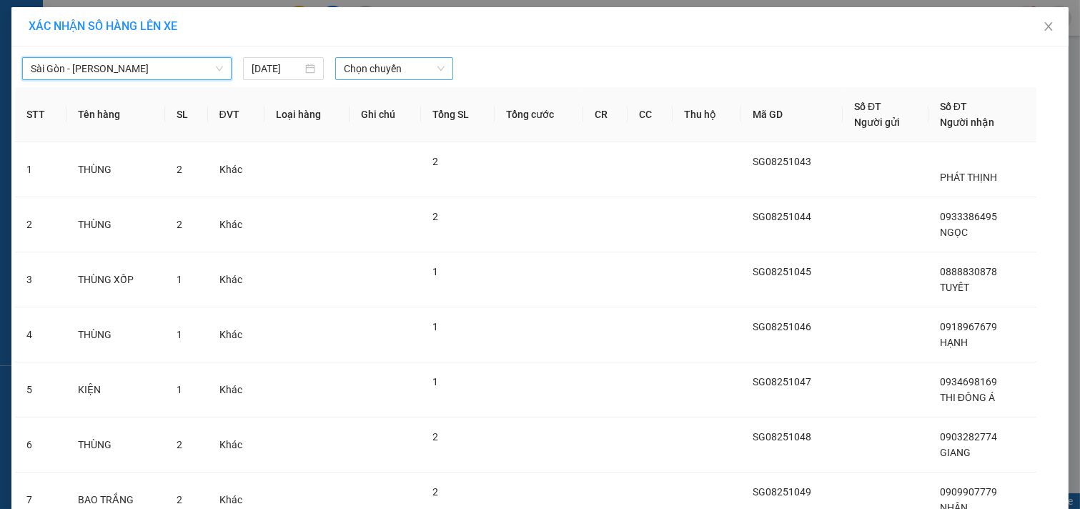
click at [372, 69] on span "Chọn chuyến" at bounding box center [394, 68] width 101 height 21
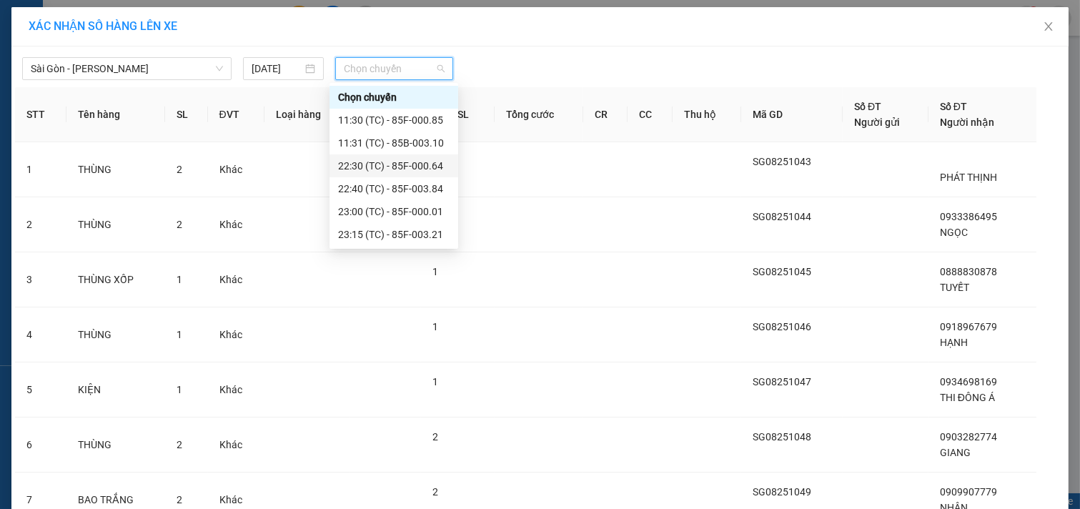
click at [387, 164] on div "22:30 (TC) - 85F-000.64" at bounding box center [394, 166] width 112 height 16
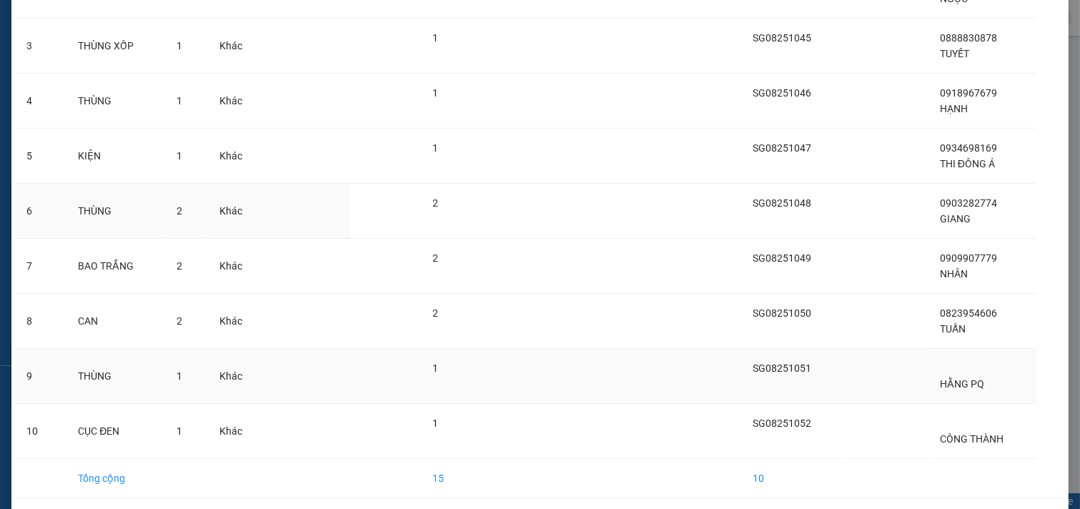
scroll to position [320, 0]
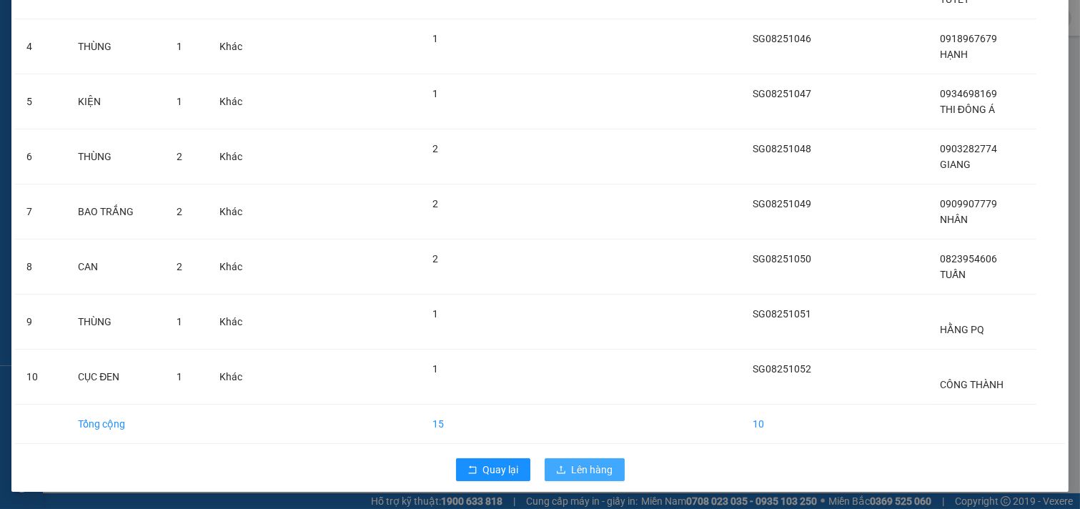
click at [572, 467] on span "Lên hàng" at bounding box center [592, 470] width 41 height 16
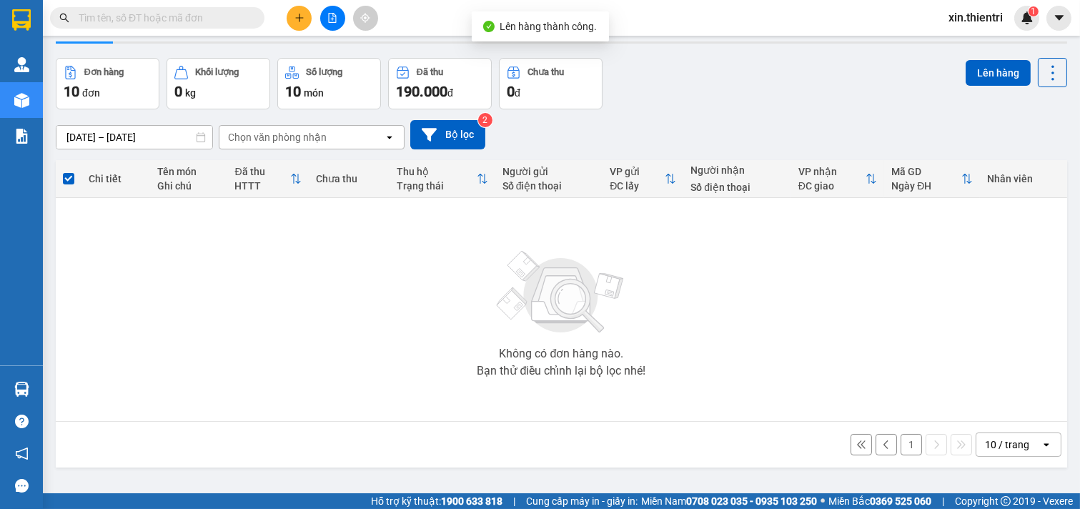
scroll to position [66, 0]
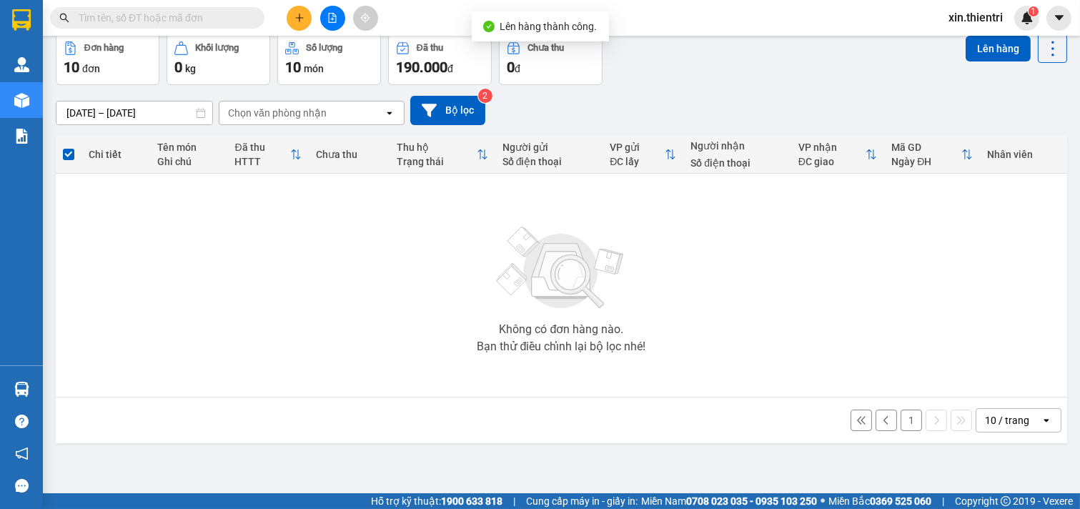
click at [906, 420] on button "1" at bounding box center [911, 420] width 21 height 21
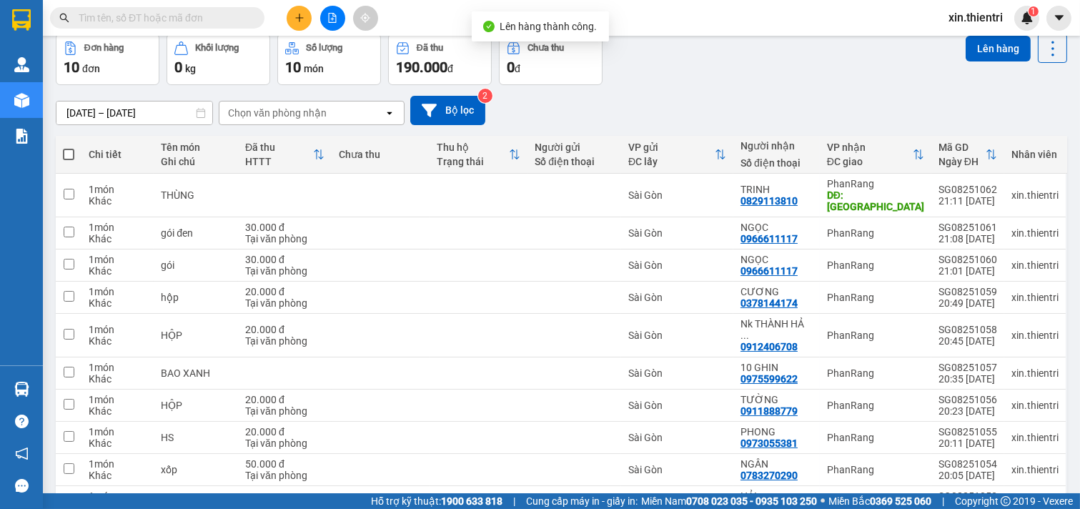
click at [66, 152] on span at bounding box center [68, 154] width 11 height 11
click at [69, 147] on input "checkbox" at bounding box center [69, 147] width 0 height 0
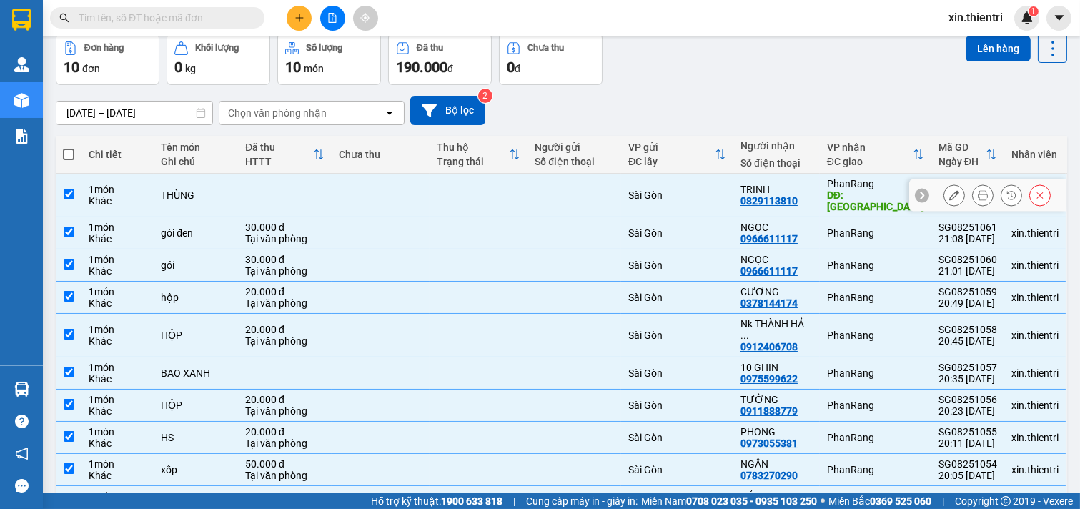
checkbox input "true"
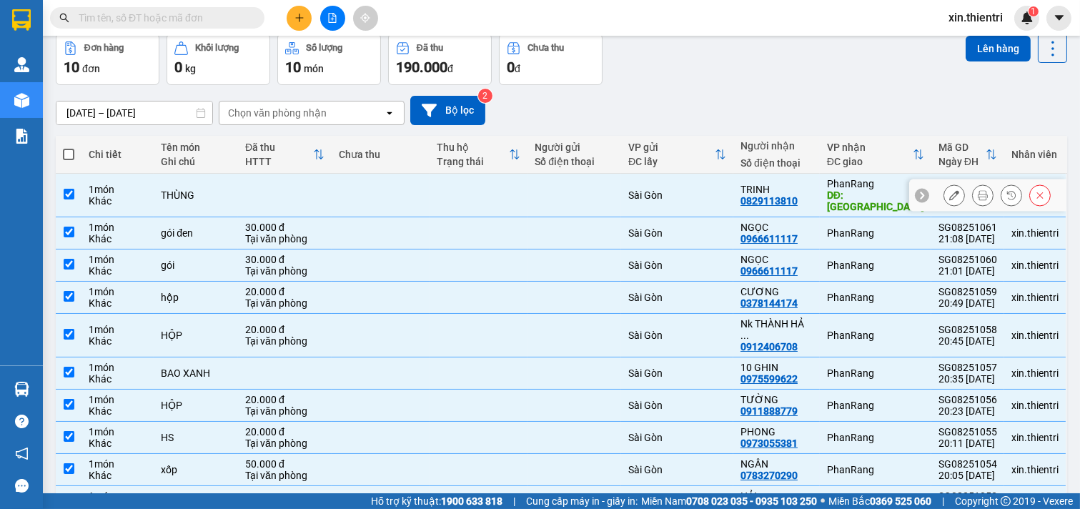
checkbox input "true"
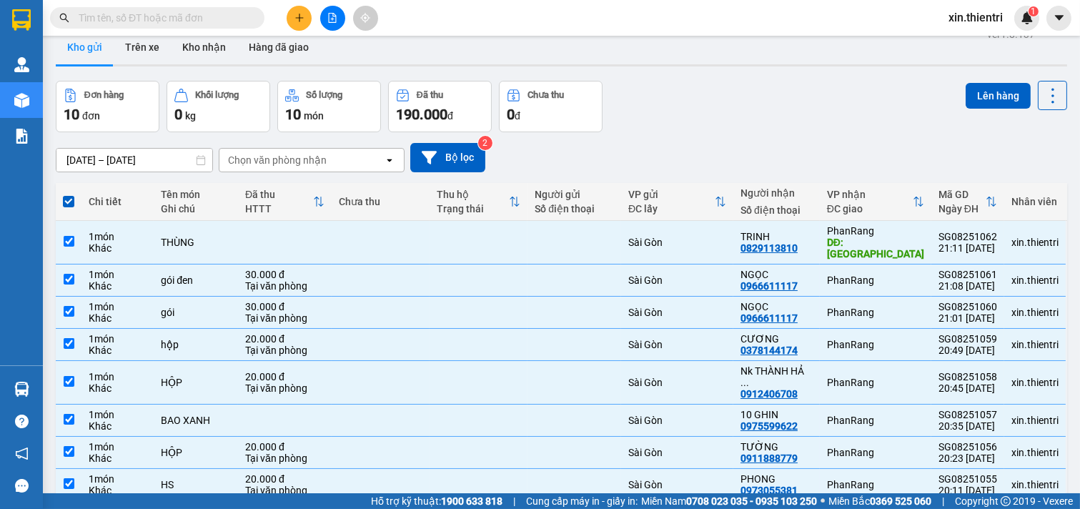
scroll to position [0, 0]
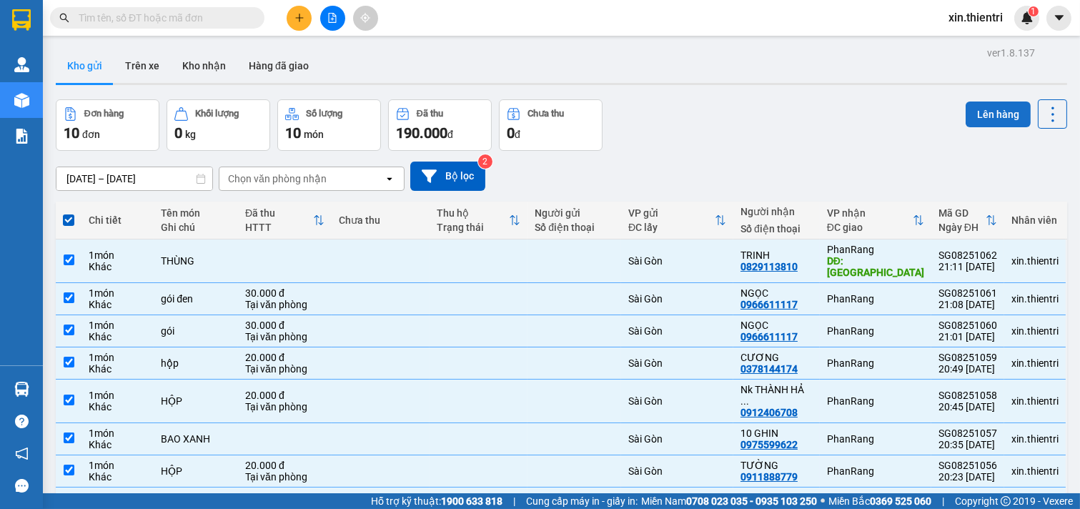
click at [977, 116] on button "Lên hàng" at bounding box center [998, 115] width 65 height 26
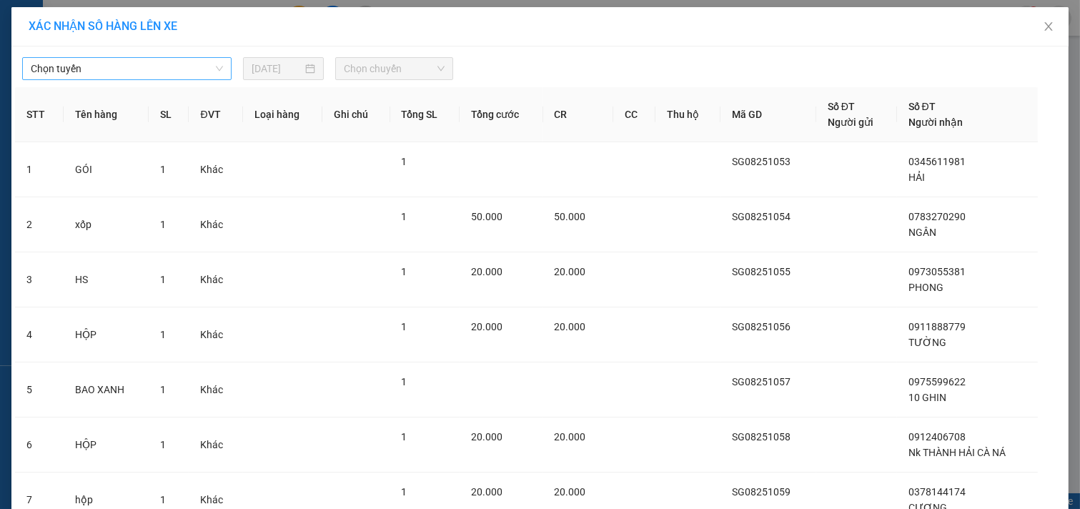
drag, startPoint x: 163, startPoint y: 70, endPoint x: 166, endPoint y: 77, distance: 7.7
click at [163, 71] on span "Chọn tuyến" at bounding box center [127, 68] width 192 height 21
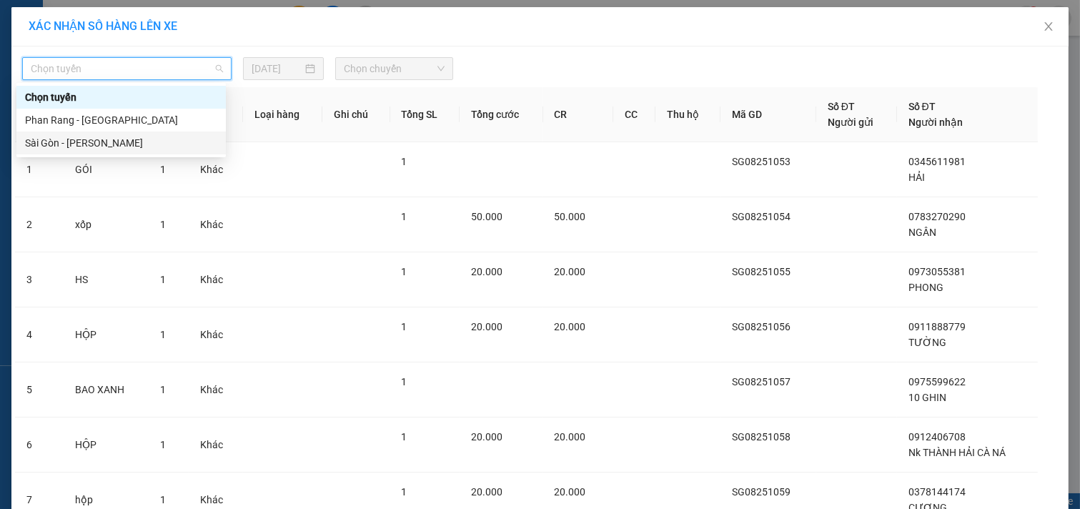
click at [186, 147] on div "Sài Gòn - [PERSON_NAME]" at bounding box center [121, 143] width 192 height 16
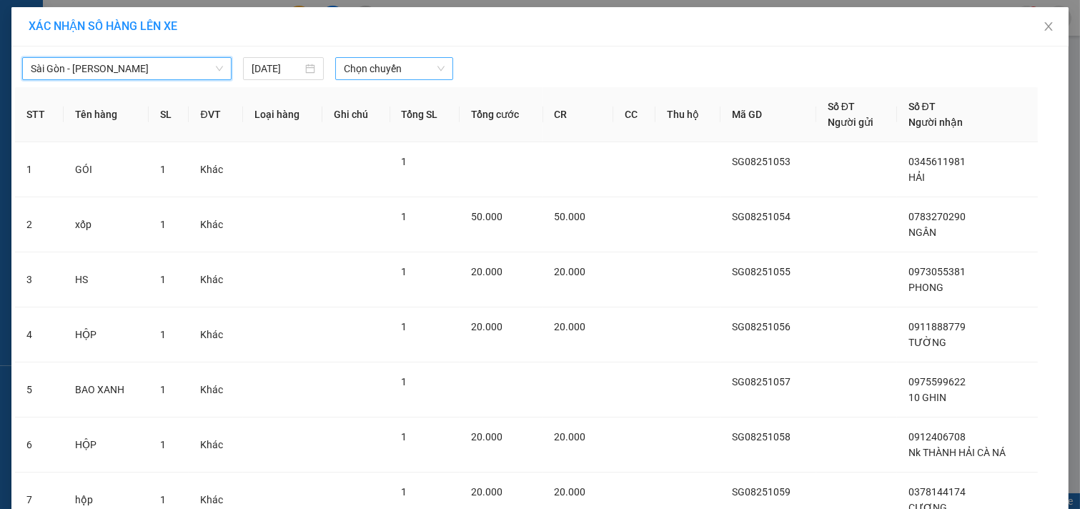
click at [391, 74] on span "Chọn chuyến" at bounding box center [394, 68] width 101 height 21
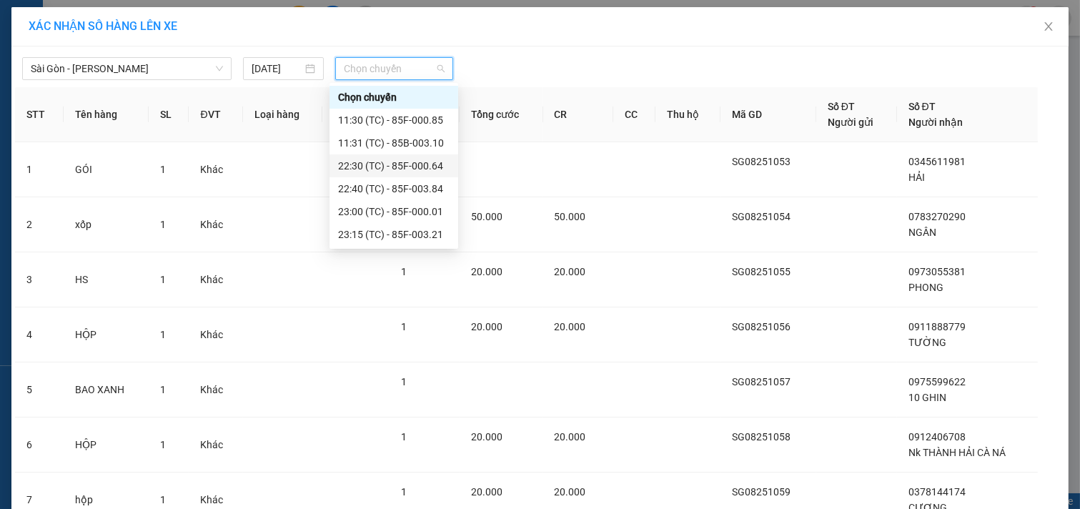
click at [385, 168] on div "22:30 (TC) - 85F-000.64" at bounding box center [394, 166] width 112 height 16
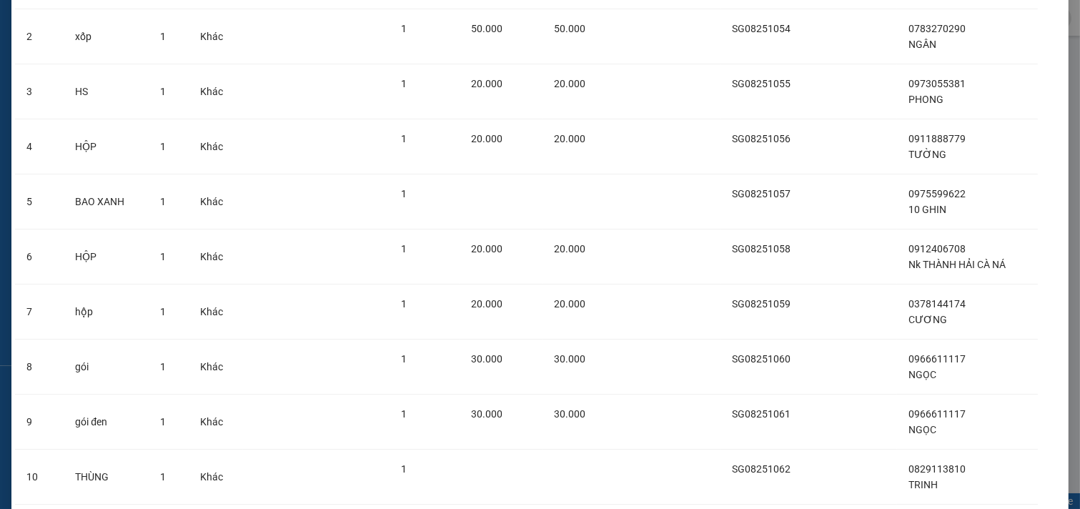
scroll to position [320, 0]
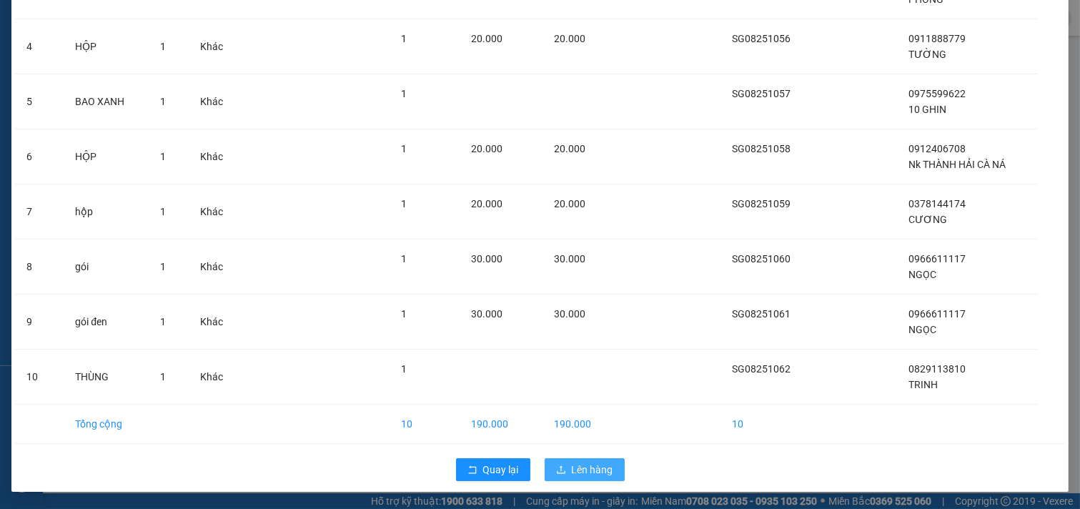
drag, startPoint x: 600, startPoint y: 465, endPoint x: 610, endPoint y: 467, distance: 10.1
click at [599, 465] on span "Lên hàng" at bounding box center [592, 470] width 41 height 16
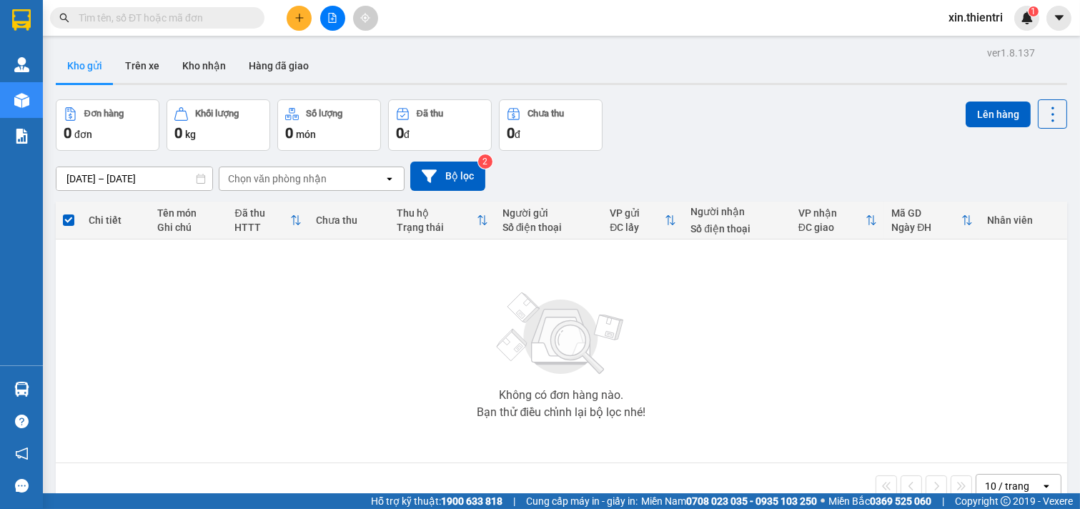
click at [330, 16] on icon "file-add" at bounding box center [332, 18] width 10 height 10
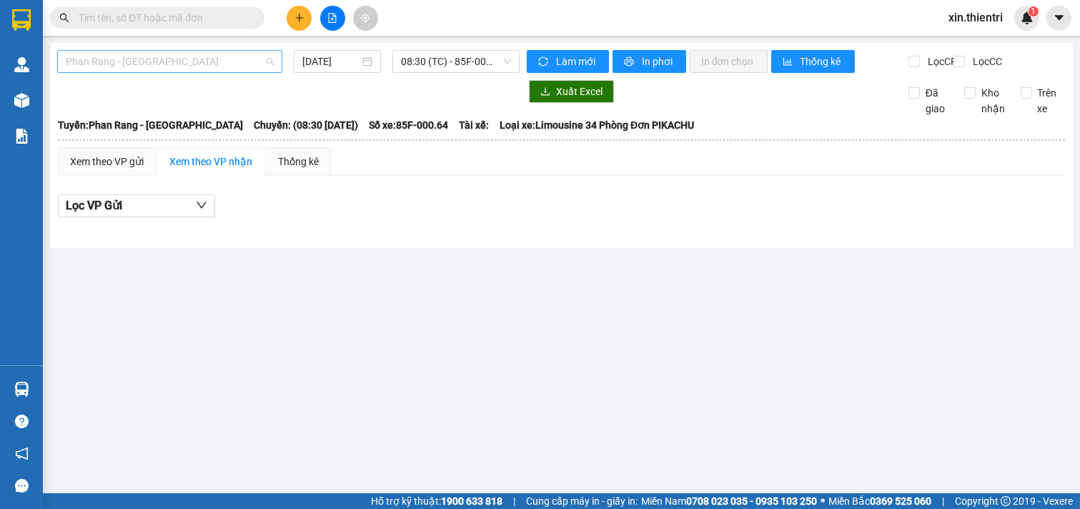
click at [192, 61] on span "Phan Rang - [GEOGRAPHIC_DATA]" at bounding box center [170, 61] width 208 height 21
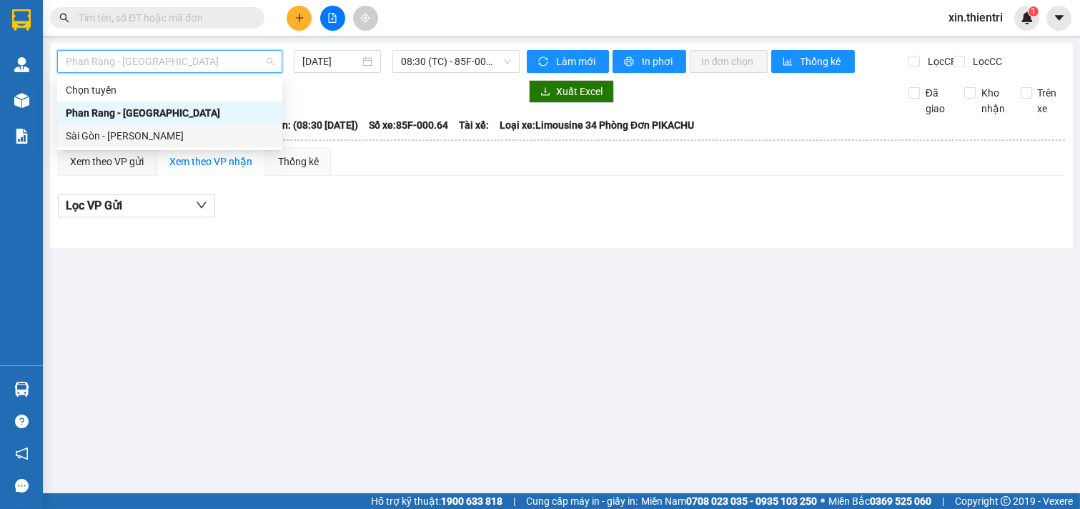
click at [201, 139] on div "Sài Gòn - [PERSON_NAME]" at bounding box center [170, 136] width 208 height 16
type input "[DATE]"
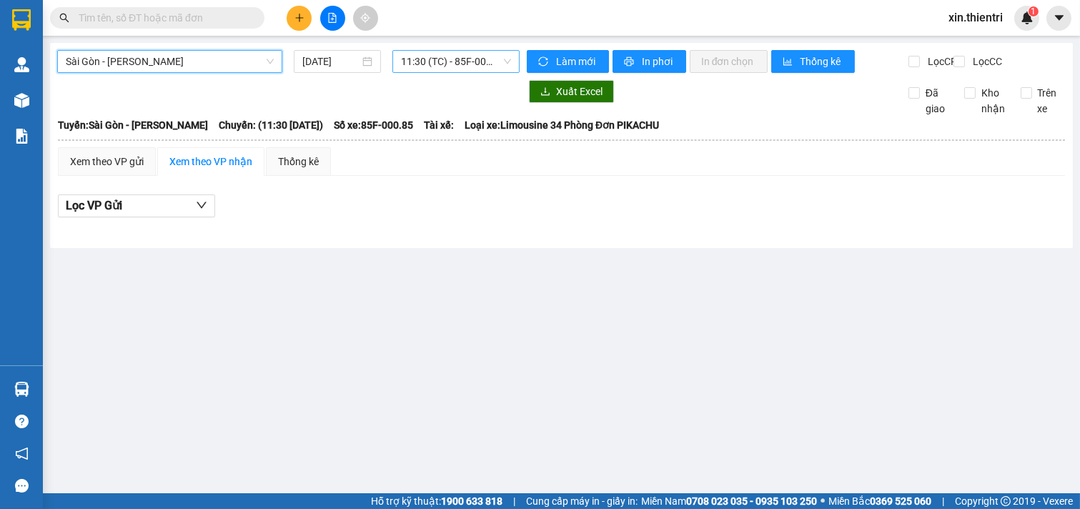
click at [427, 61] on span "11:30 (TC) - 85F-000.85" at bounding box center [455, 61] width 109 height 21
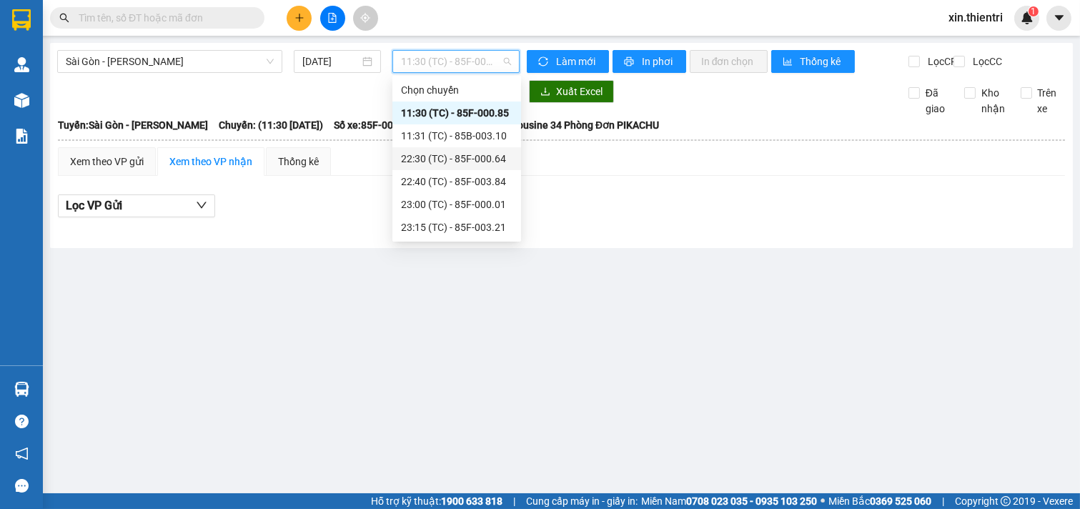
click at [433, 154] on div "22:30 (TC) - 85F-000.64" at bounding box center [457, 159] width 112 height 16
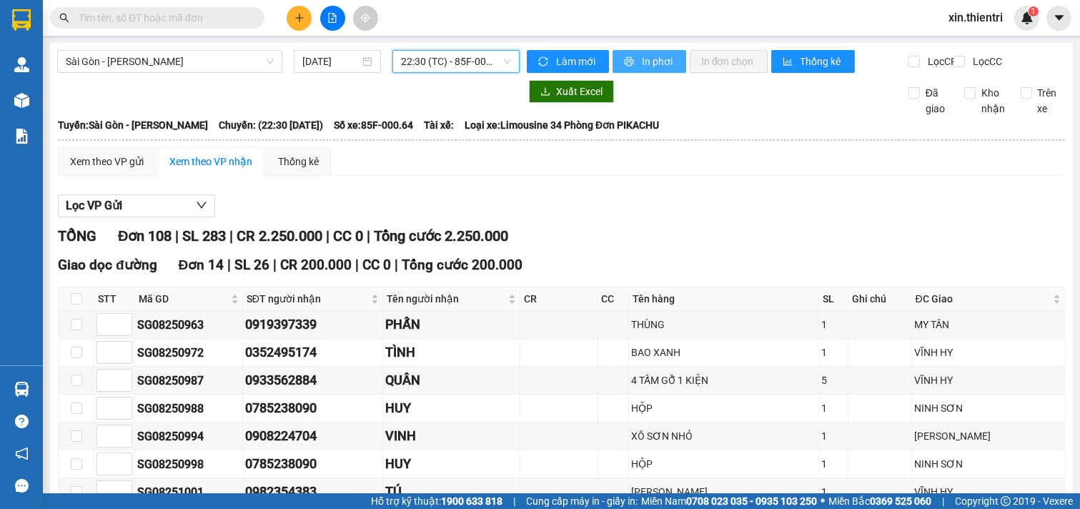
click at [643, 69] on button "In phơi" at bounding box center [650, 61] width 74 height 23
click at [631, 50] on button "In phơi" at bounding box center [650, 61] width 74 height 23
click at [631, 52] on button "In phơi" at bounding box center [650, 61] width 74 height 23
click at [642, 59] on span "In phơi" at bounding box center [658, 62] width 33 height 16
drag, startPoint x: 863, startPoint y: 130, endPoint x: 829, endPoint y: 138, distance: 34.5
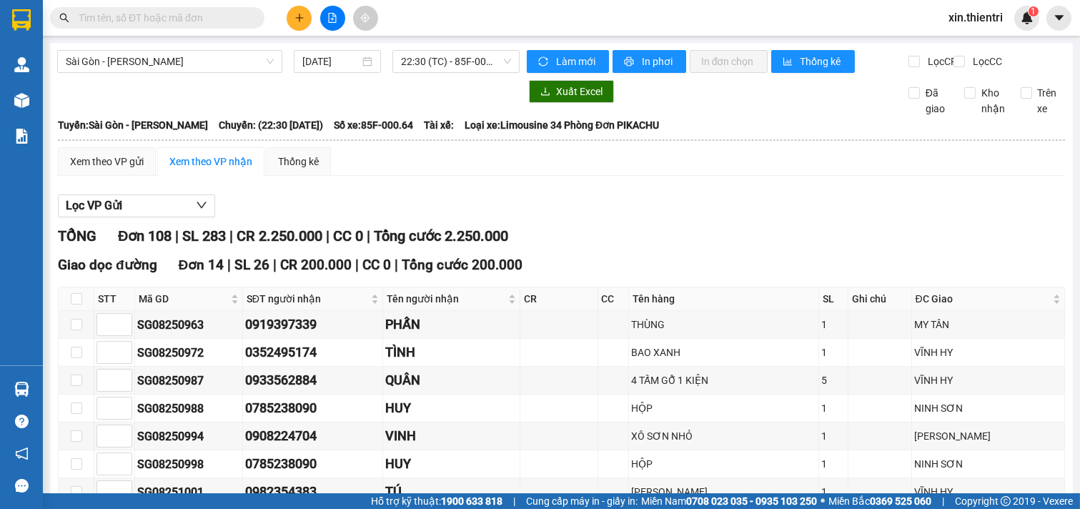
click at [862, 130] on div "Tuyến: [GEOGRAPHIC_DATA] - [PERSON_NAME]: (22:30 [DATE]) Số xe: 85F-000.64 Tài …" at bounding box center [561, 125] width 1007 height 16
click at [625, 61] on icon "printer" at bounding box center [629, 61] width 10 height 10
click at [624, 61] on icon "printer" at bounding box center [629, 61] width 10 height 10
